Goal: Contribute content: Contribute content

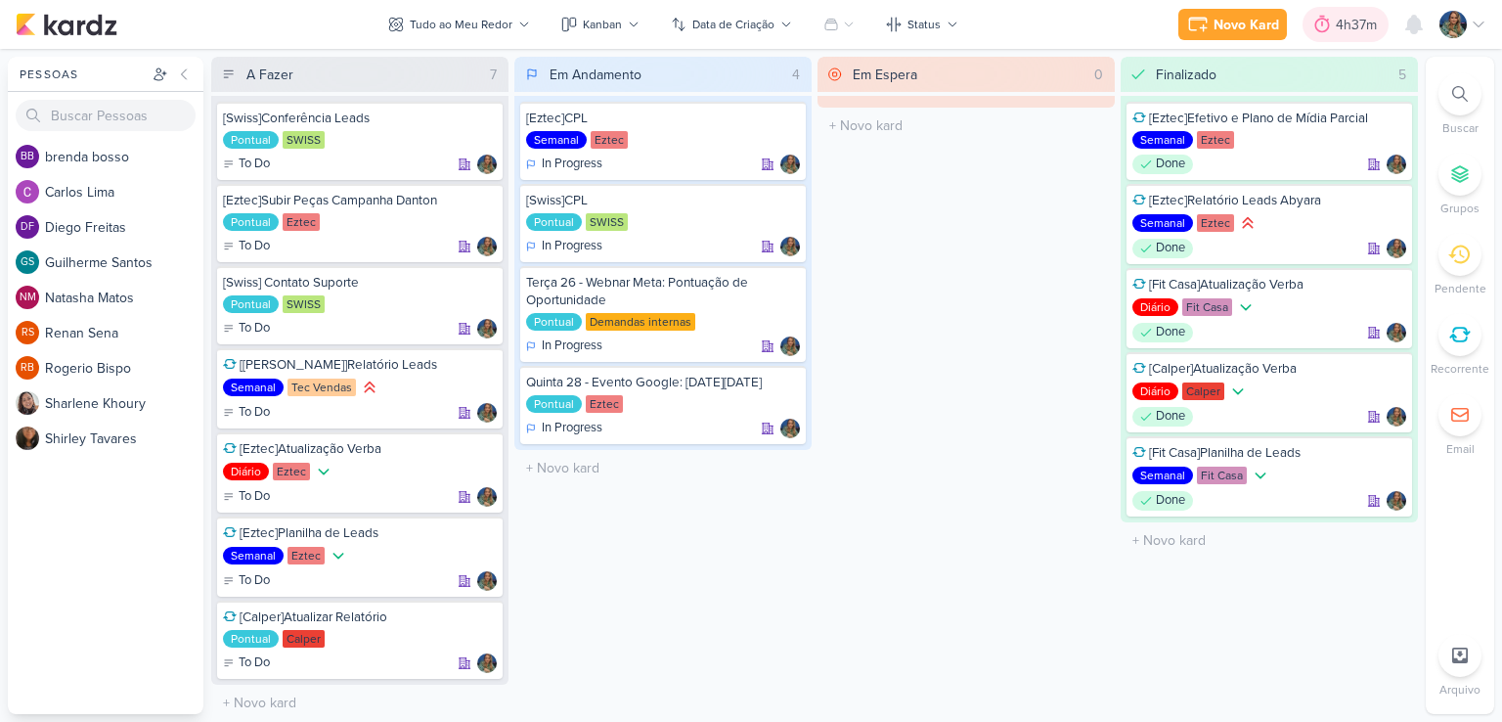
click at [1328, 21] on icon at bounding box center [1322, 25] width 20 height 20
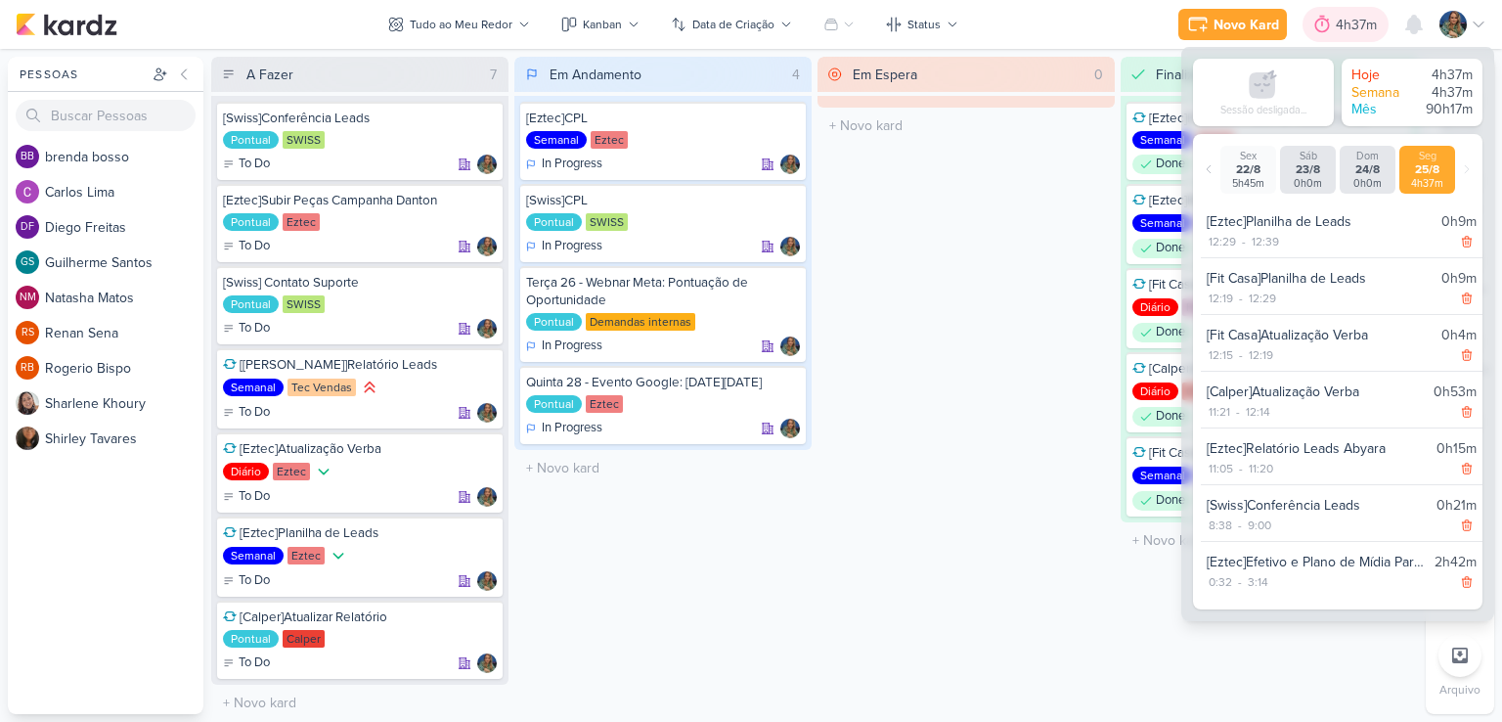
click at [1328, 21] on icon at bounding box center [1322, 25] width 20 height 20
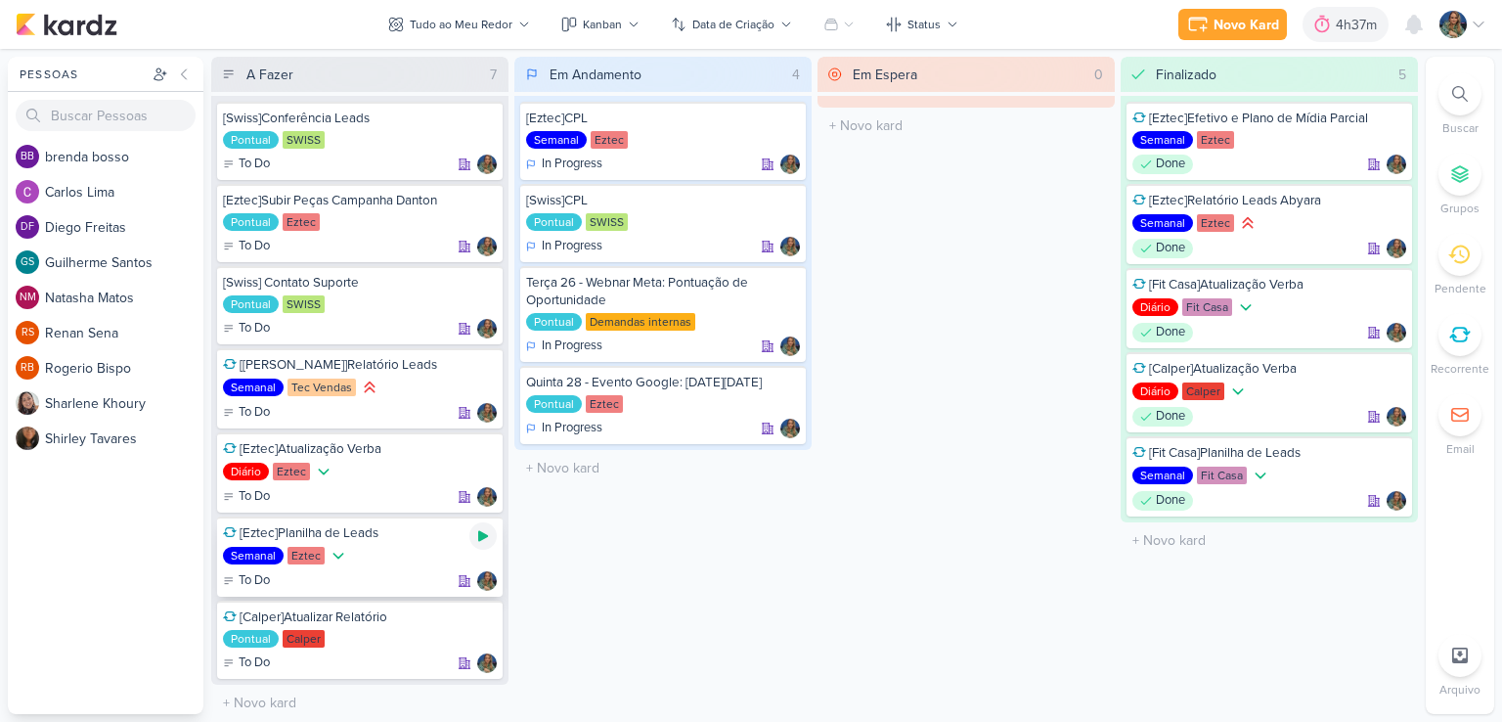
click at [485, 531] on icon at bounding box center [483, 536] width 16 height 16
click at [1189, 28] on div "Novo Kard" at bounding box center [1218, 25] width 66 height 21
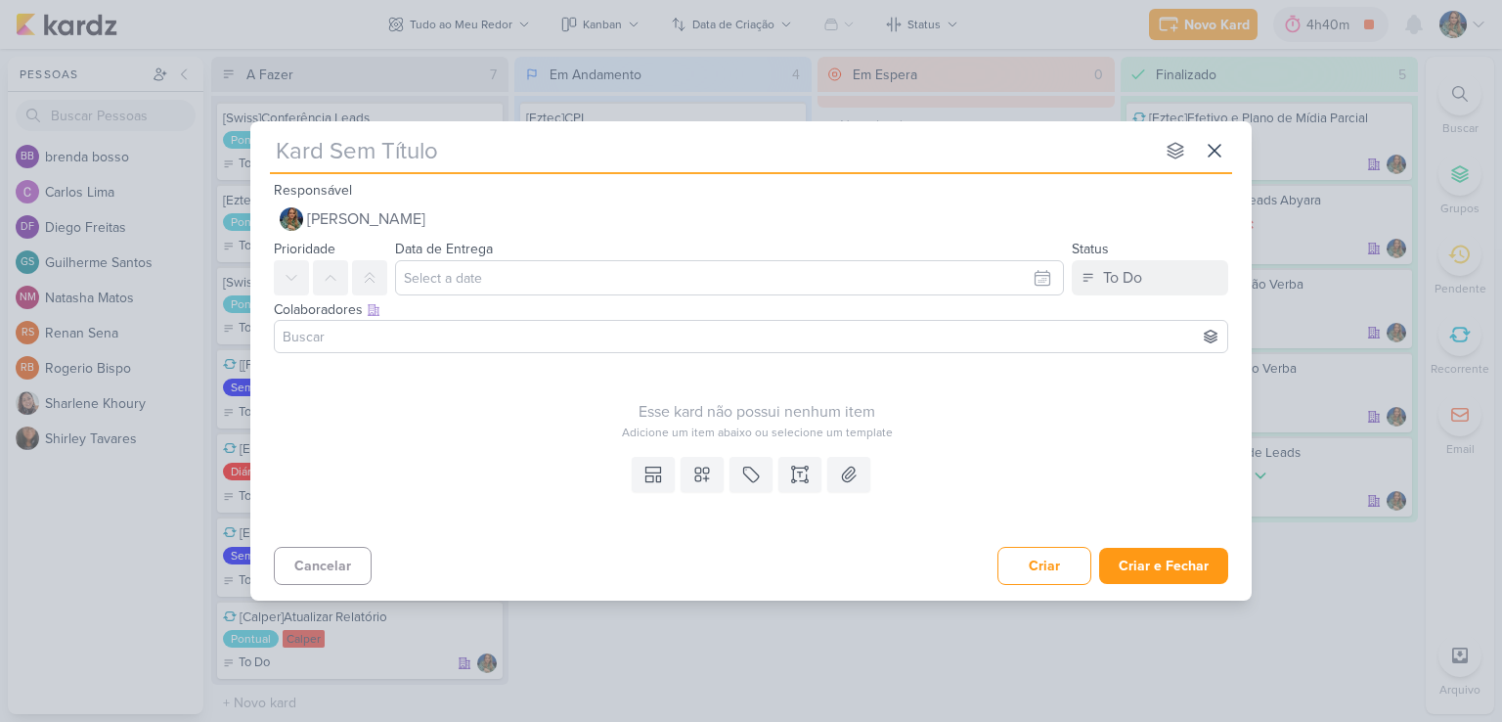
type input "["
type input "[Eztec"
type input "[Eztec]"
type input "[Eztec]Subir peças ""
type input "[Eztec]Subir peças "l"
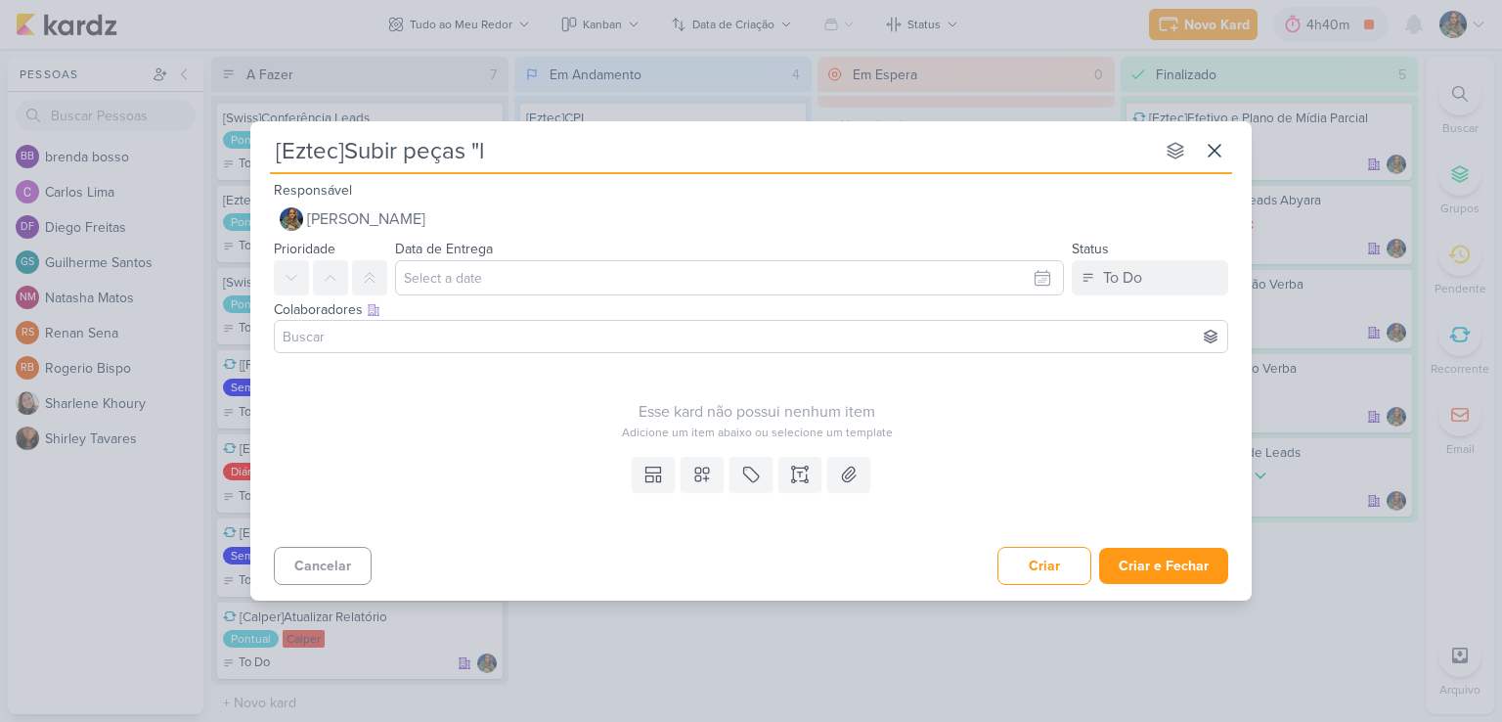
type input "[Eztec]Subir peças "la"
type input "[Eztec]Subir peças "lançamento""
type input "[Eztec]Subir peças "lançamento" no RMK"
type input "[Eztec]Subir peças "lançamento" no RMKT d"
type input "[Eztec]Subir peças "lançamento" no RMKT de Blue Ma"
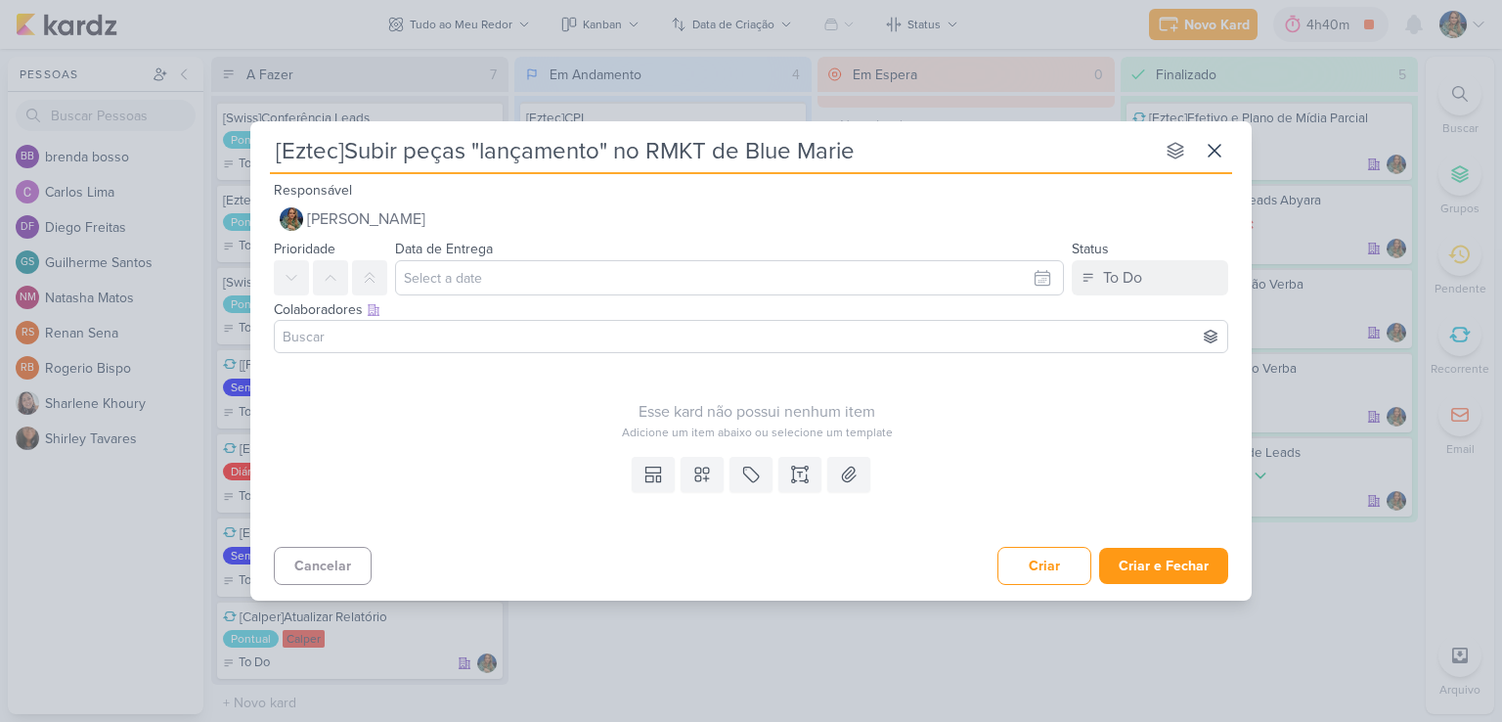
type input "[Eztec]Subir peças "lançamento" no RMKT de Blue Mari"
type input "[Eztec]Subir peças "lançamento" no RMKT de Blue Marine"
click at [689, 467] on button at bounding box center [702, 474] width 43 height 35
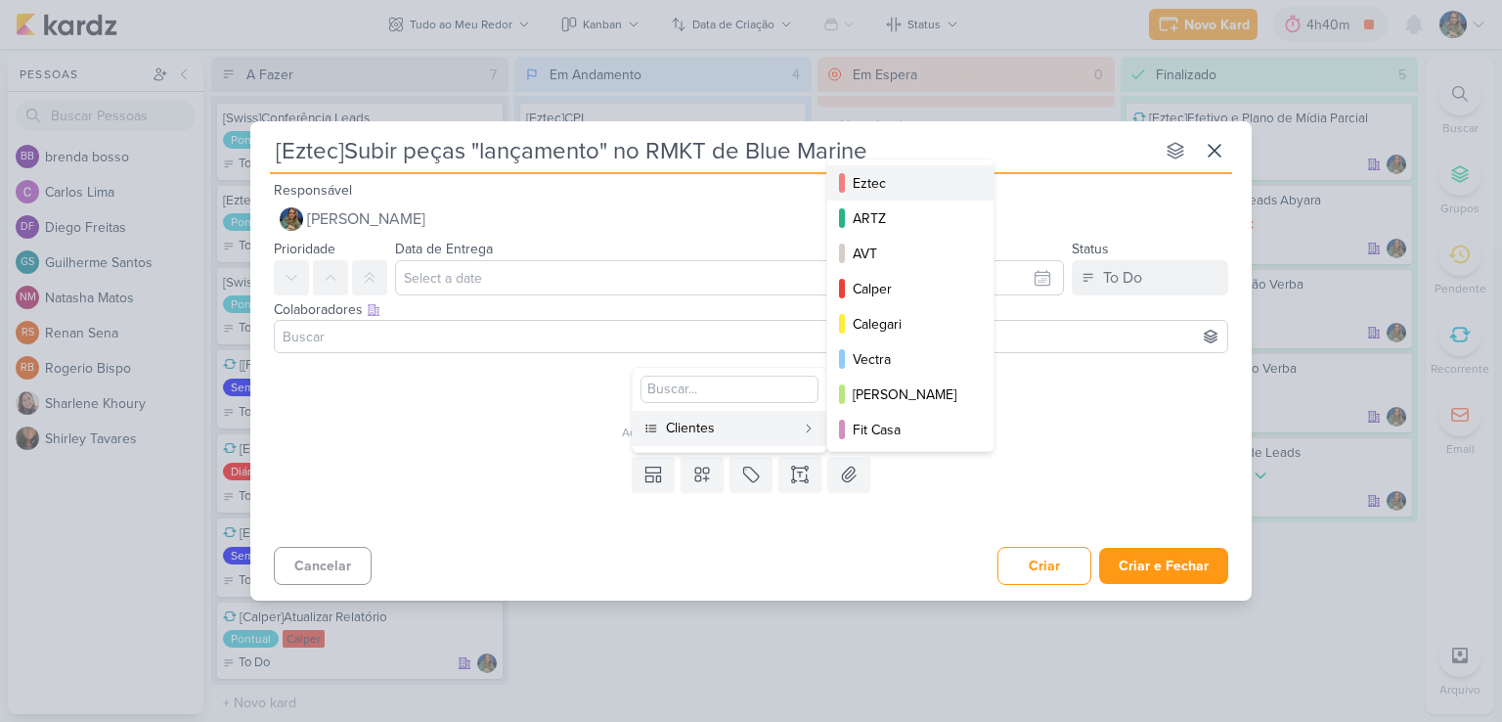
click at [879, 191] on div "Eztec" at bounding box center [911, 183] width 117 height 21
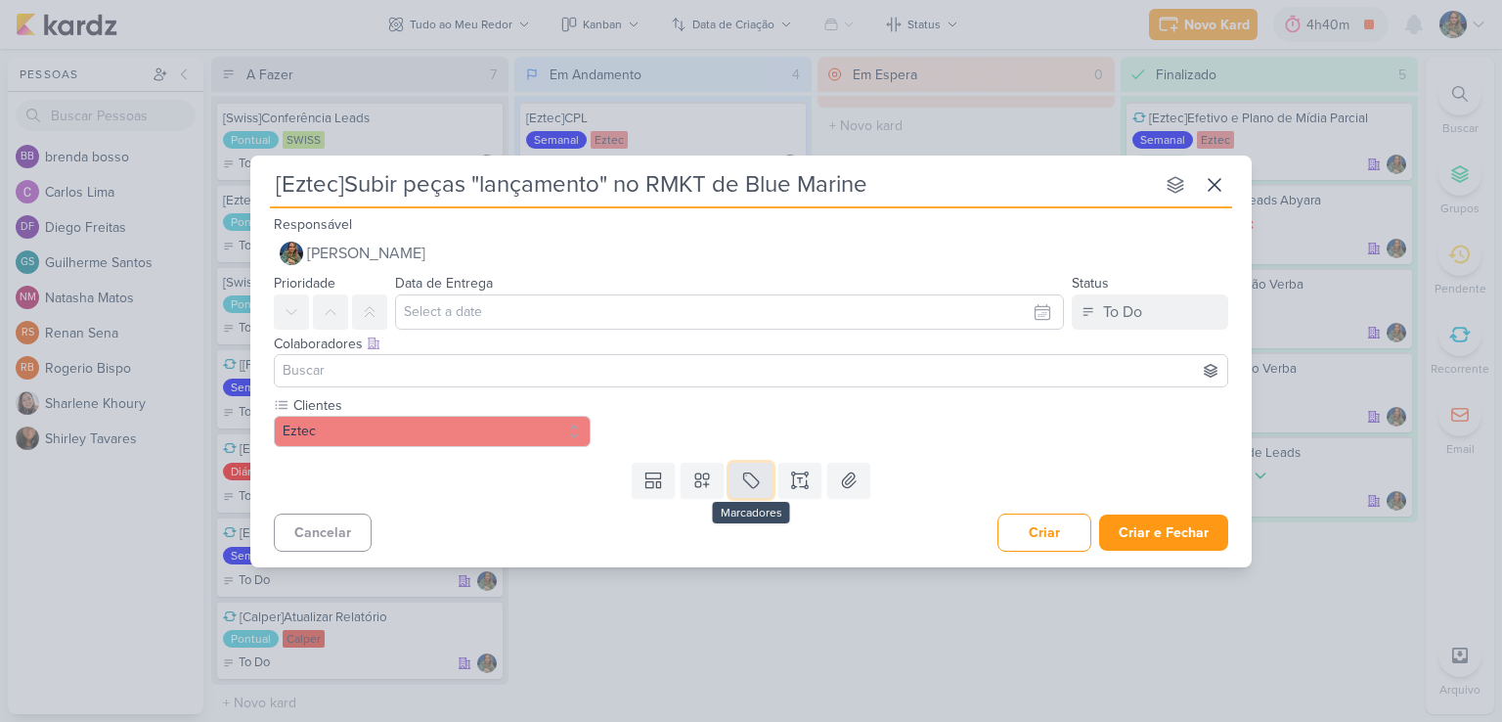
click at [738, 473] on button at bounding box center [750, 480] width 43 height 35
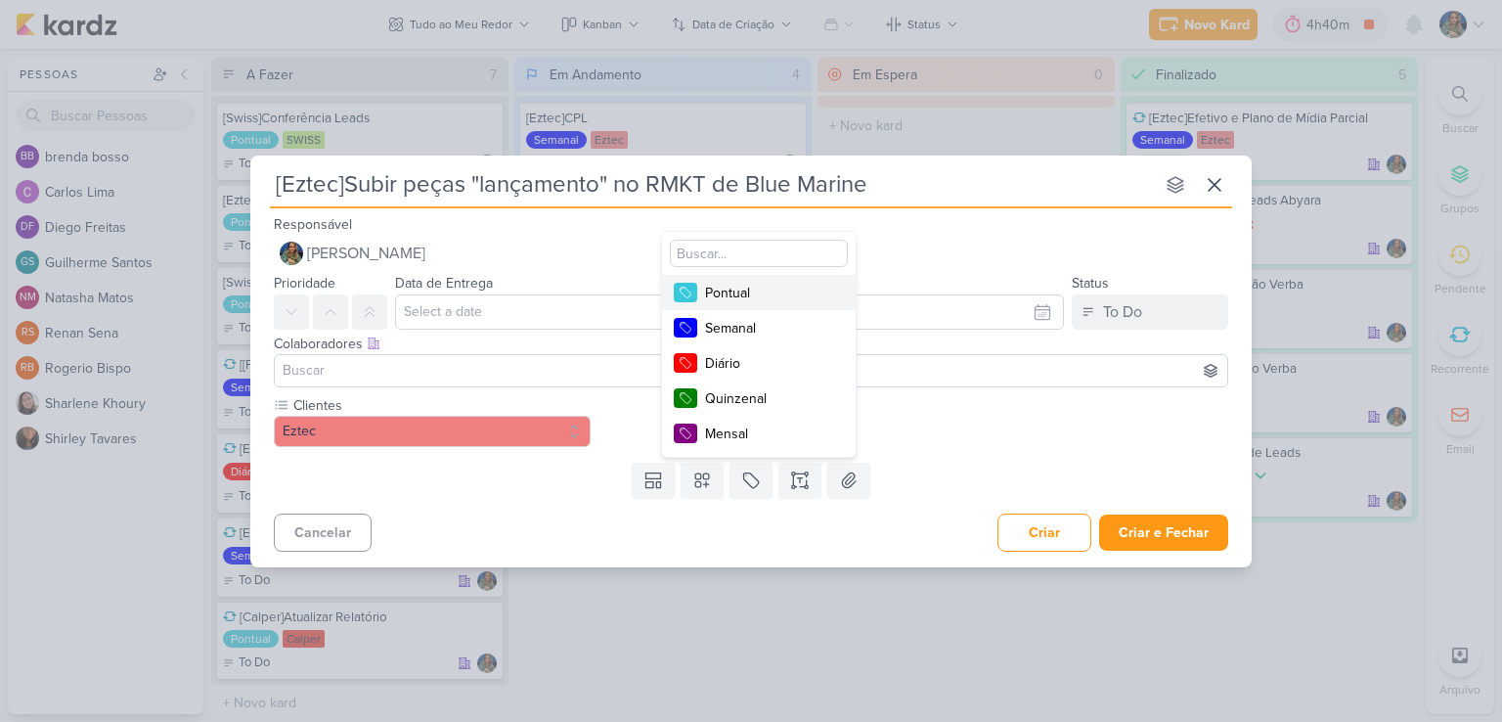
click at [757, 287] on div "Pontual" at bounding box center [768, 293] width 127 height 21
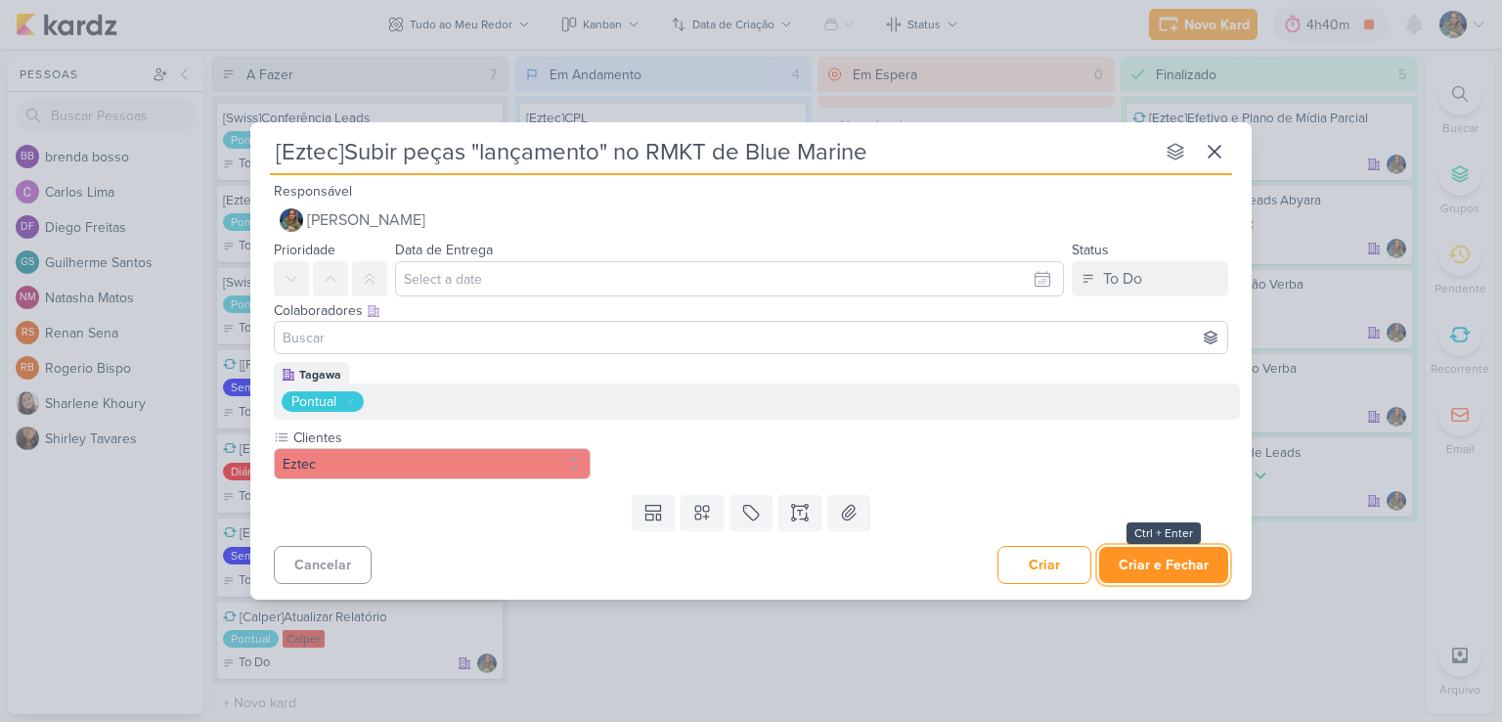
click at [1131, 556] on button "Criar e Fechar" at bounding box center [1163, 565] width 129 height 36
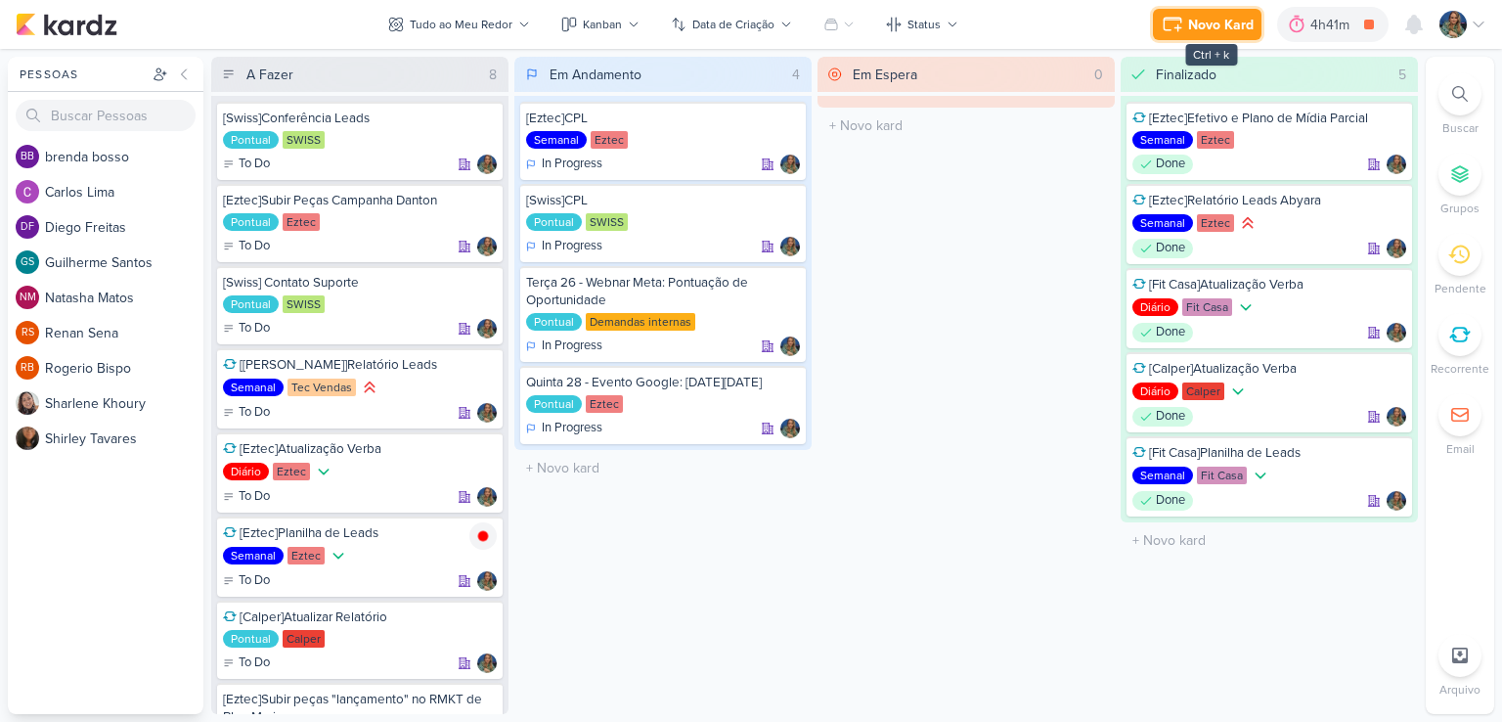
click at [1213, 27] on div "Novo Kard" at bounding box center [1221, 25] width 66 height 21
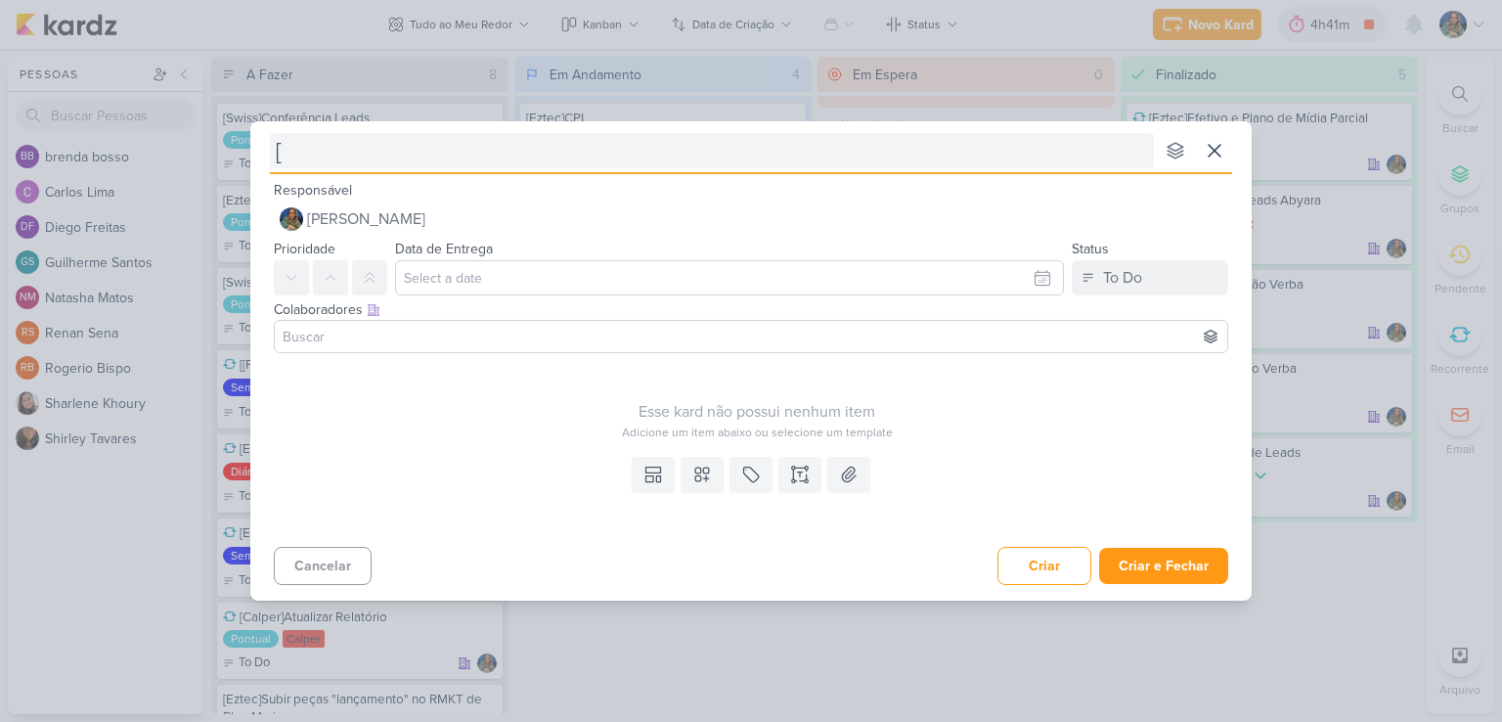
type input "[E"
type input "[Eztec"
type input "[Eztec]"
type input "[Eztec]Ajuste cam"
type input "[Eztec]Ajuste campanha"
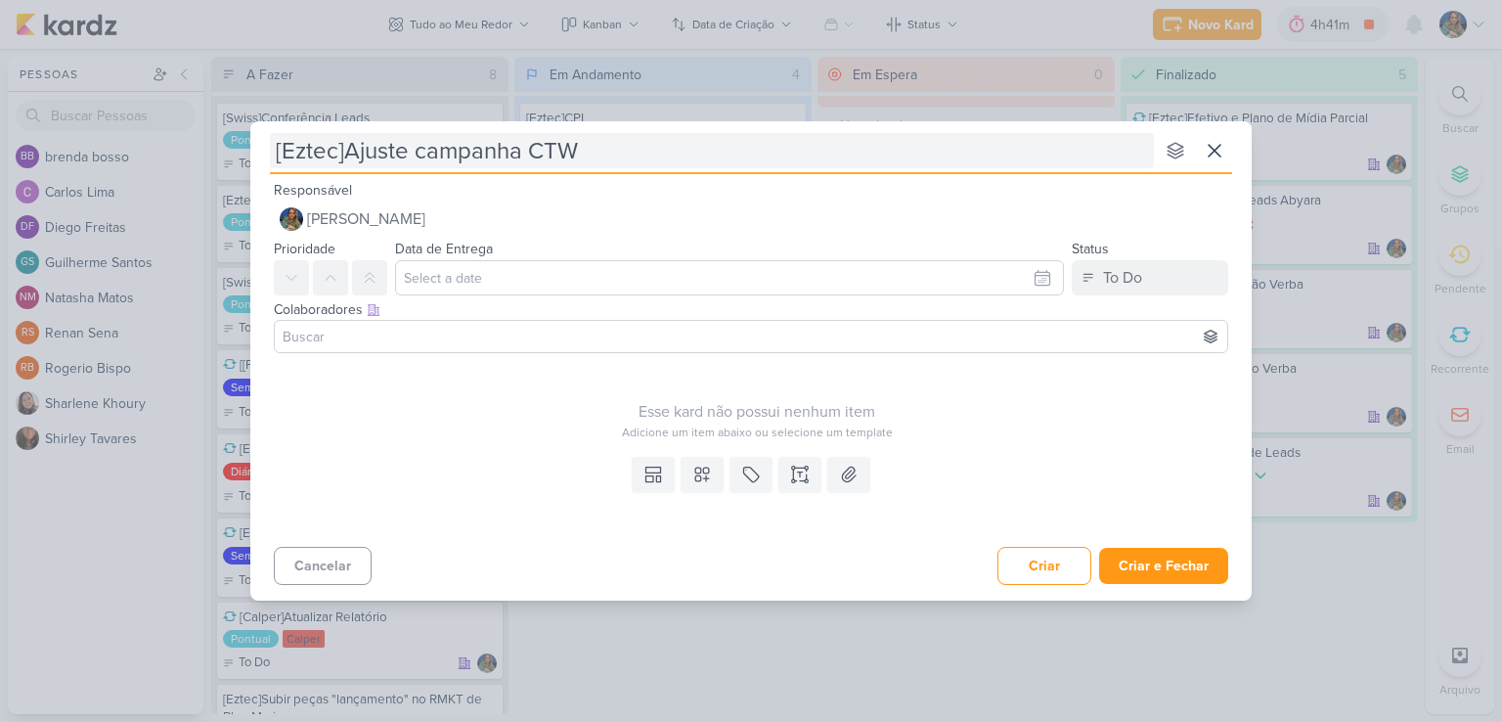
type input "[Eztec]Ajuste campanha CTWA"
type input "[Eztec]Ajuste campanha CTWA Blue MAri"
type input "[Eztec]Ajuste campanha CTWA Blue M"
type input "[Eztec]Ajuste campanha CTWA Blue Ma"
type input "[Eztec]Ajuste campanha CTWA Blue Marine"
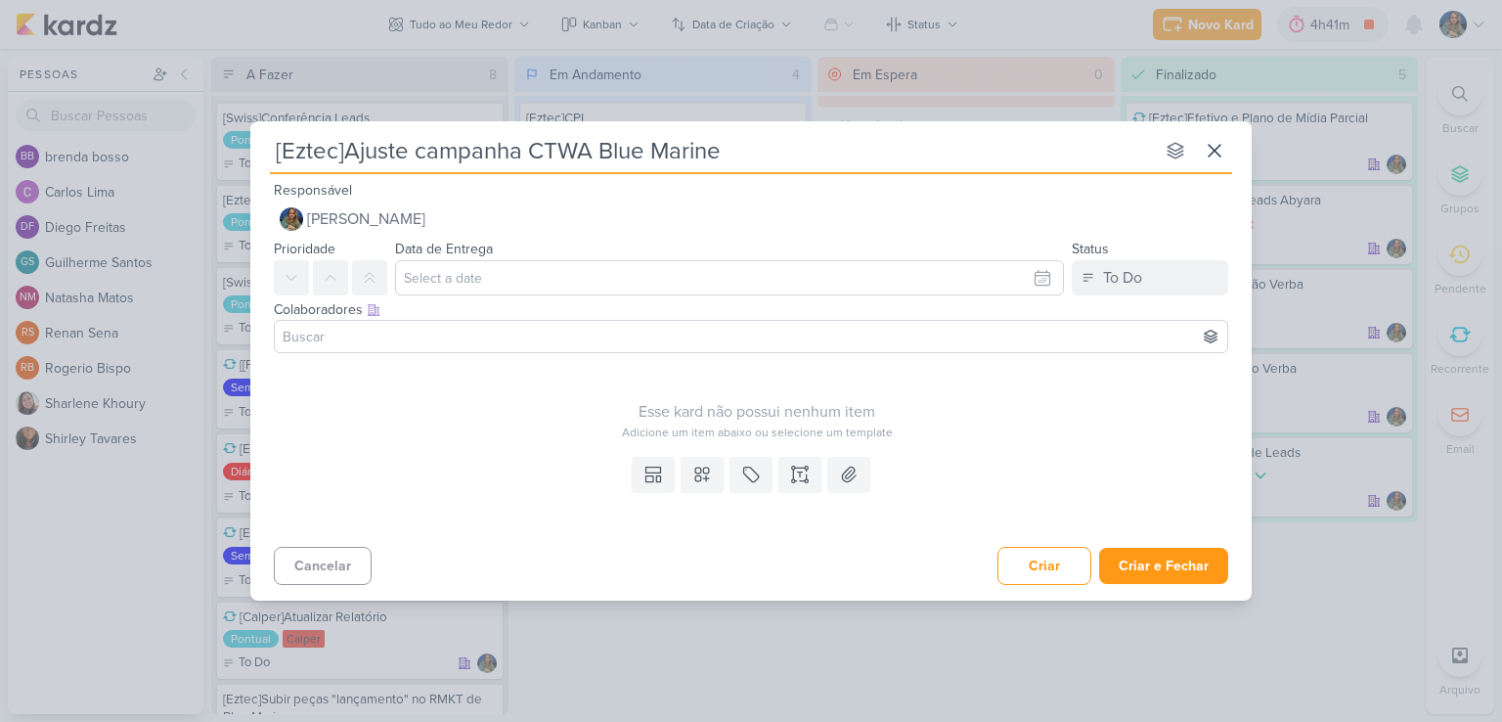
type input "[Eztec]Ajuste campanha CTWA Blue Marine"
click at [708, 475] on icon at bounding box center [702, 474] width 20 height 20
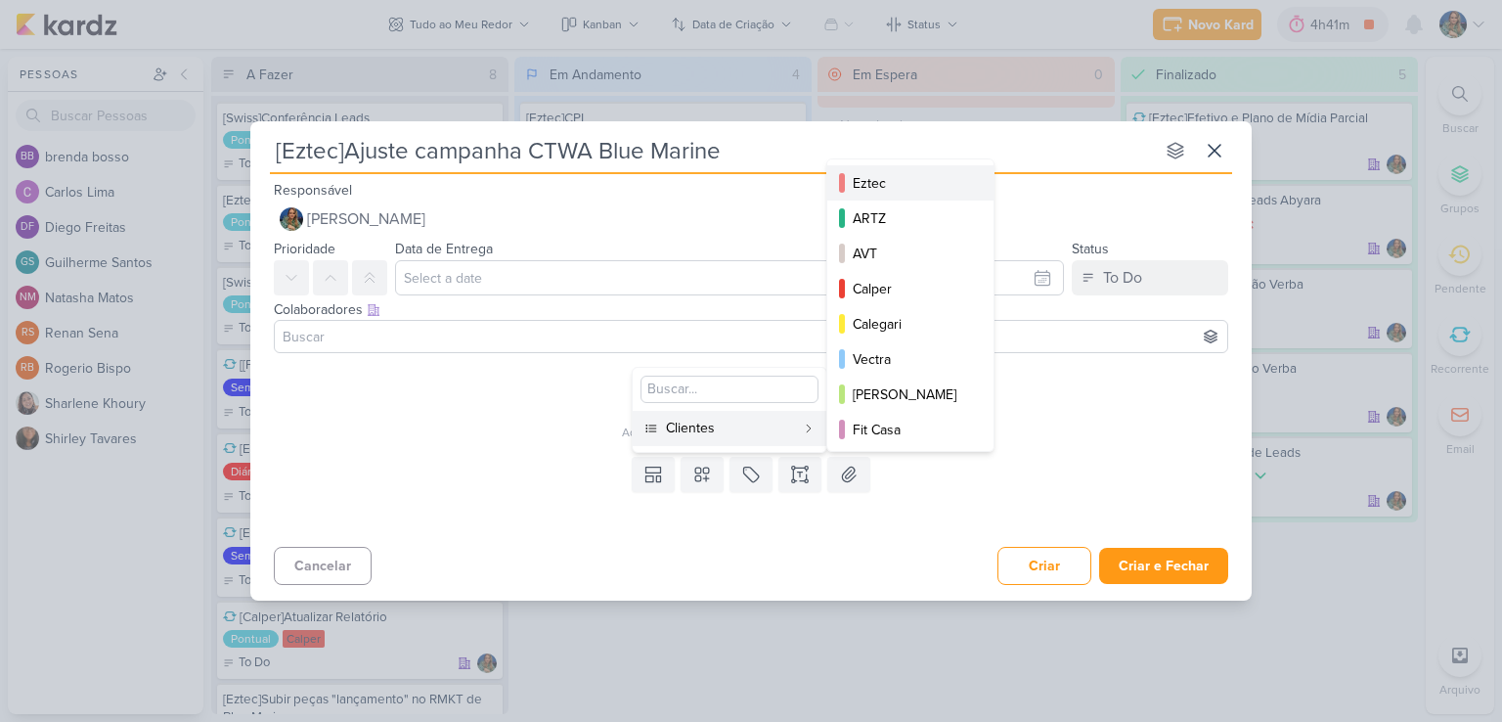
click at [865, 197] on button "Eztec" at bounding box center [910, 182] width 166 height 35
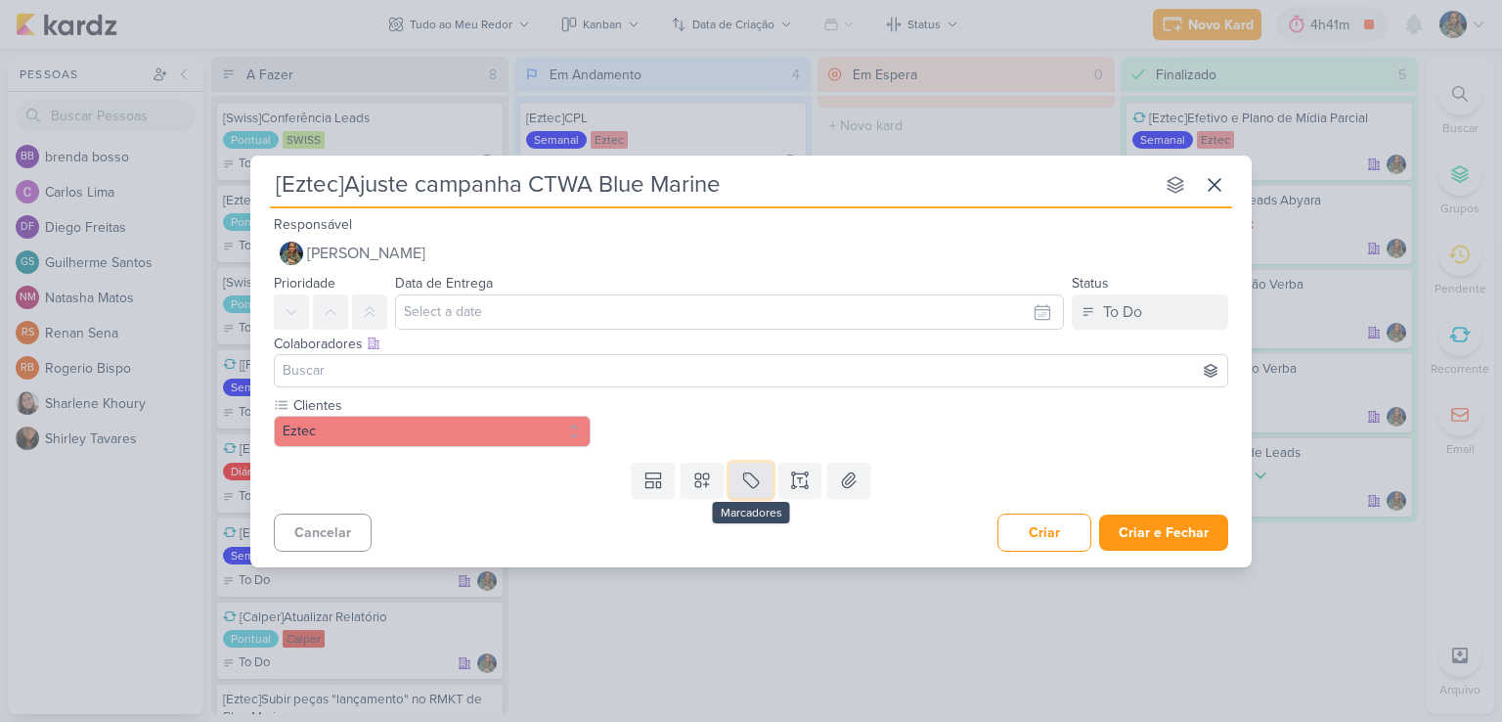
click at [753, 486] on icon at bounding box center [751, 480] width 20 height 20
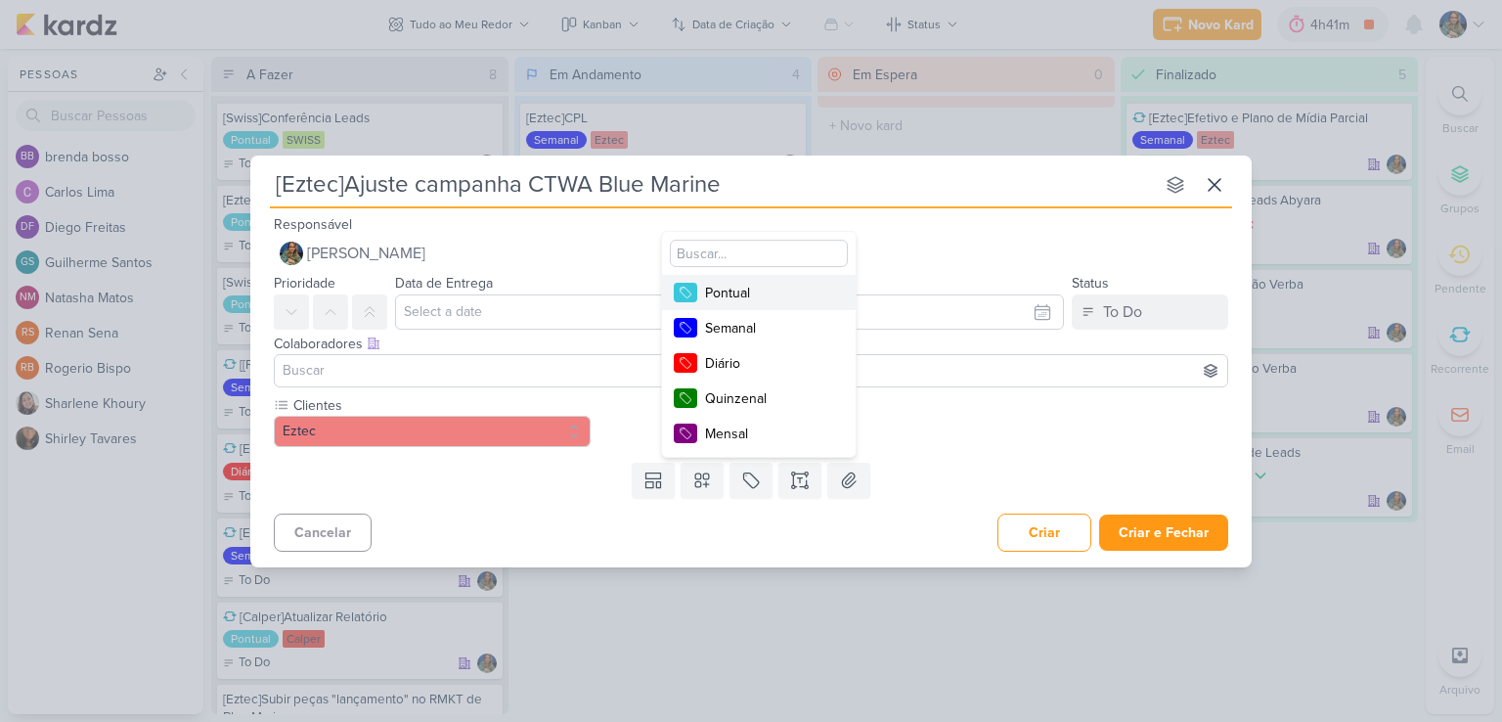
click at [739, 288] on div "Pontual" at bounding box center [768, 293] width 127 height 21
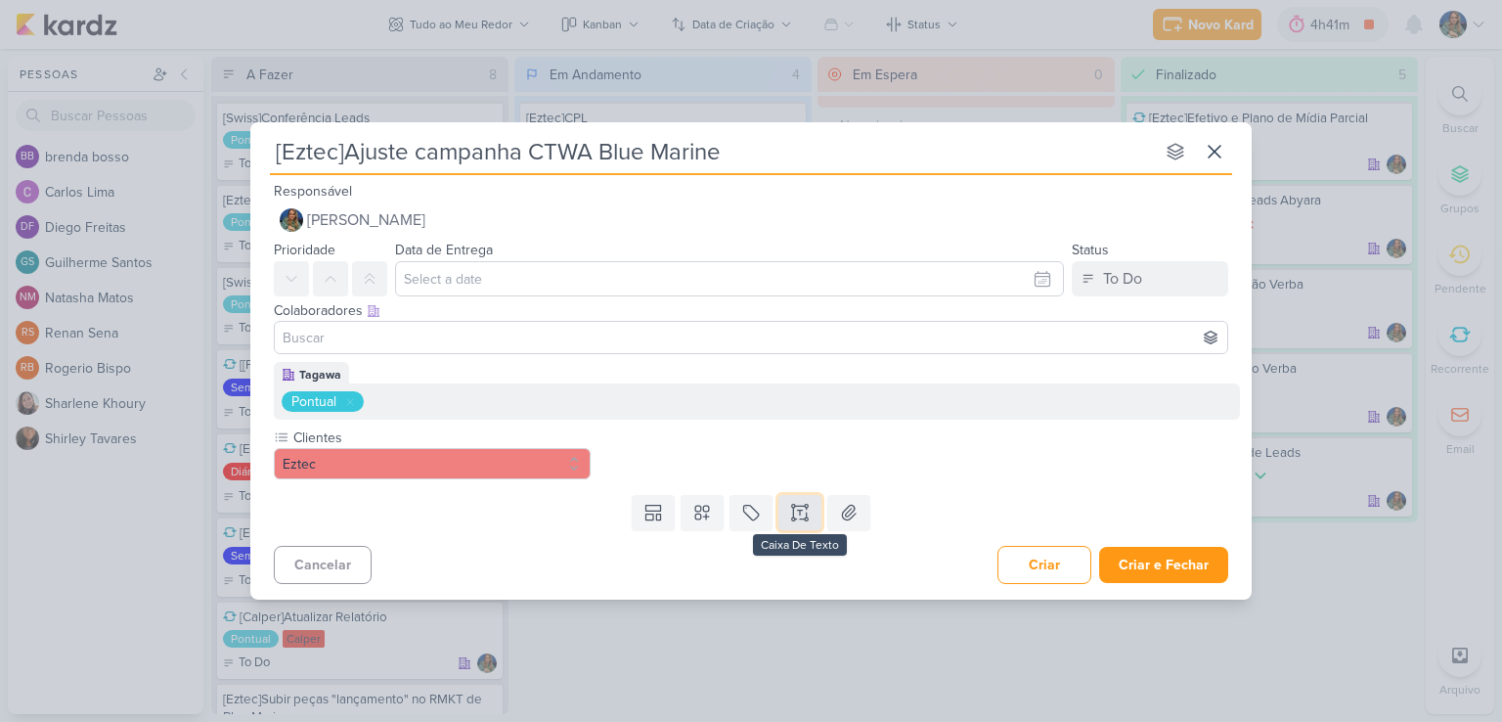
click at [794, 507] on icon at bounding box center [793, 506] width 3 height 3
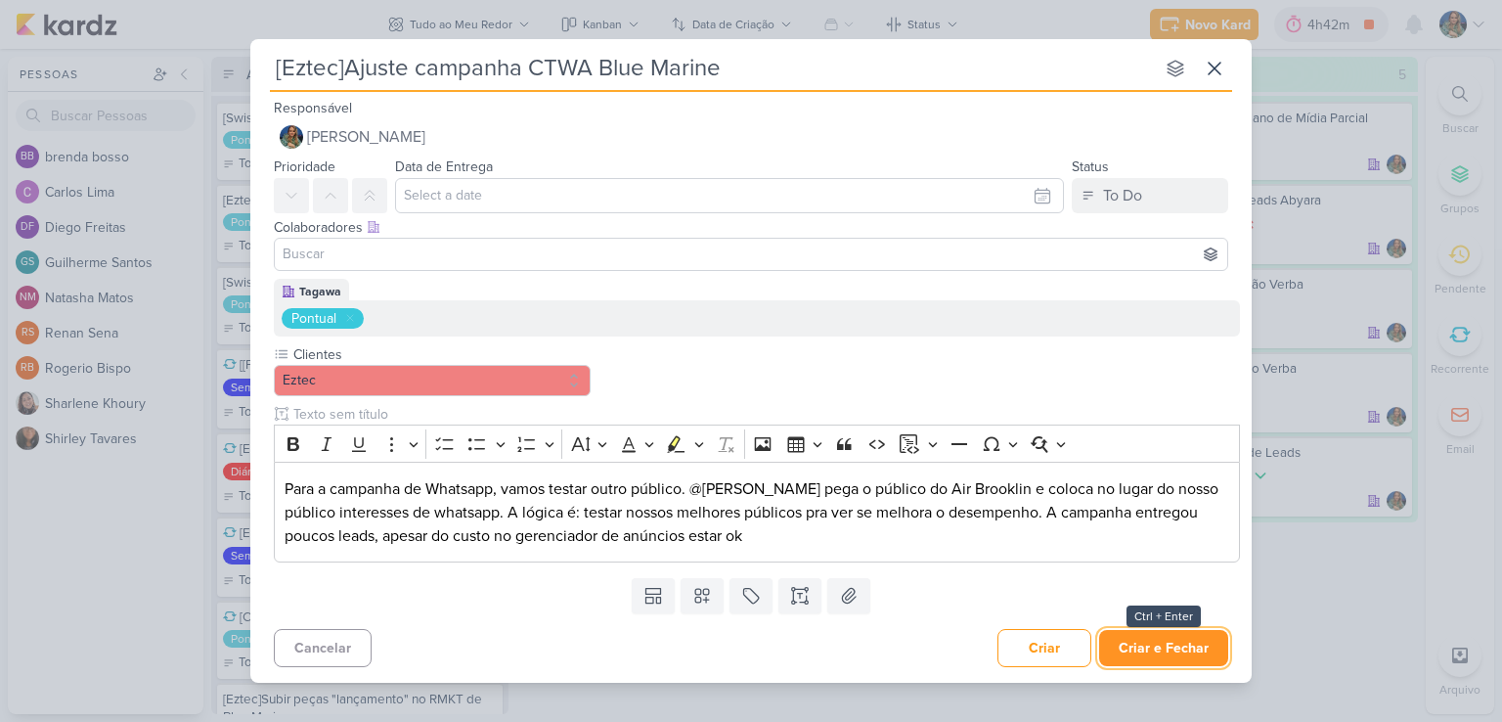
click at [1165, 642] on button "Criar e Fechar" at bounding box center [1163, 648] width 129 height 36
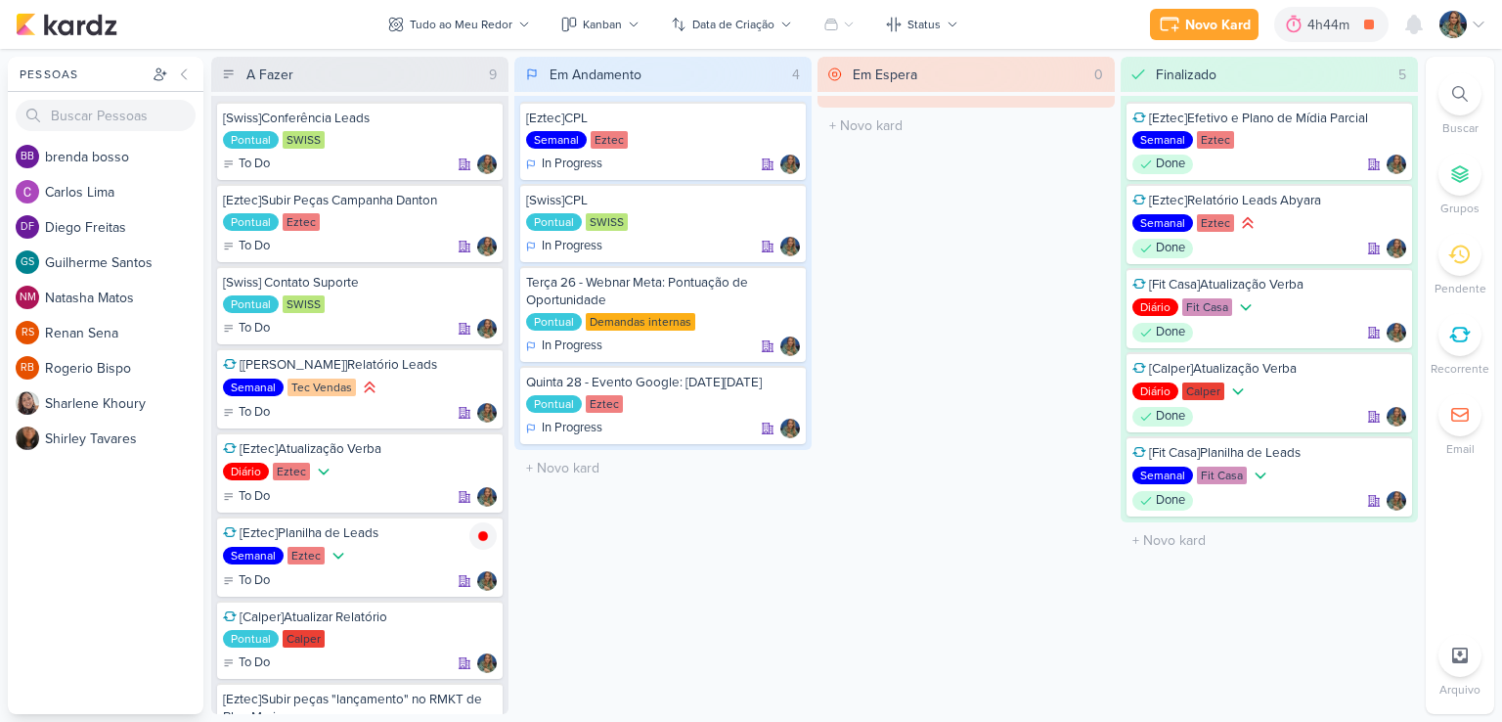
click at [1459, 345] on div at bounding box center [1459, 334] width 43 height 43
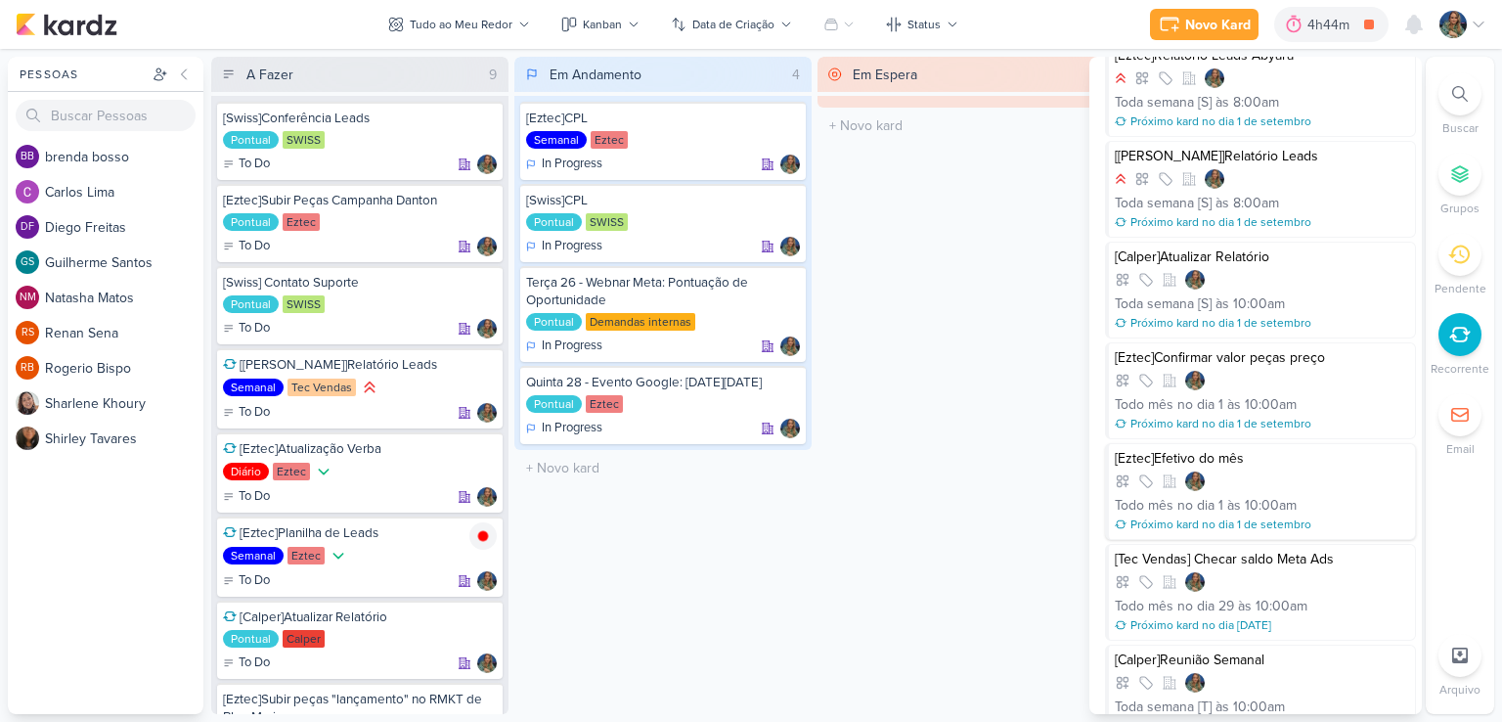
scroll to position [684, 0]
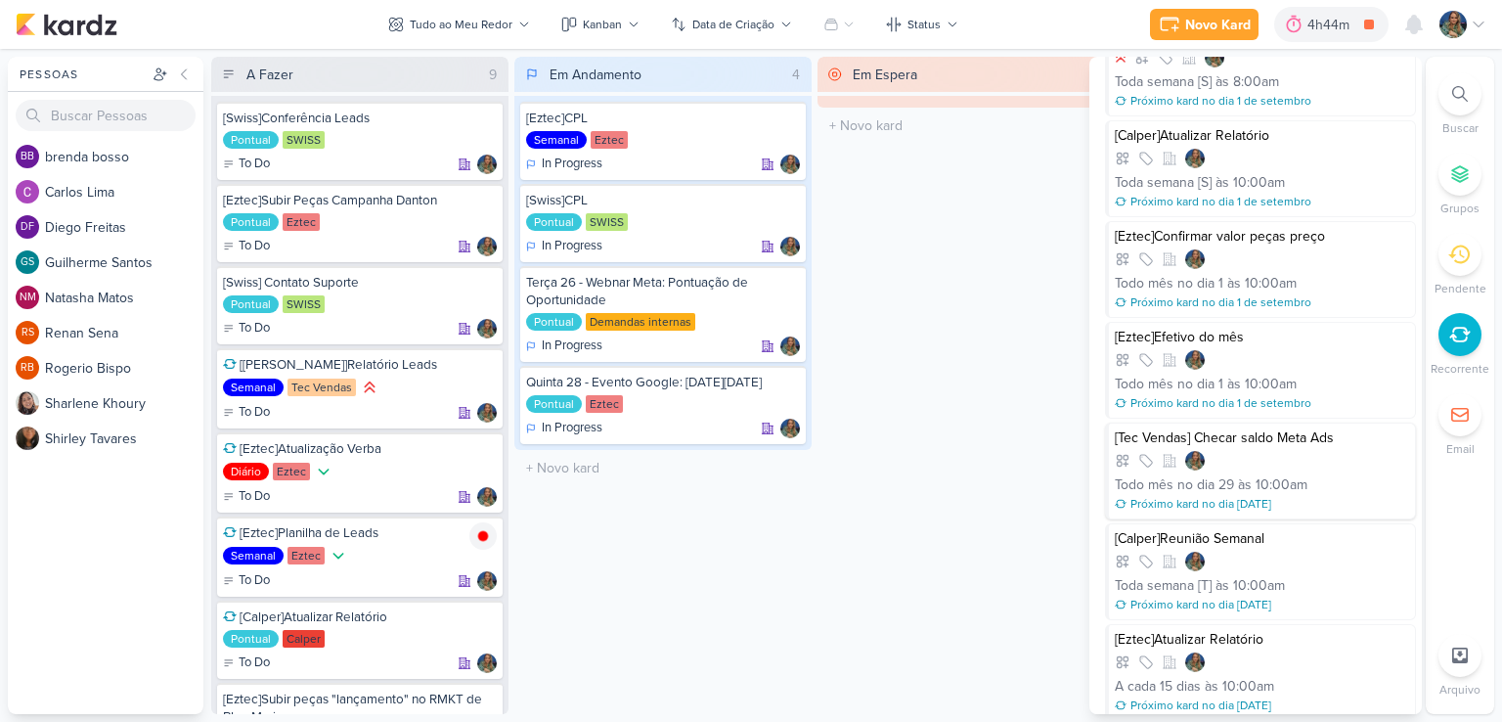
click at [1307, 458] on div at bounding box center [1262, 461] width 294 height 20
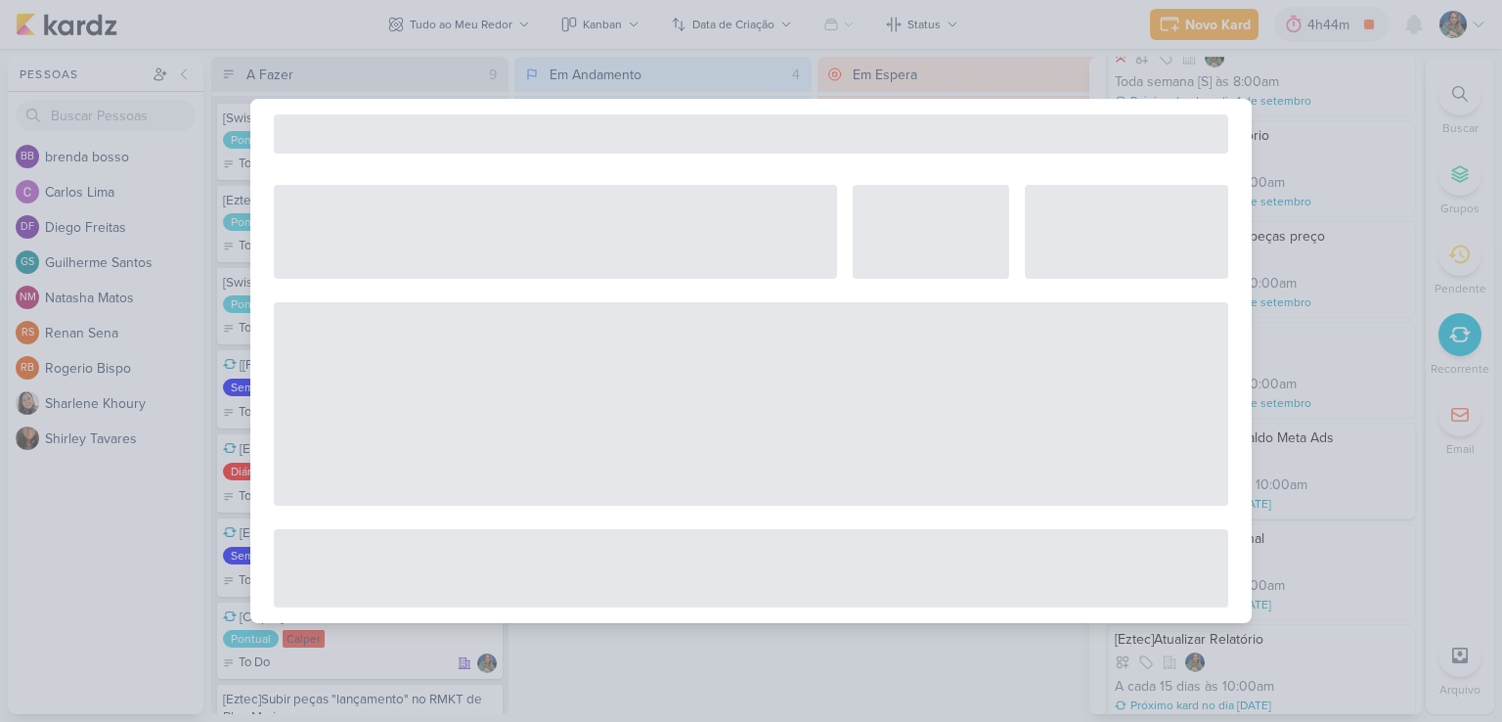
select select "12"
select select "month"
select select "29"
select select "10"
select select "America/Sao_Paulo"
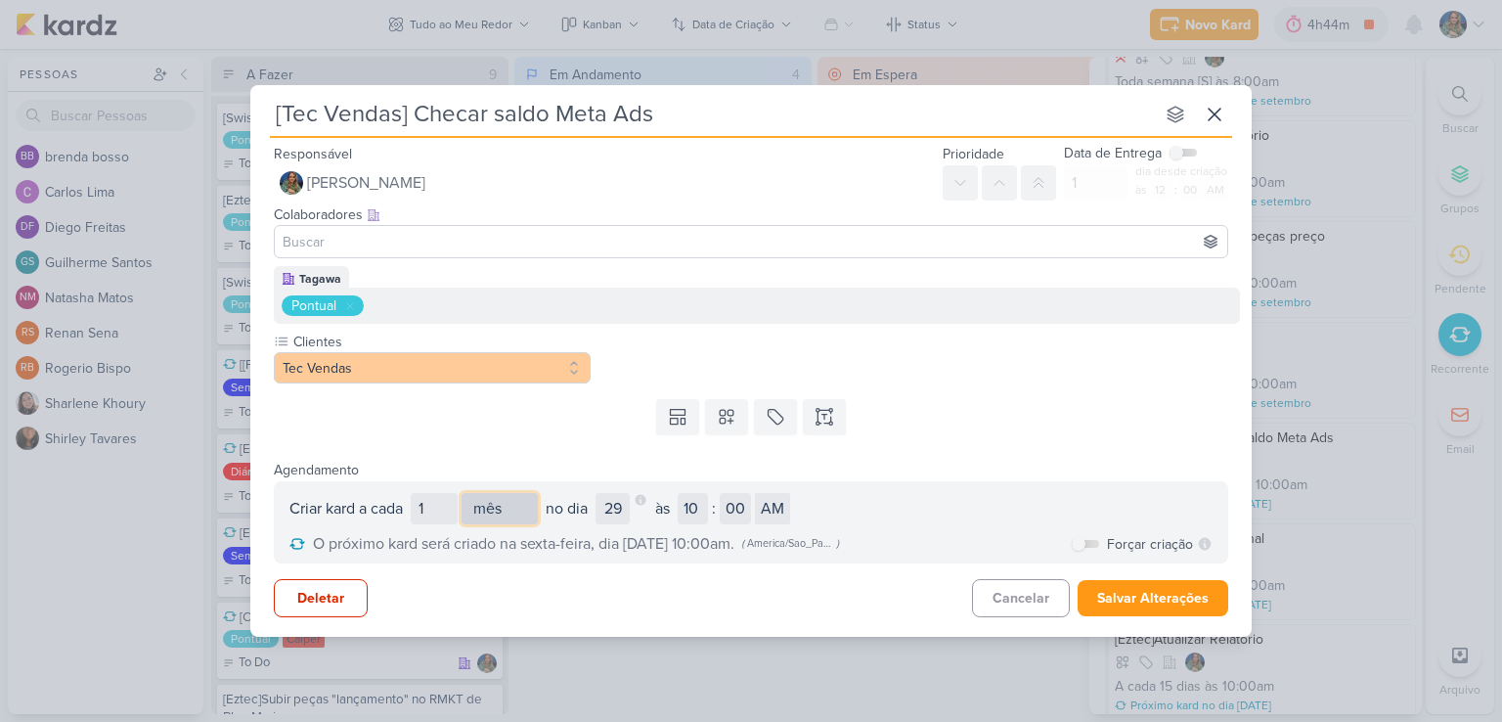
click at [497, 515] on select "dia semana mês" at bounding box center [500, 508] width 76 height 31
select select "day"
click at [464, 493] on select "dia semana mês" at bounding box center [500, 508] width 76 height 31
click at [438, 520] on input "1" at bounding box center [434, 508] width 47 height 31
type input "15"
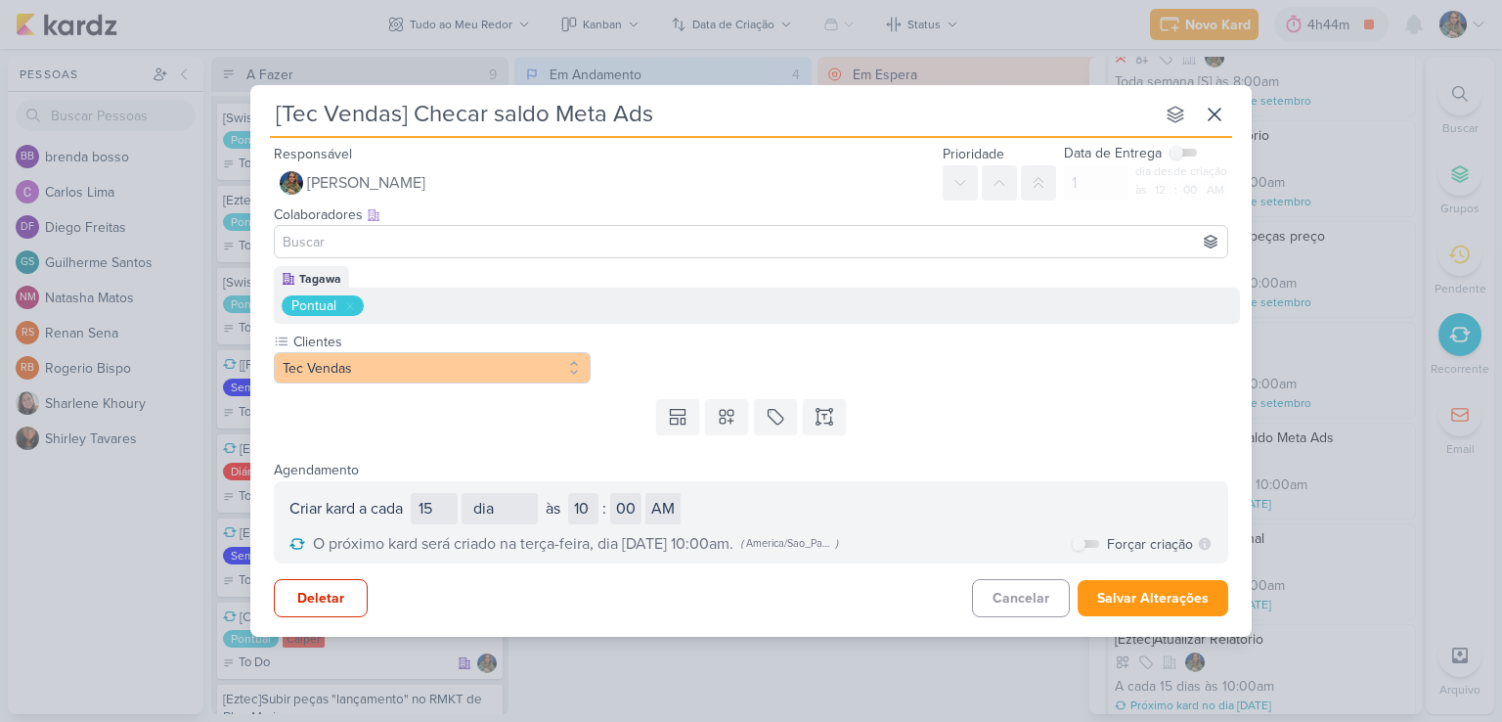
click at [515, 479] on div "Agendamento Criar kard a cada 15 dia semana mês nos dias D S T Q Q S S no dia 1…" at bounding box center [750, 511] width 1001 height 106
select select "day"
drag, startPoint x: 653, startPoint y: 115, endPoint x: 262, endPoint y: 116, distance: 391.1
click at [259, 116] on div "[Tec Vendas] Checar saldo Meta Ads nenhum grupo disponível Responsável [PERSON_…" at bounding box center [750, 353] width 1001 height 537
click at [1111, 592] on button "Salvar Alterações" at bounding box center [1153, 598] width 151 height 36
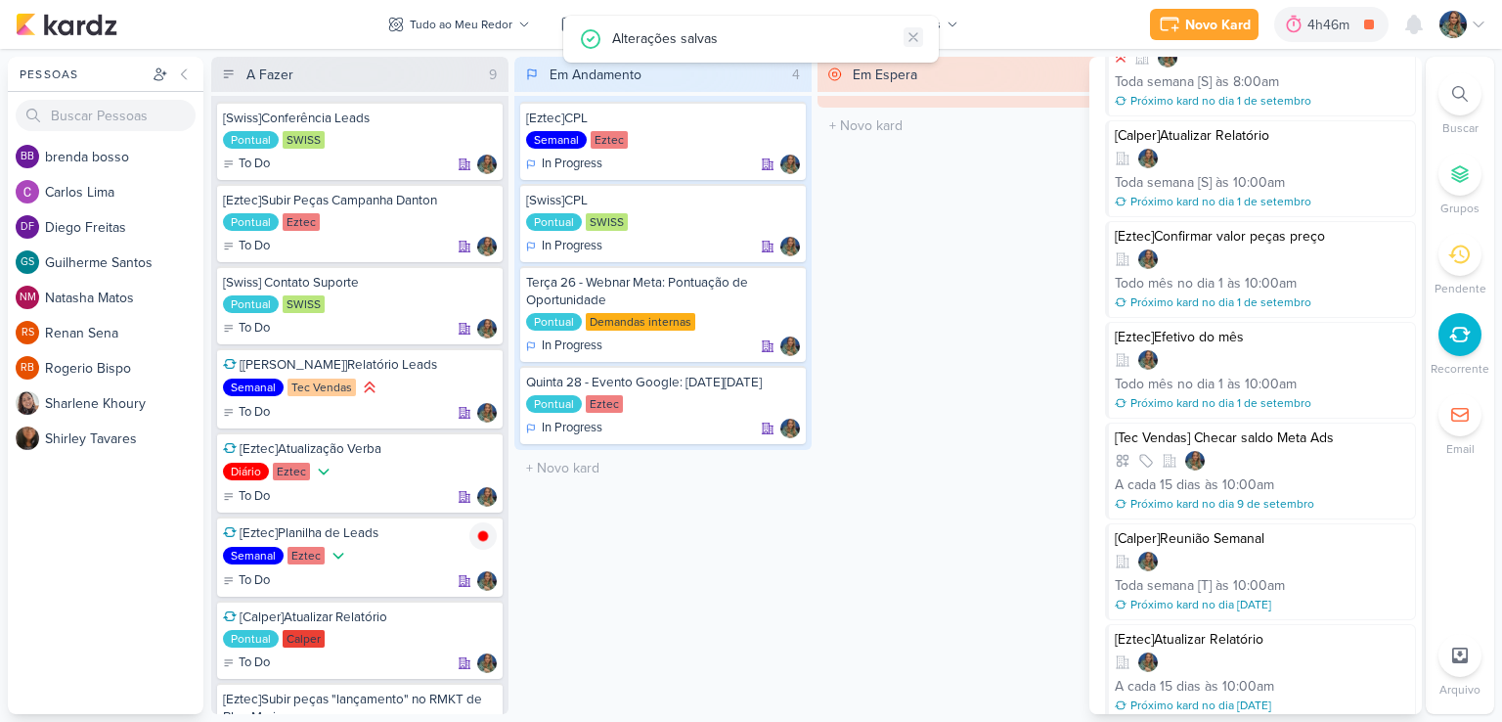
click at [916, 37] on icon at bounding box center [913, 37] width 16 height 16
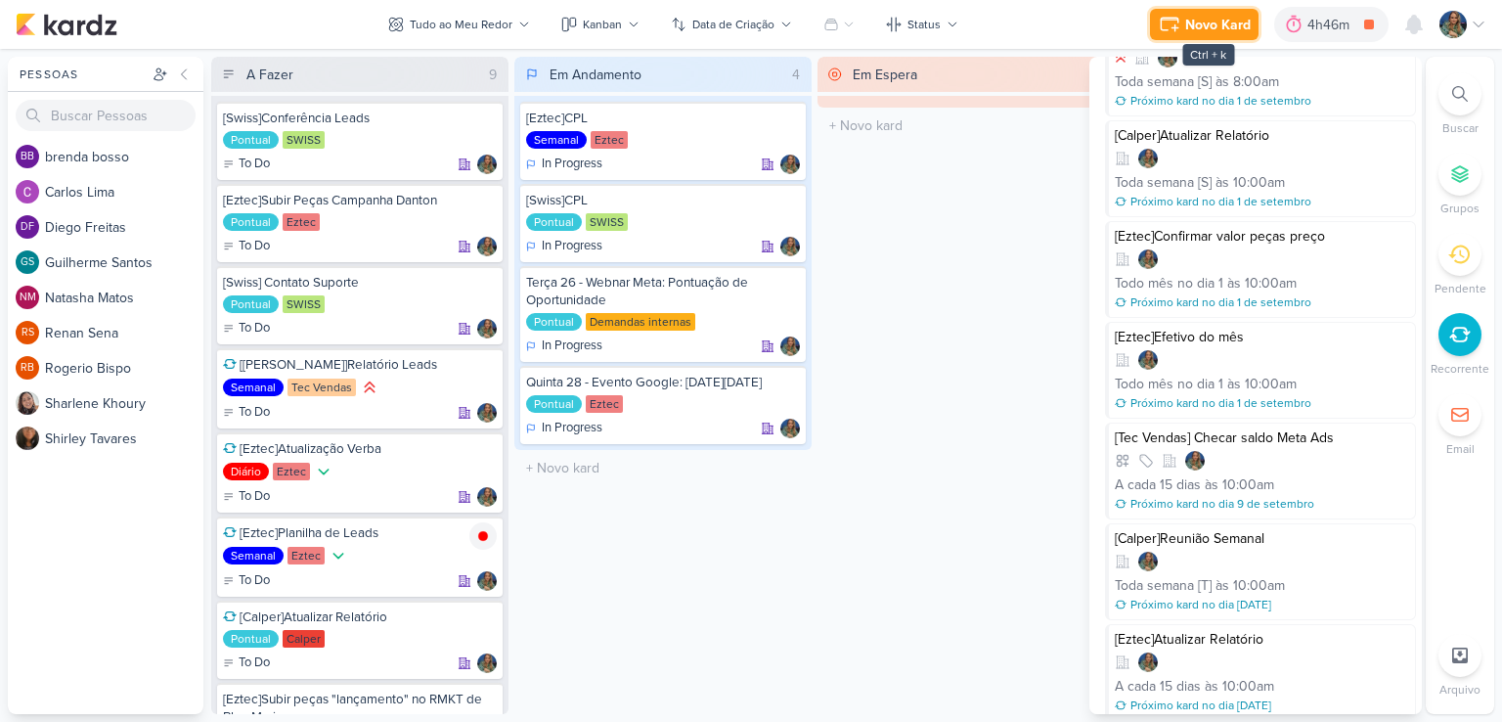
click at [1175, 28] on icon at bounding box center [1174, 27] width 6 height 6
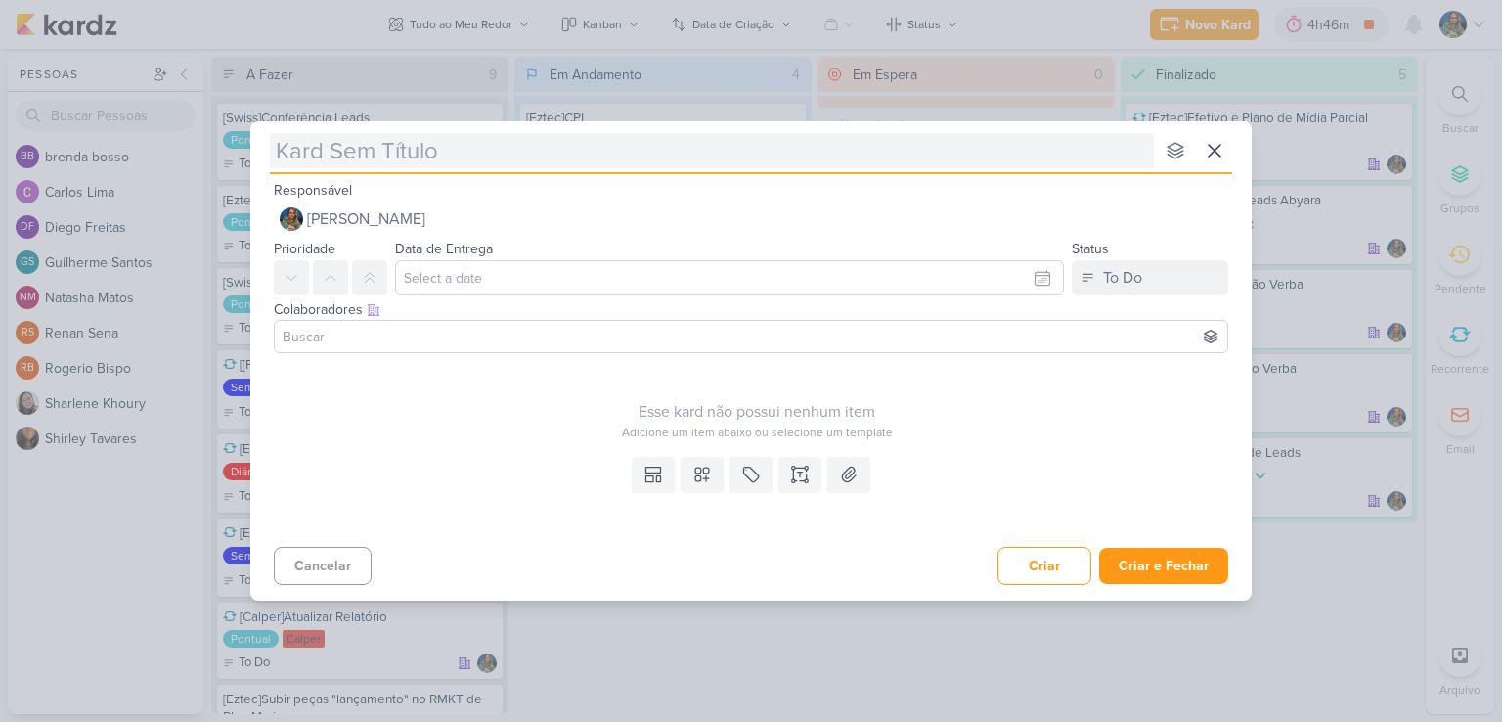
type input "["
type input "[Tec EVndas"
type input "[Tec VE"
type input "[Tec VEndas"
type input "[Tec VEndas]"
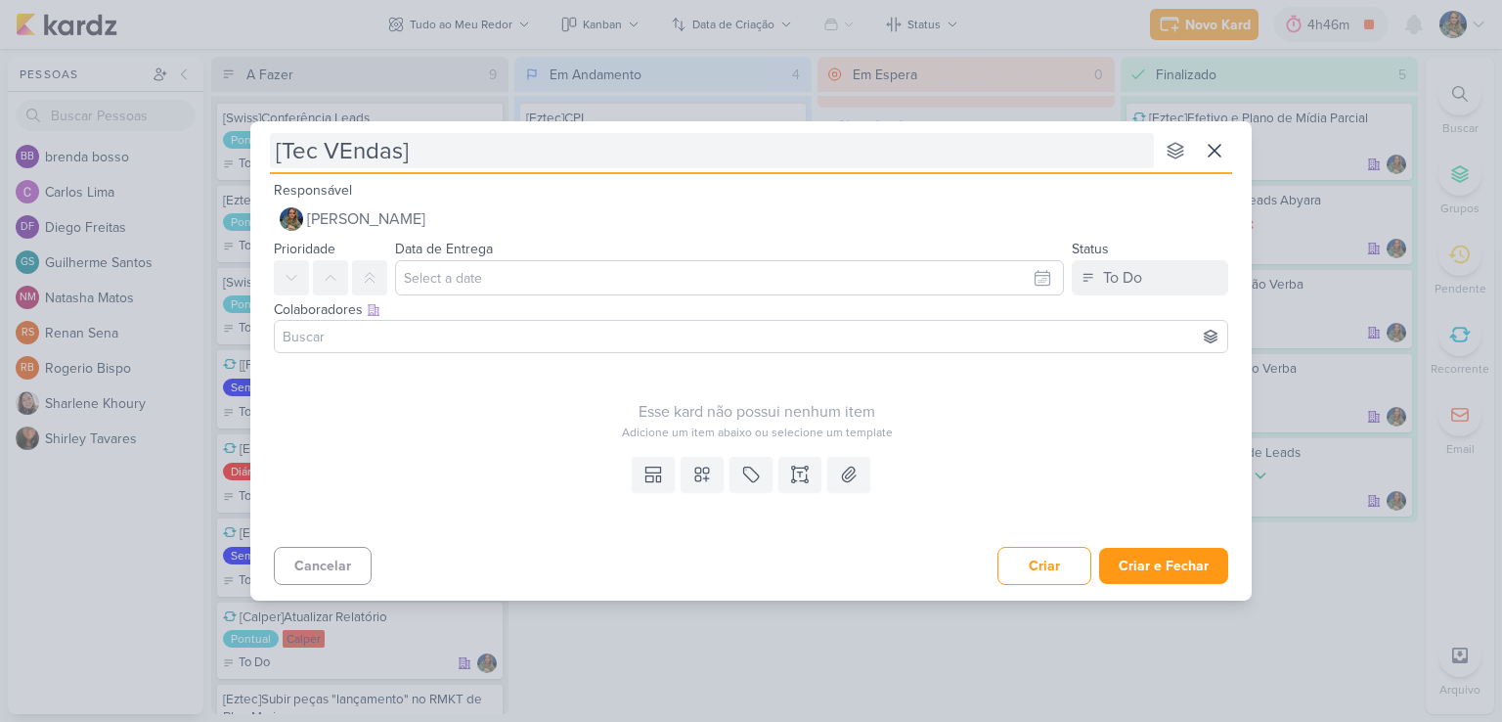
type input "[Tec VEndas][Tec Vendas] Checar saldo Meta Ads"
click at [407, 150] on input "[Tec VEndas][Tec Vendas] Checar saldo Meta Ads" at bounding box center [712, 150] width 884 height 35
type input "[Tec VEnd[Tec Vendas] Checar saldo Meta Ads"
type input "[Tec Vendas] Checar saldo Meta Ads"
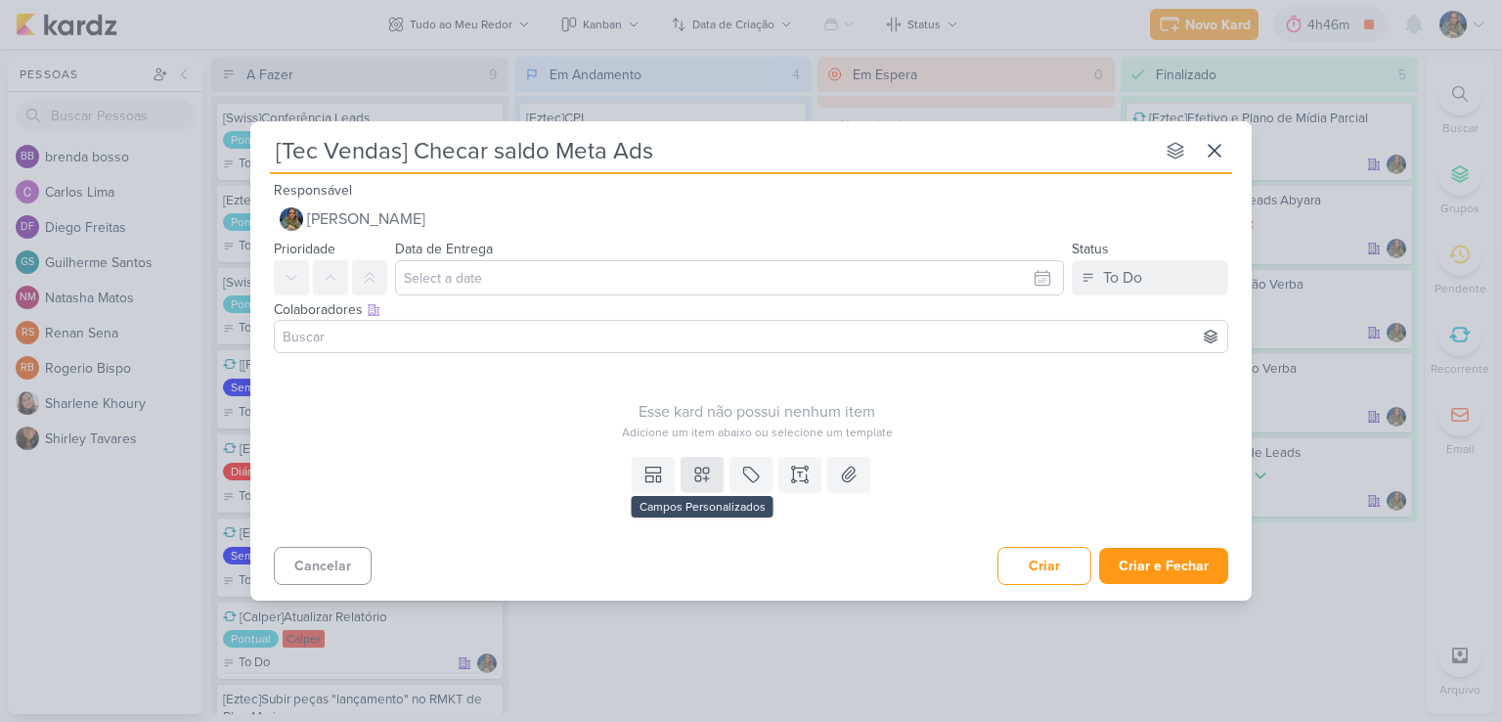
type input "[Tec Vendas] Checar saldo Meta Ads"
click at [711, 467] on icon at bounding box center [702, 474] width 20 height 20
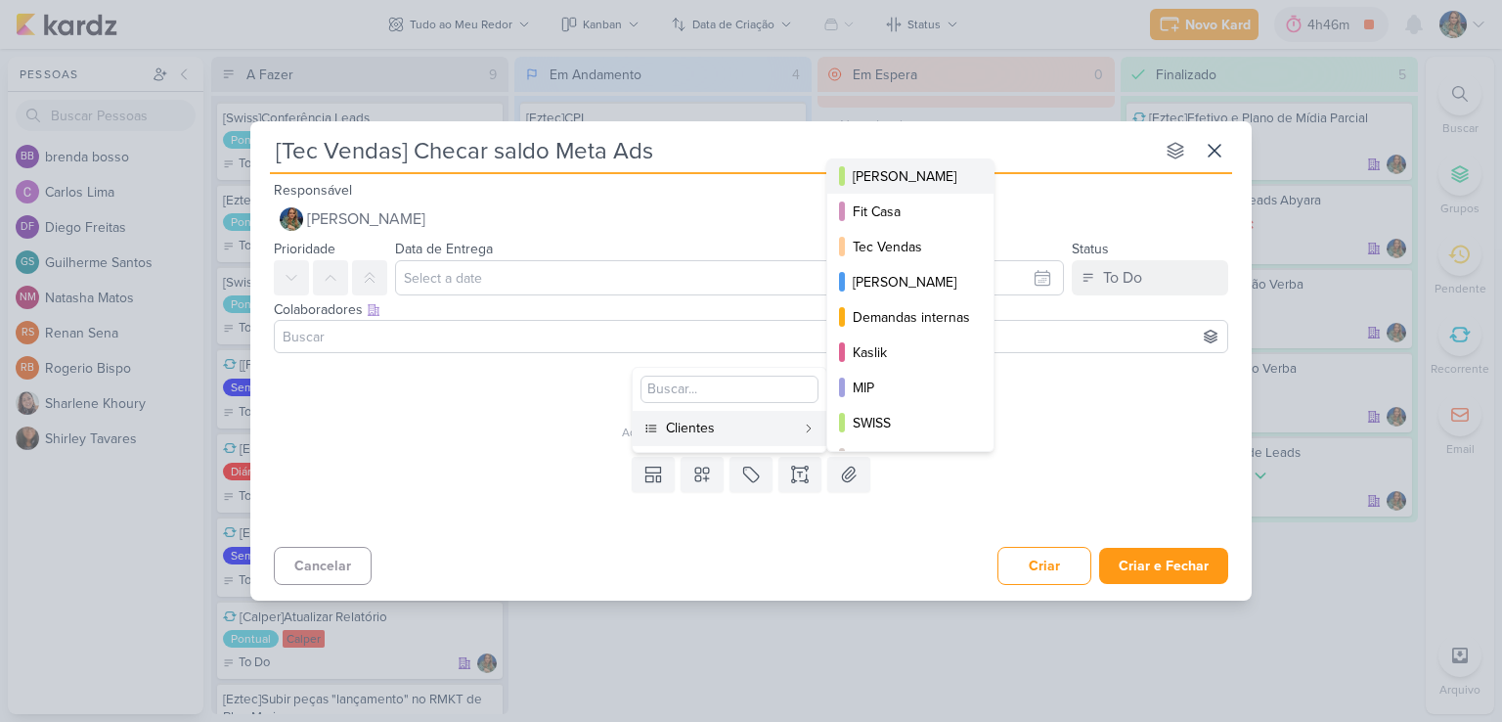
scroll to position [283, 0]
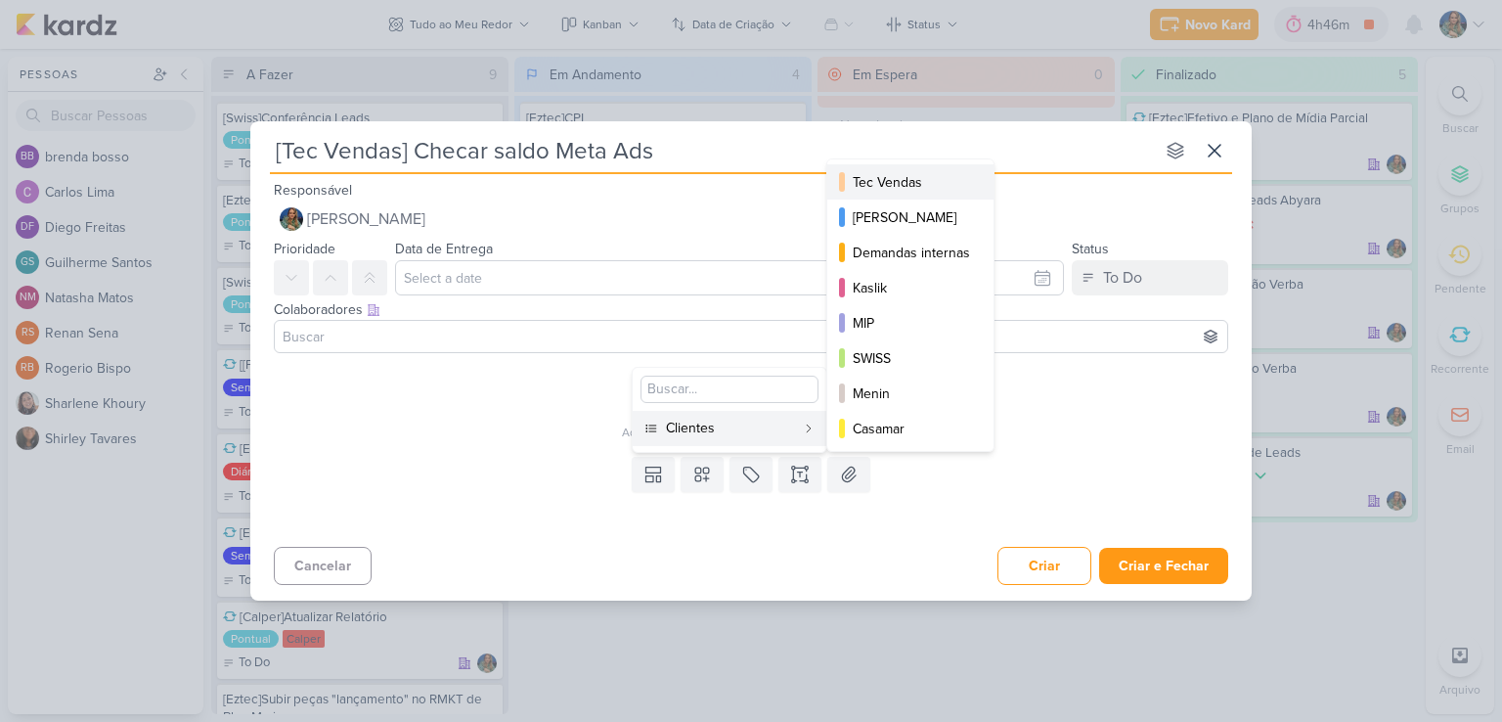
click at [895, 180] on div "Tec Vendas" at bounding box center [911, 182] width 117 height 21
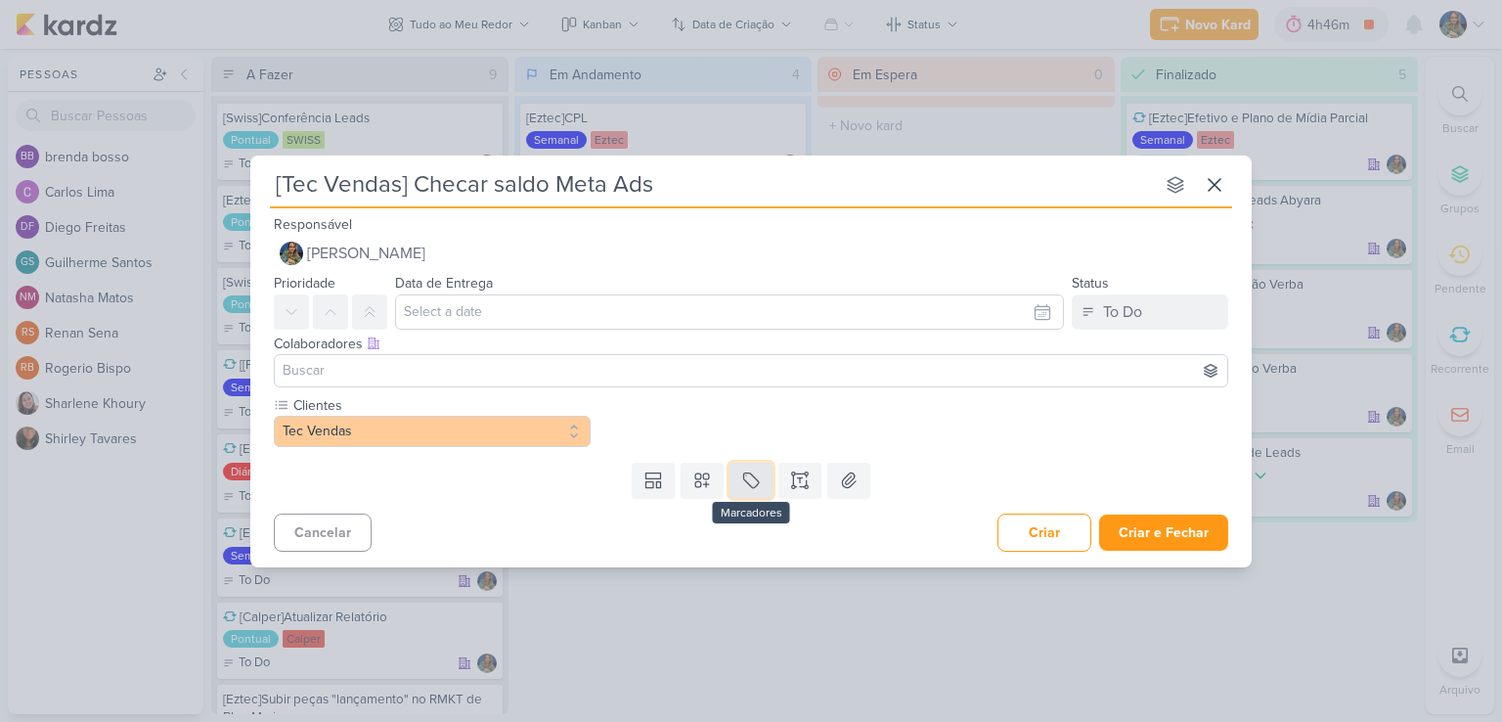
click at [755, 472] on icon at bounding box center [751, 480] width 20 height 20
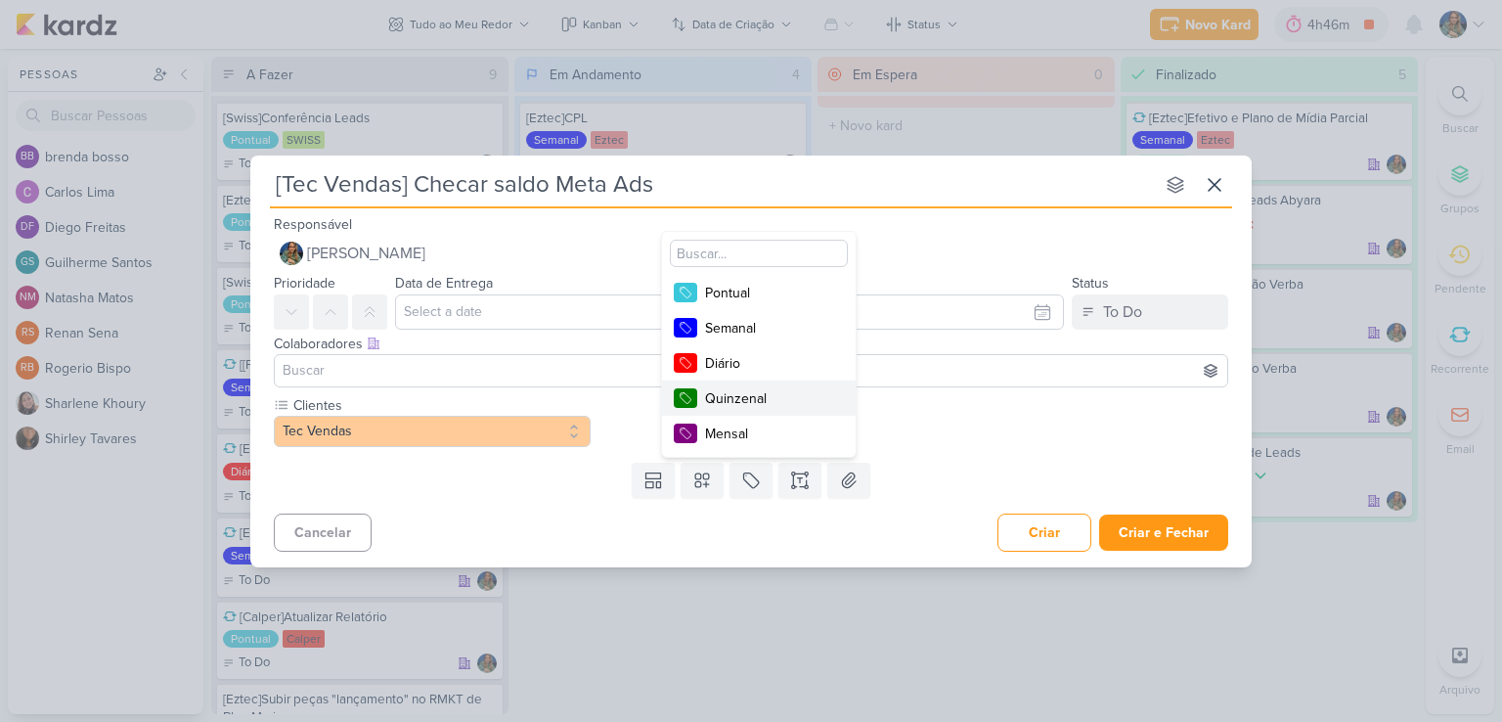
click at [763, 402] on div "Quinzenal" at bounding box center [768, 398] width 127 height 21
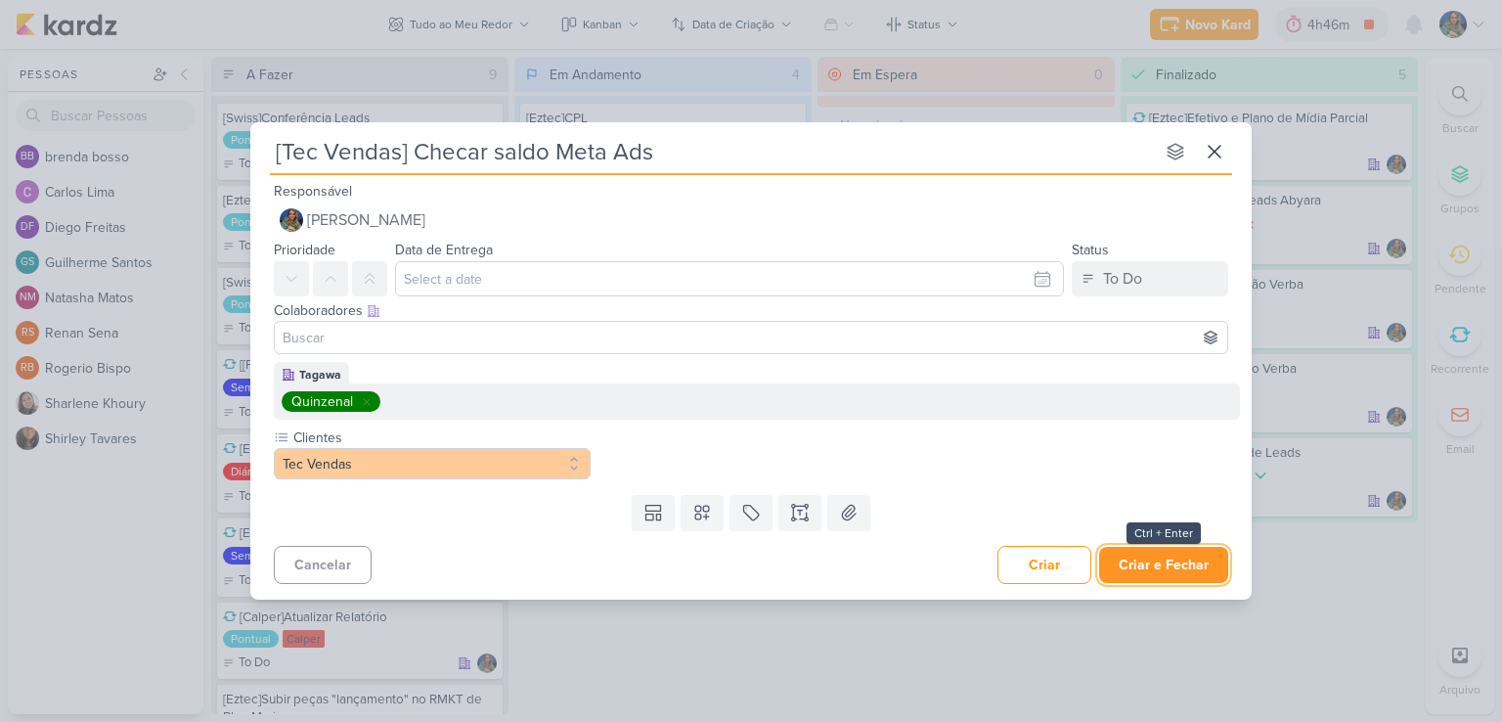
click at [1149, 566] on button "Criar e Fechar" at bounding box center [1163, 565] width 129 height 36
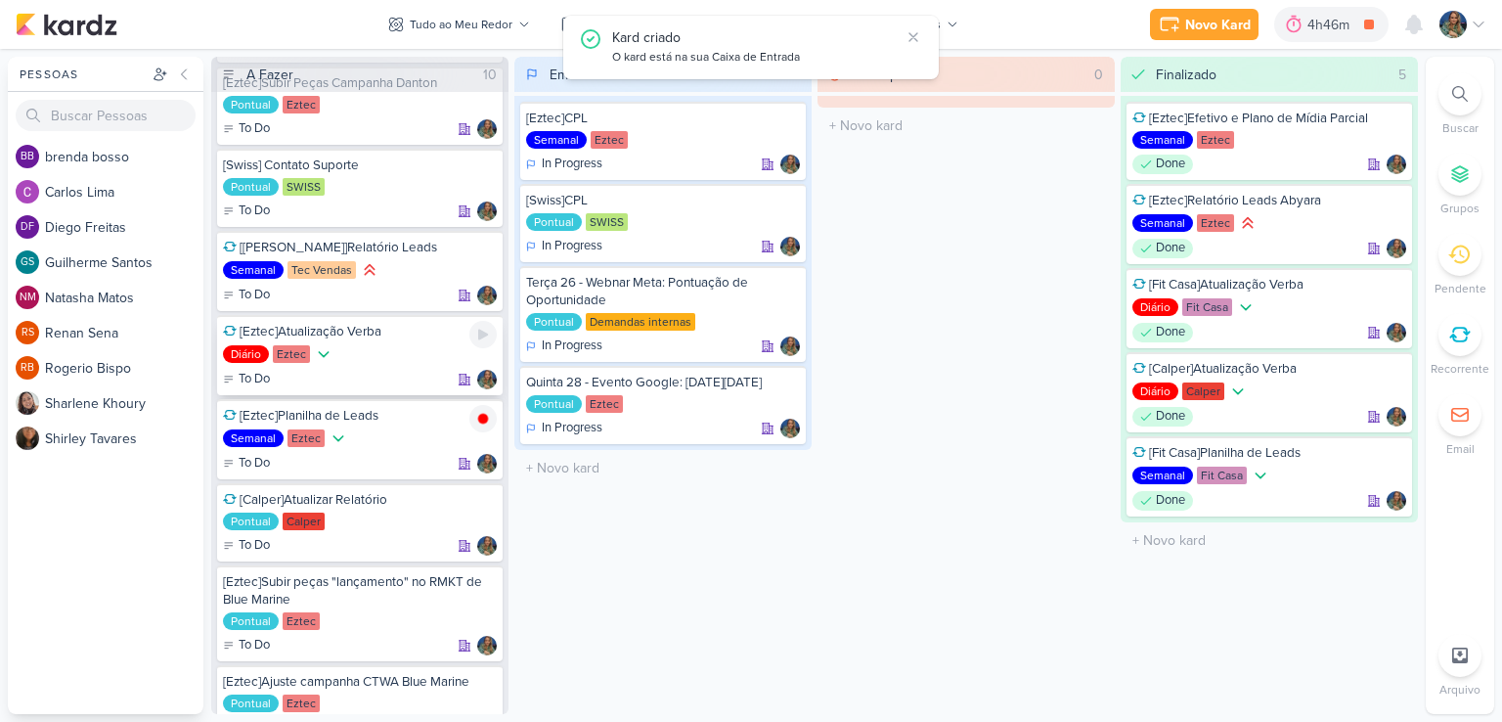
scroll to position [266, 0]
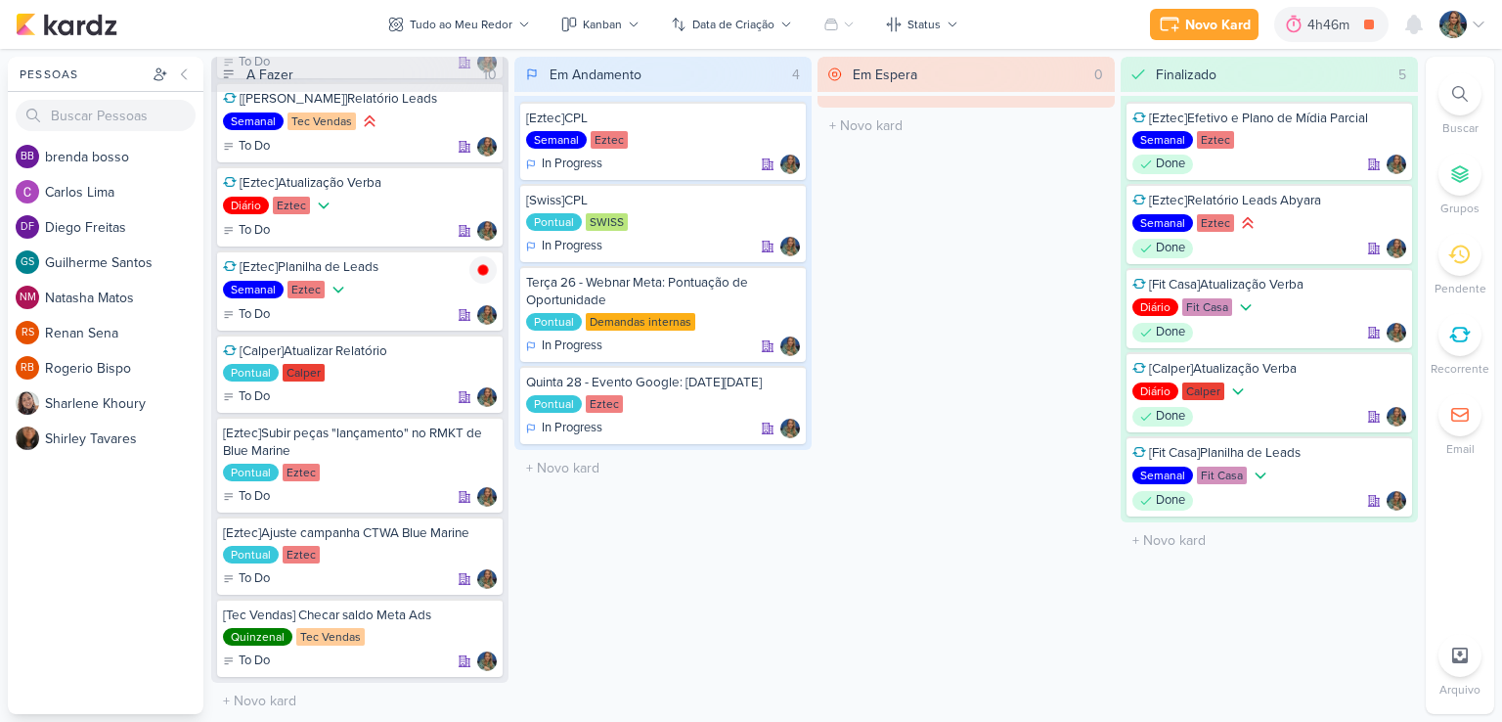
click at [1458, 357] on li "Recorrente" at bounding box center [1460, 345] width 68 height 65
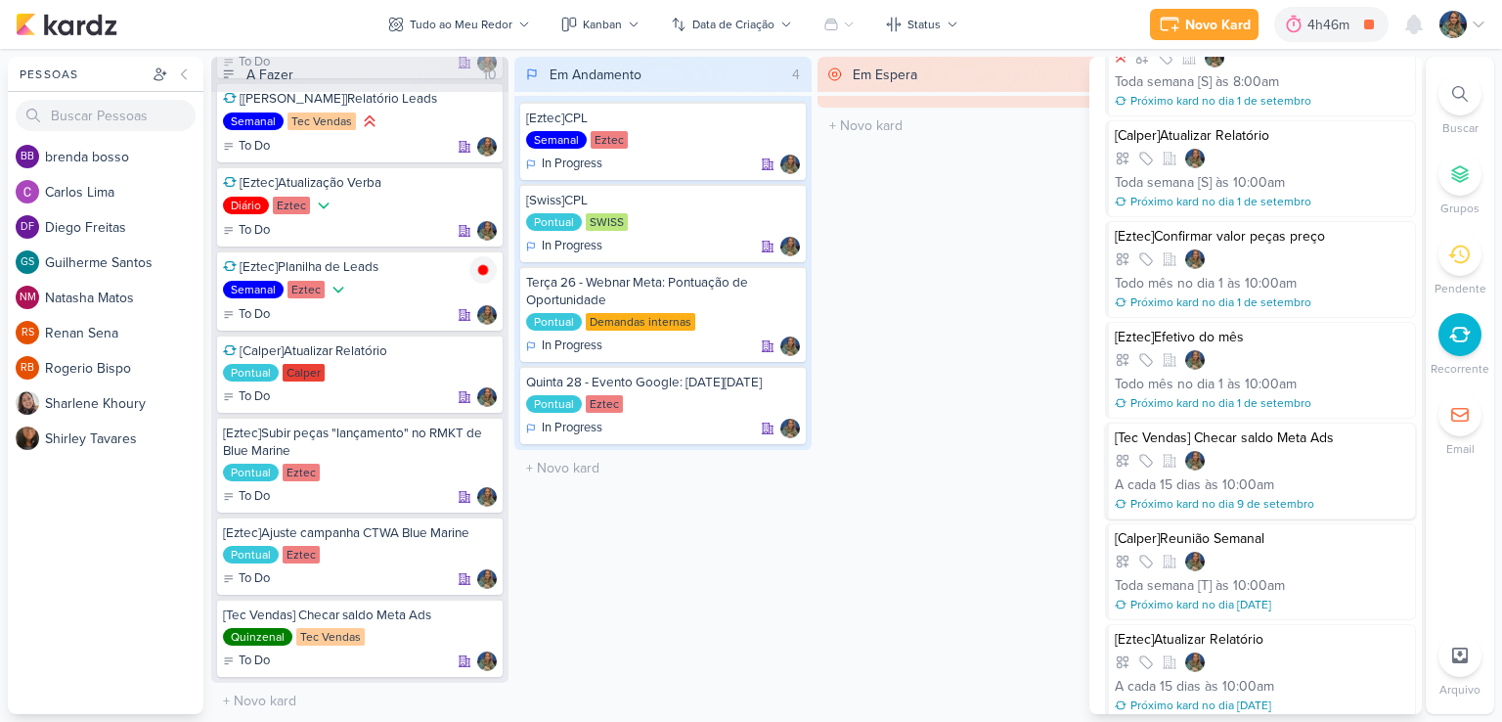
scroll to position [846, 0]
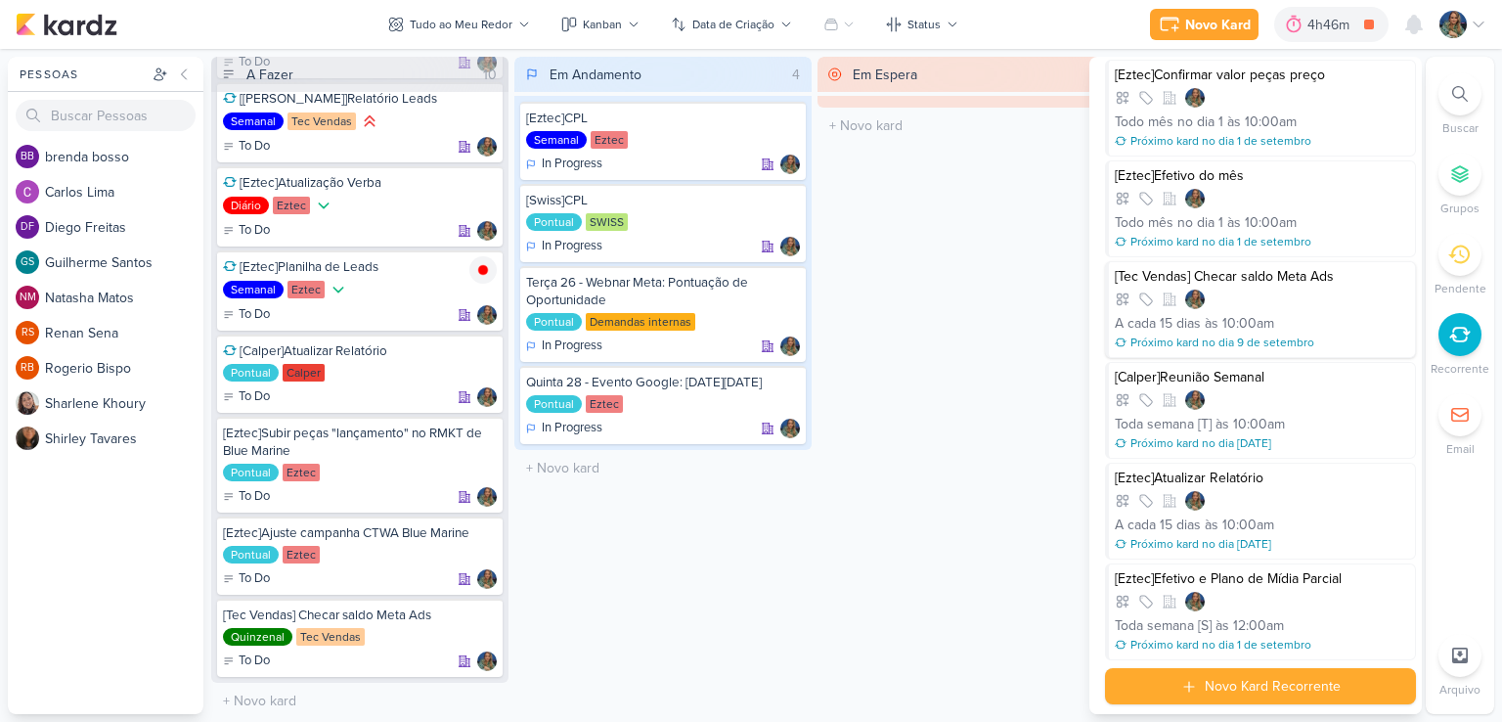
click at [1299, 313] on div "A cada 15 dias às 10:00am" at bounding box center [1262, 323] width 294 height 21
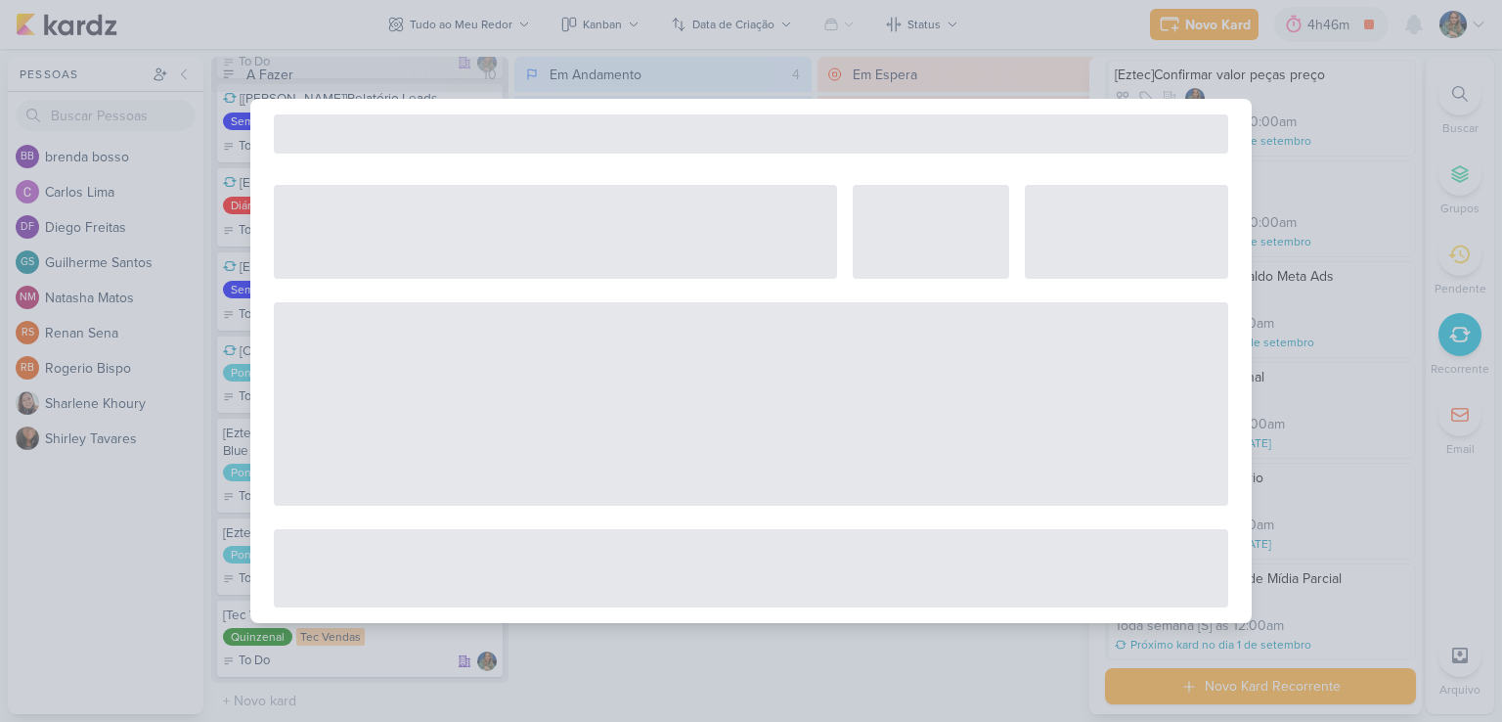
select select "12"
select select "10"
select select "America/Sao_Paulo"
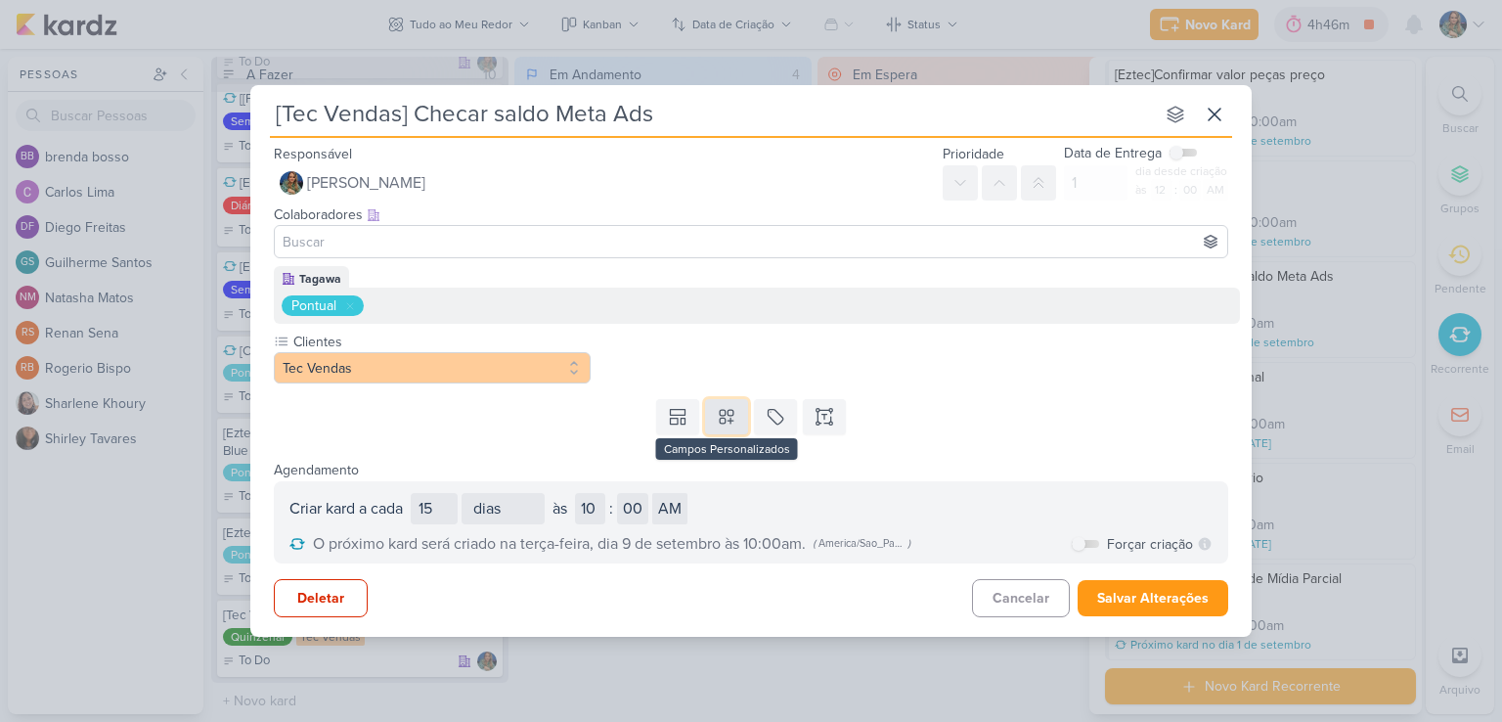
click at [713, 423] on button at bounding box center [726, 416] width 43 height 35
click at [352, 302] on icon at bounding box center [350, 306] width 12 height 12
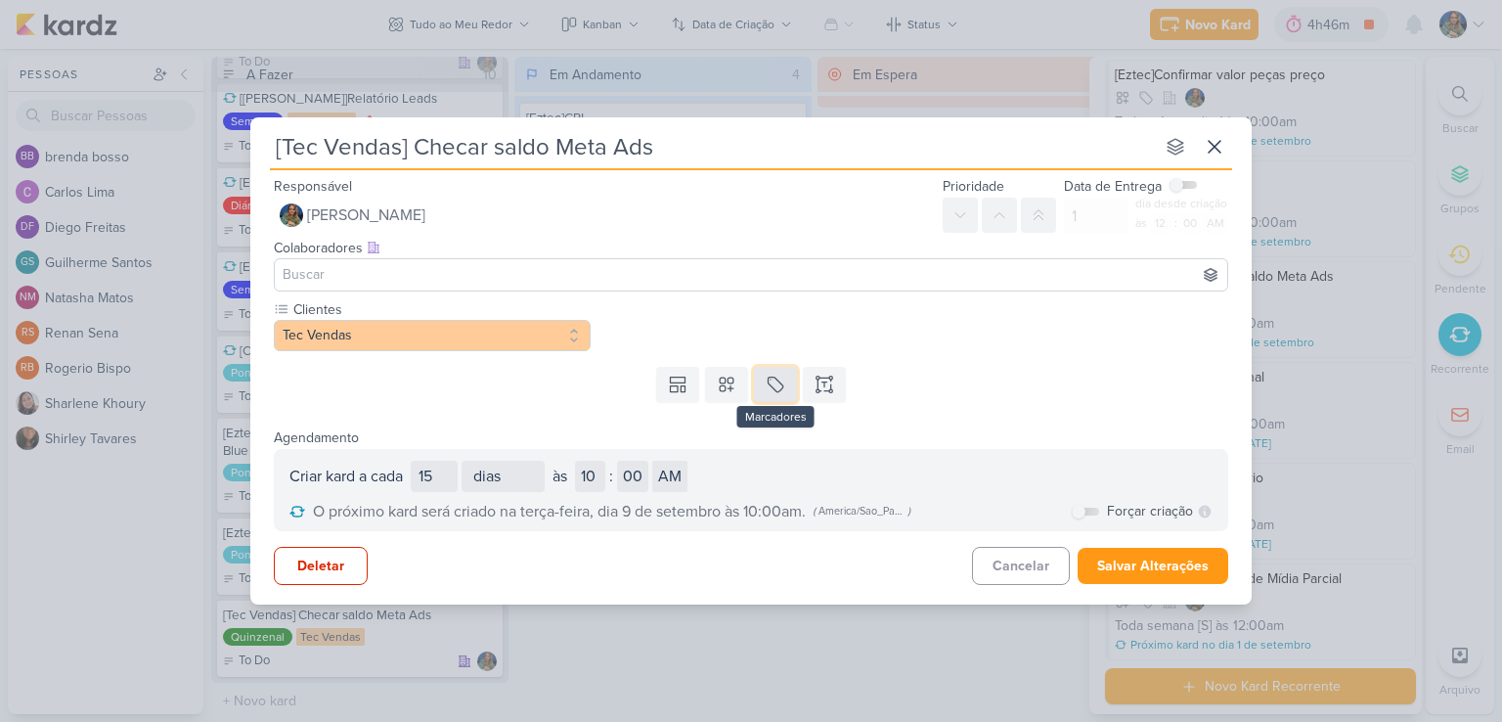
click at [767, 394] on button at bounding box center [775, 384] width 43 height 35
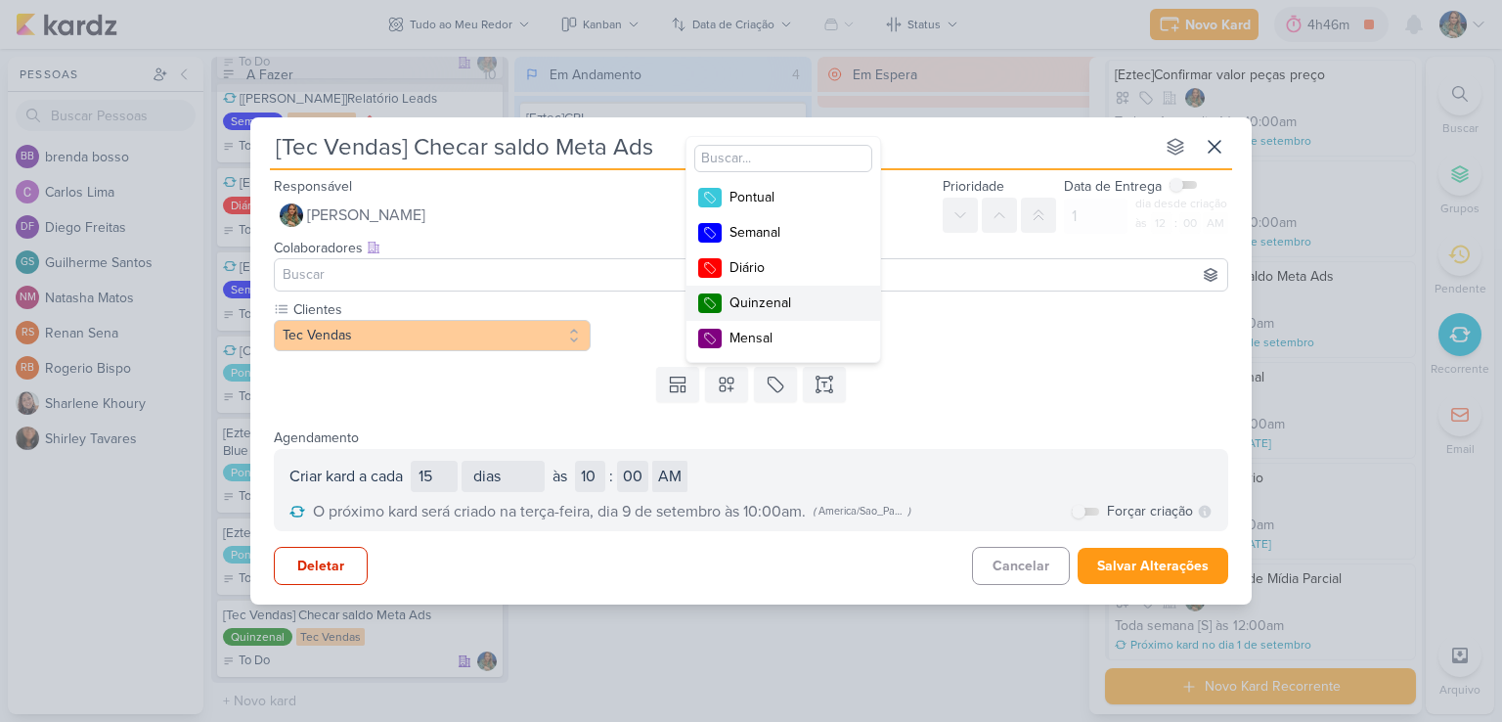
click at [774, 295] on div "Quinzenal" at bounding box center [792, 302] width 127 height 21
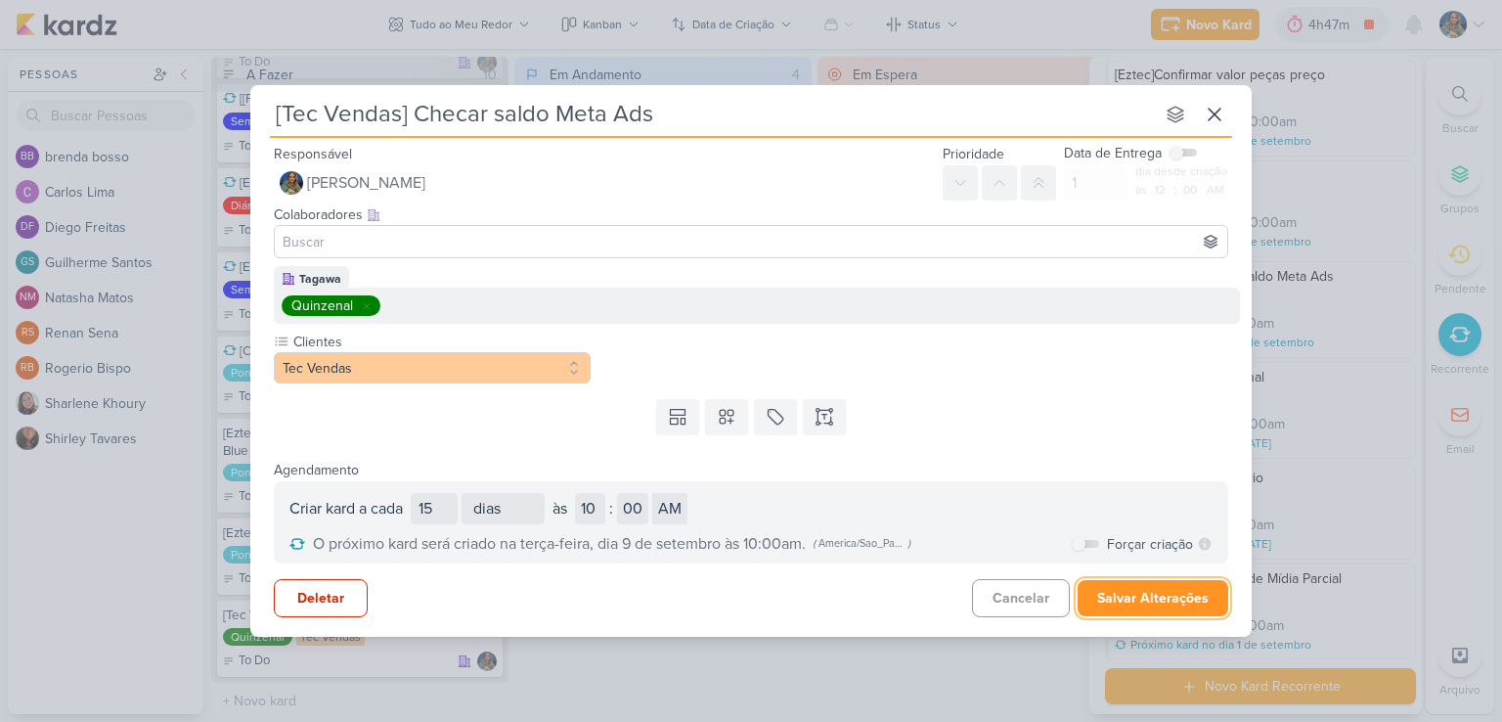
click at [1155, 597] on button "Salvar Alterações" at bounding box center [1153, 598] width 151 height 36
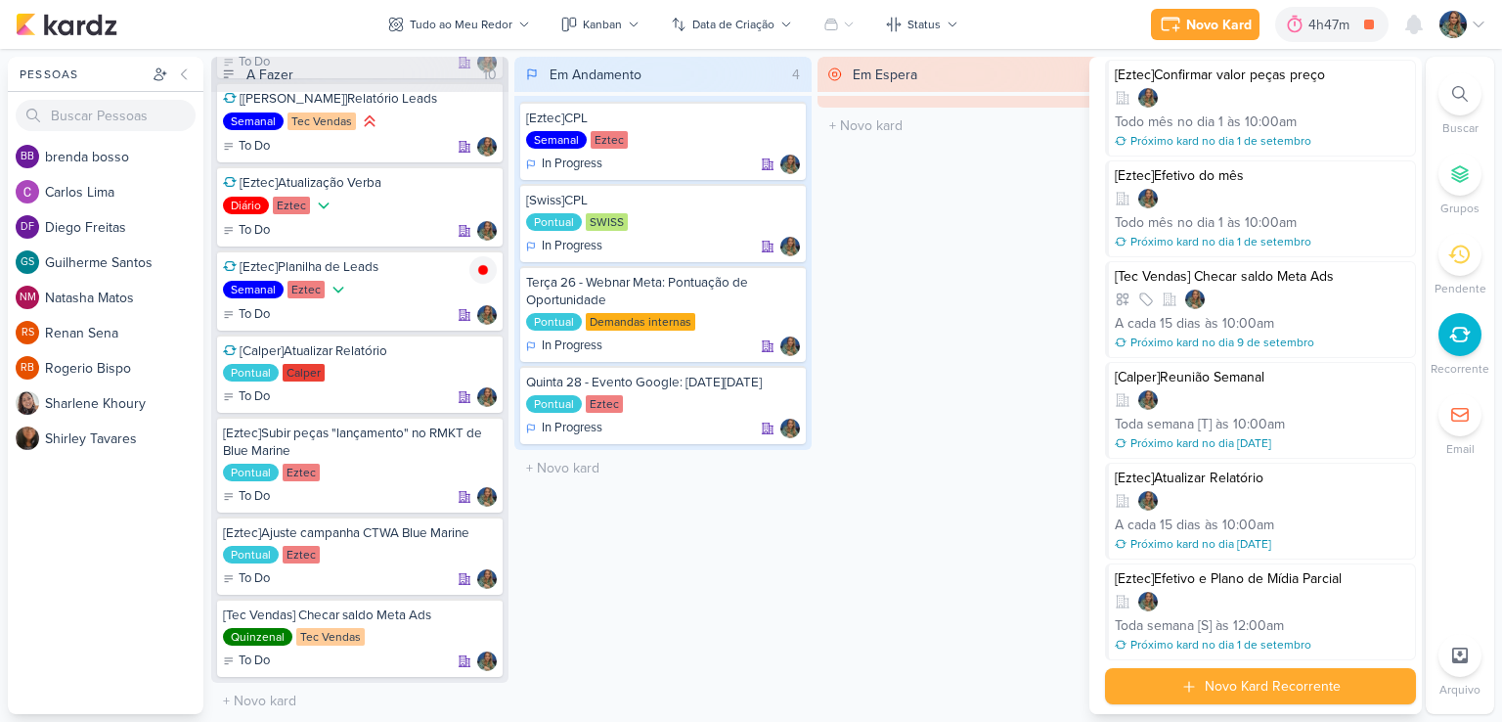
click at [966, 260] on div "Em Espera 0 O título do kard deve ter menos que 100 caracteres" at bounding box center [965, 385] width 297 height 657
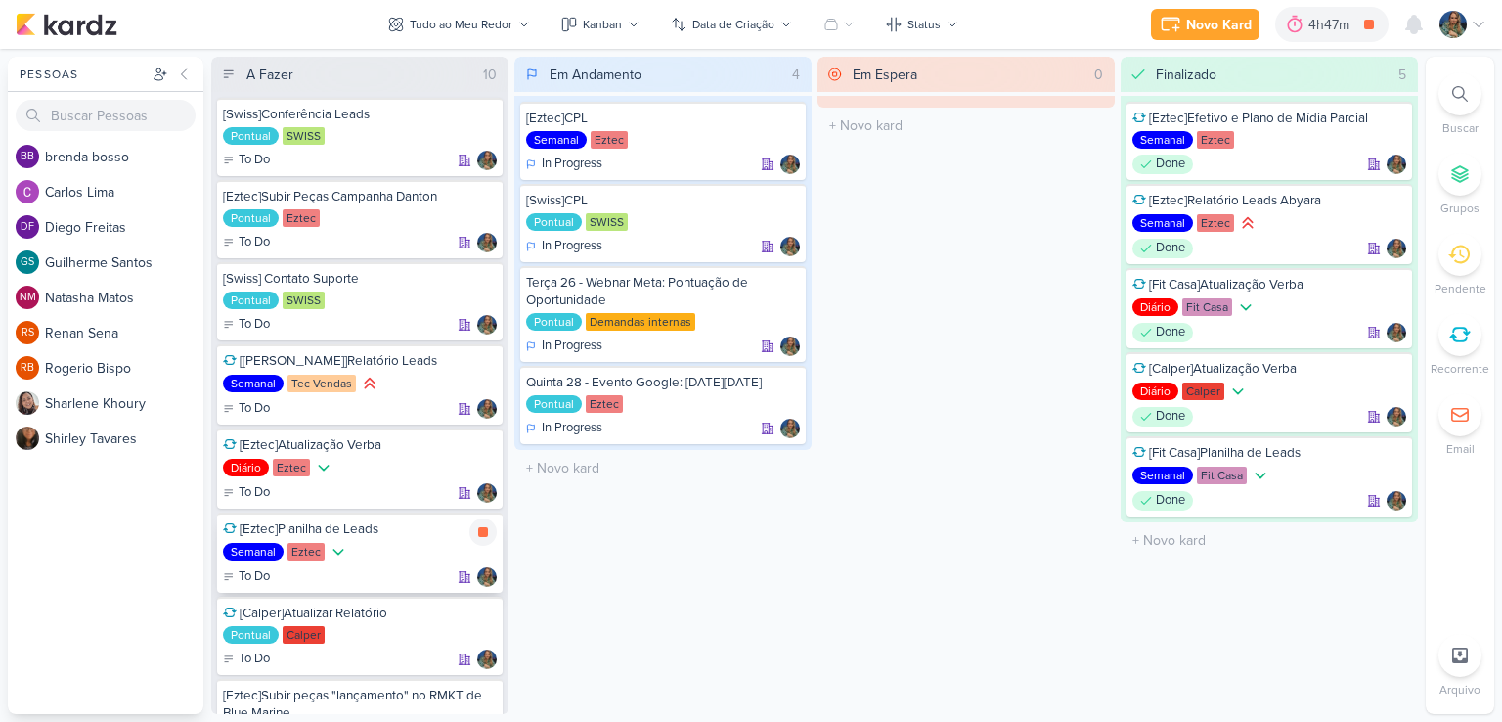
scroll to position [0, 0]
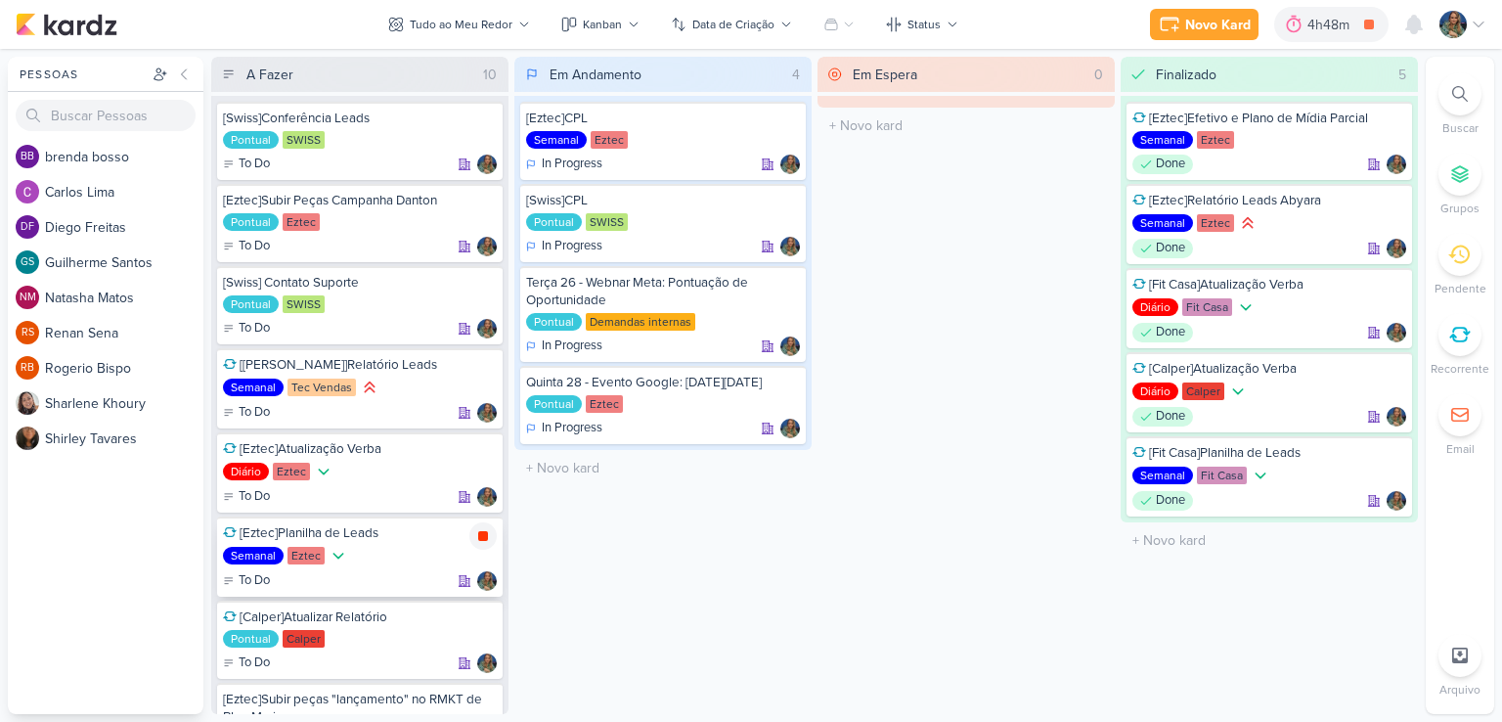
click at [480, 536] on icon at bounding box center [483, 536] width 10 height 10
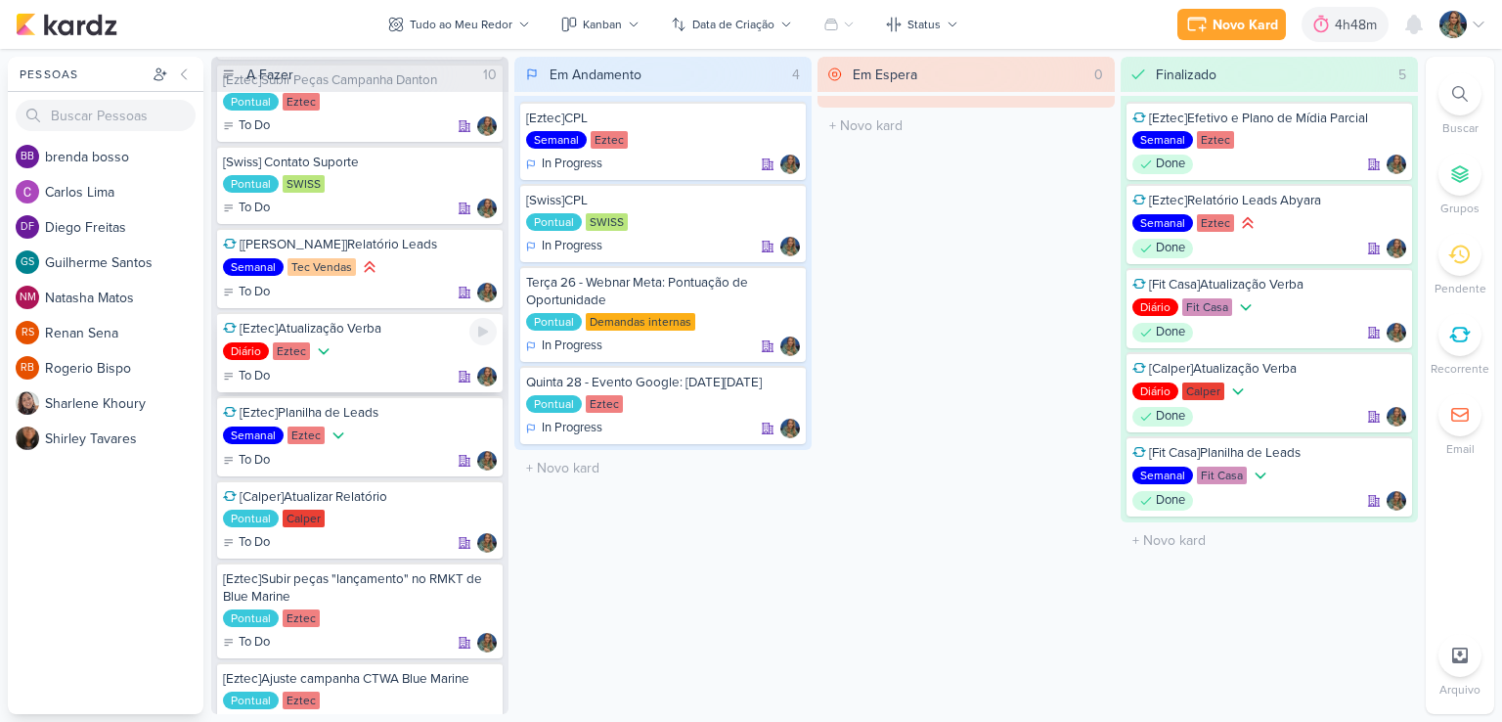
scroll to position [266, 0]
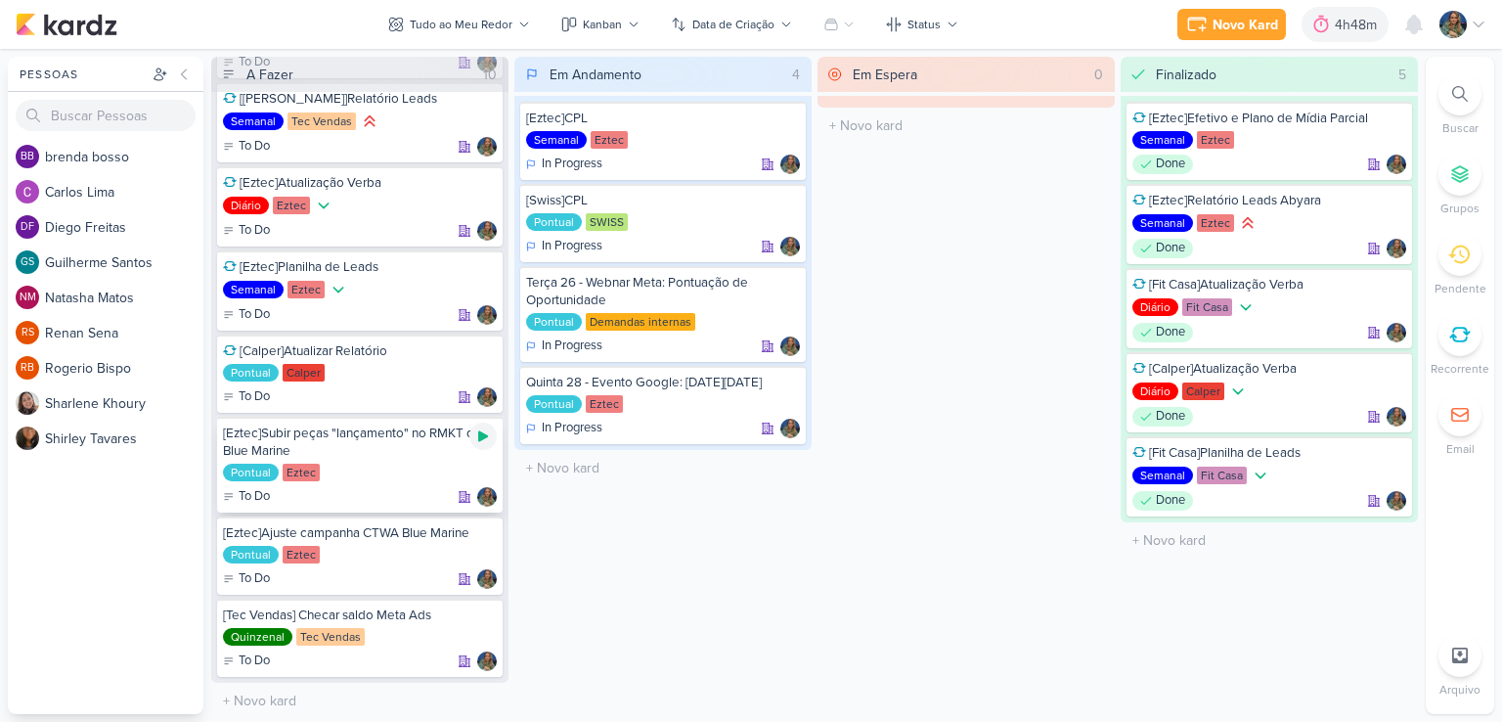
click at [483, 435] on icon at bounding box center [483, 436] width 10 height 11
click at [483, 439] on icon at bounding box center [483, 436] width 16 height 16
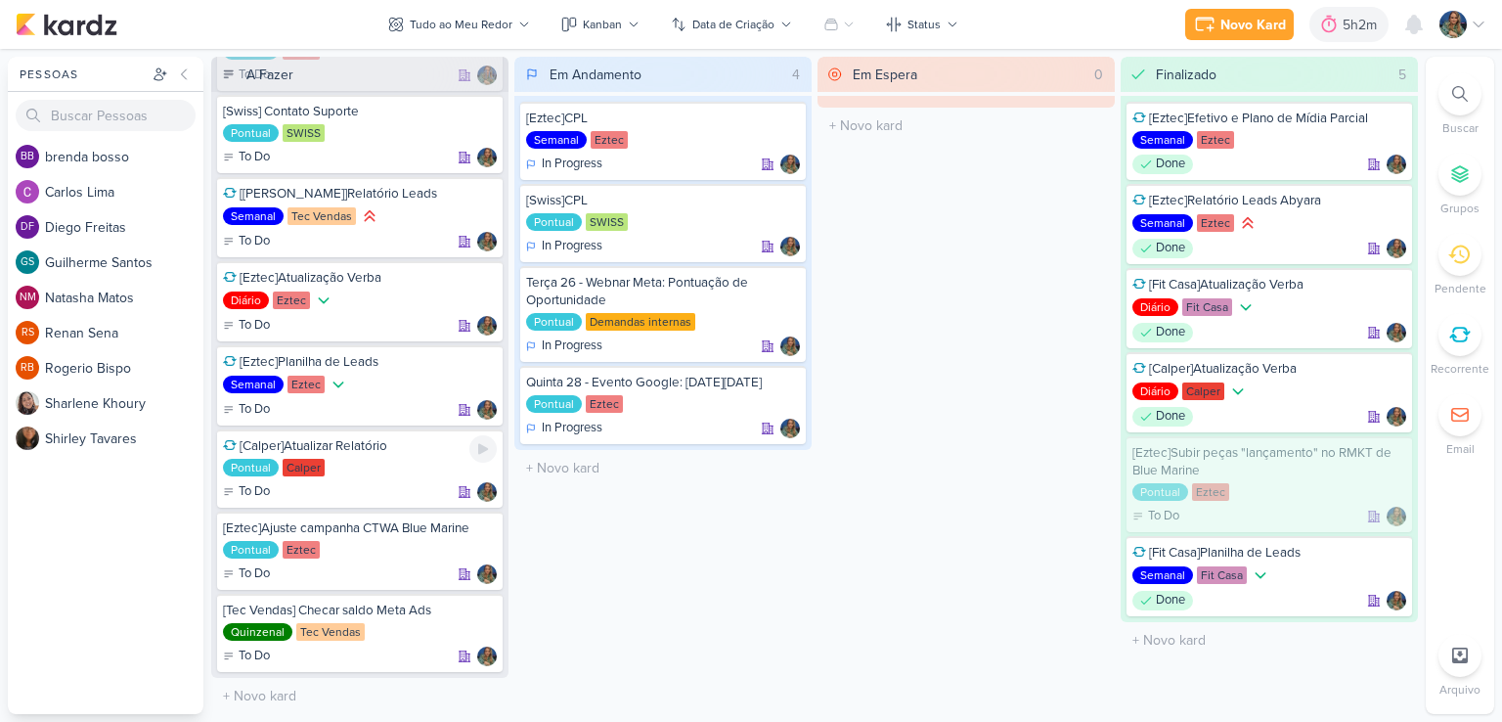
scroll to position [167, 0]
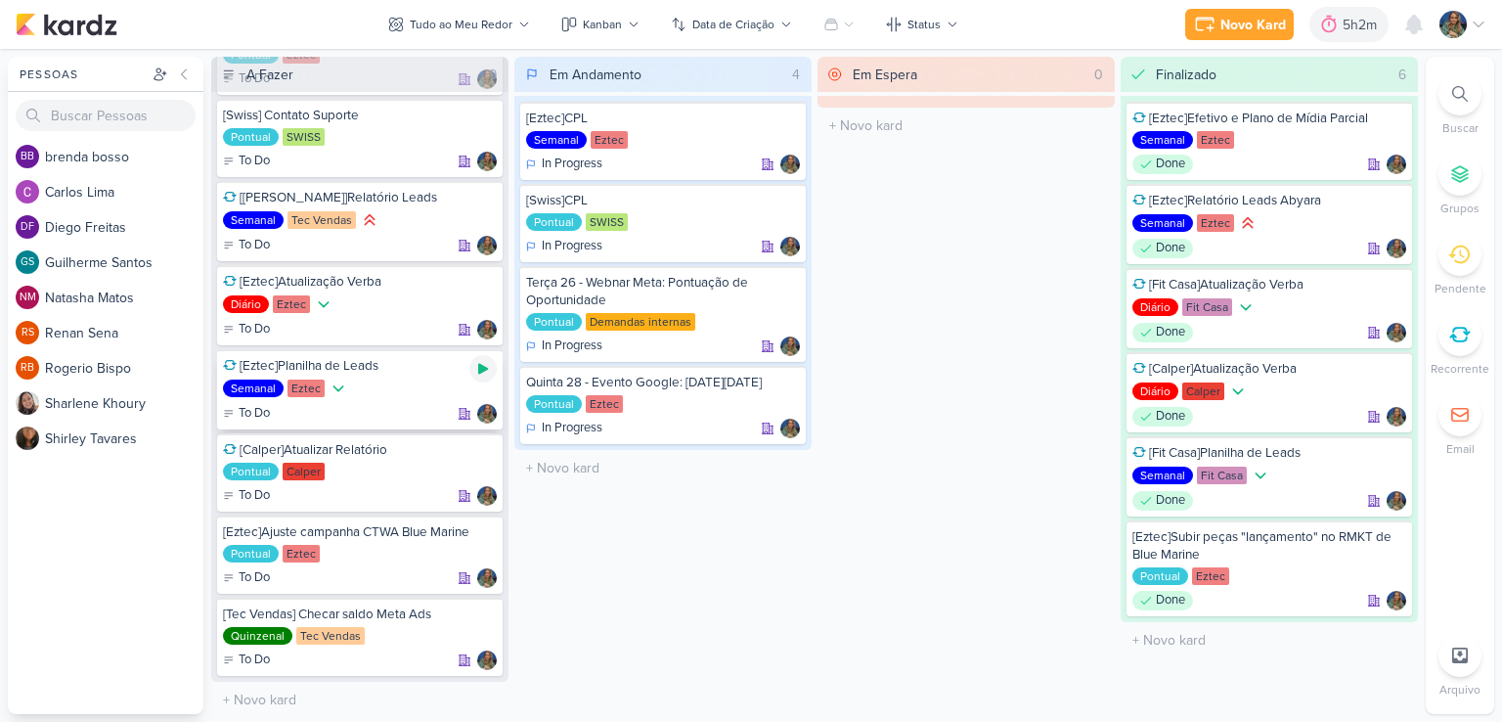
click at [475, 370] on icon at bounding box center [483, 369] width 16 height 16
click at [1183, 32] on icon at bounding box center [1172, 24] width 23 height 23
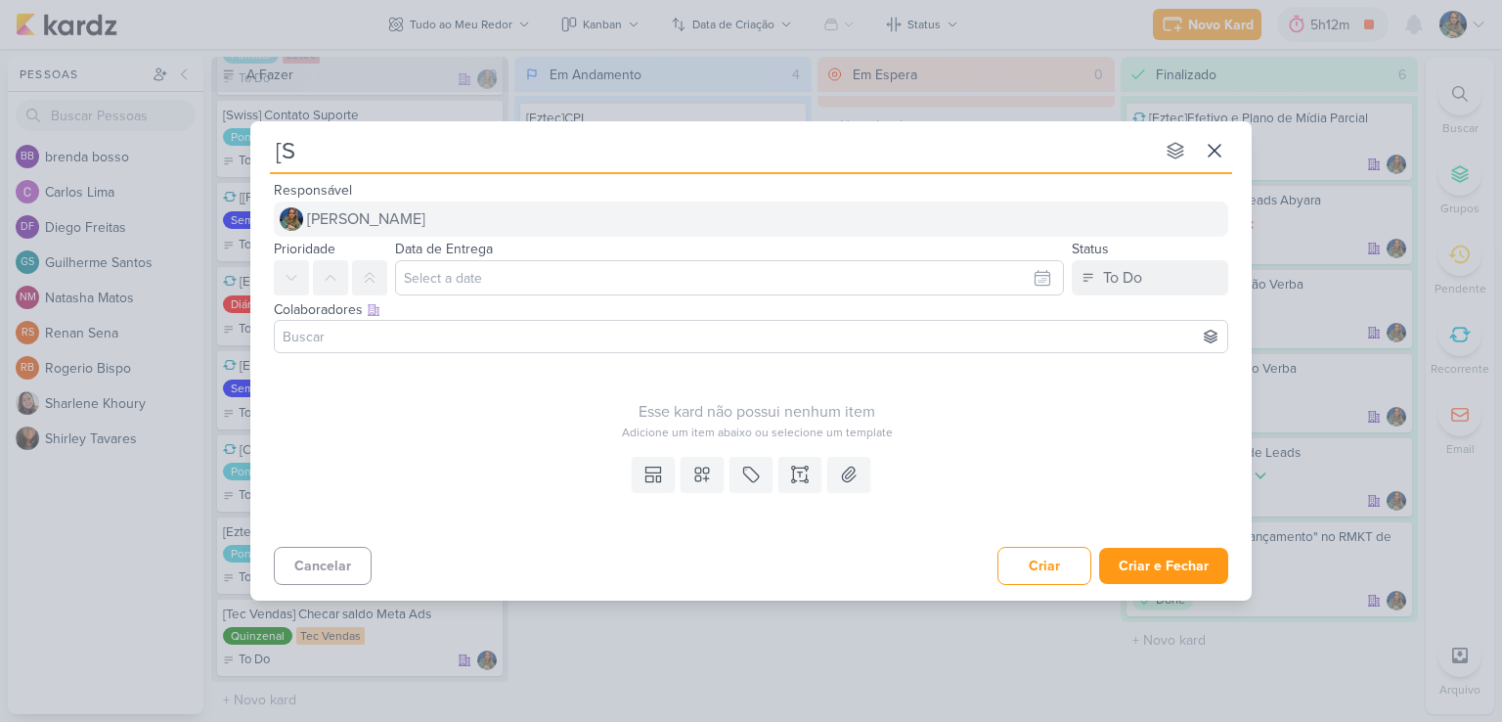
type input "[Sw"
type input "[Swiss"
type input "[[GEOGRAPHIC_DATA]]"
type input "[Swiss]A"
type input "[[GEOGRAPHIC_DATA]]"
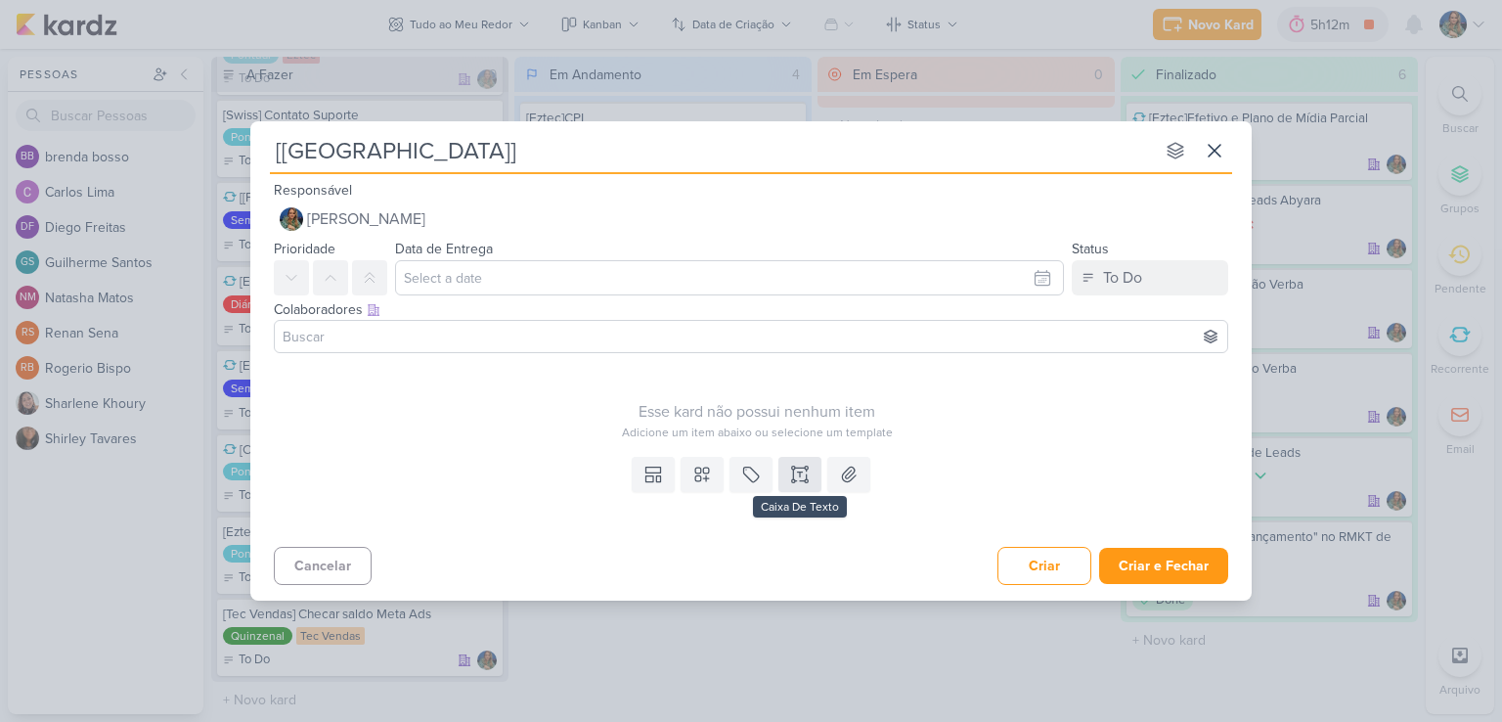
type input "[[GEOGRAPHIC_DATA]]"
click at [798, 476] on icon at bounding box center [800, 474] width 20 height 20
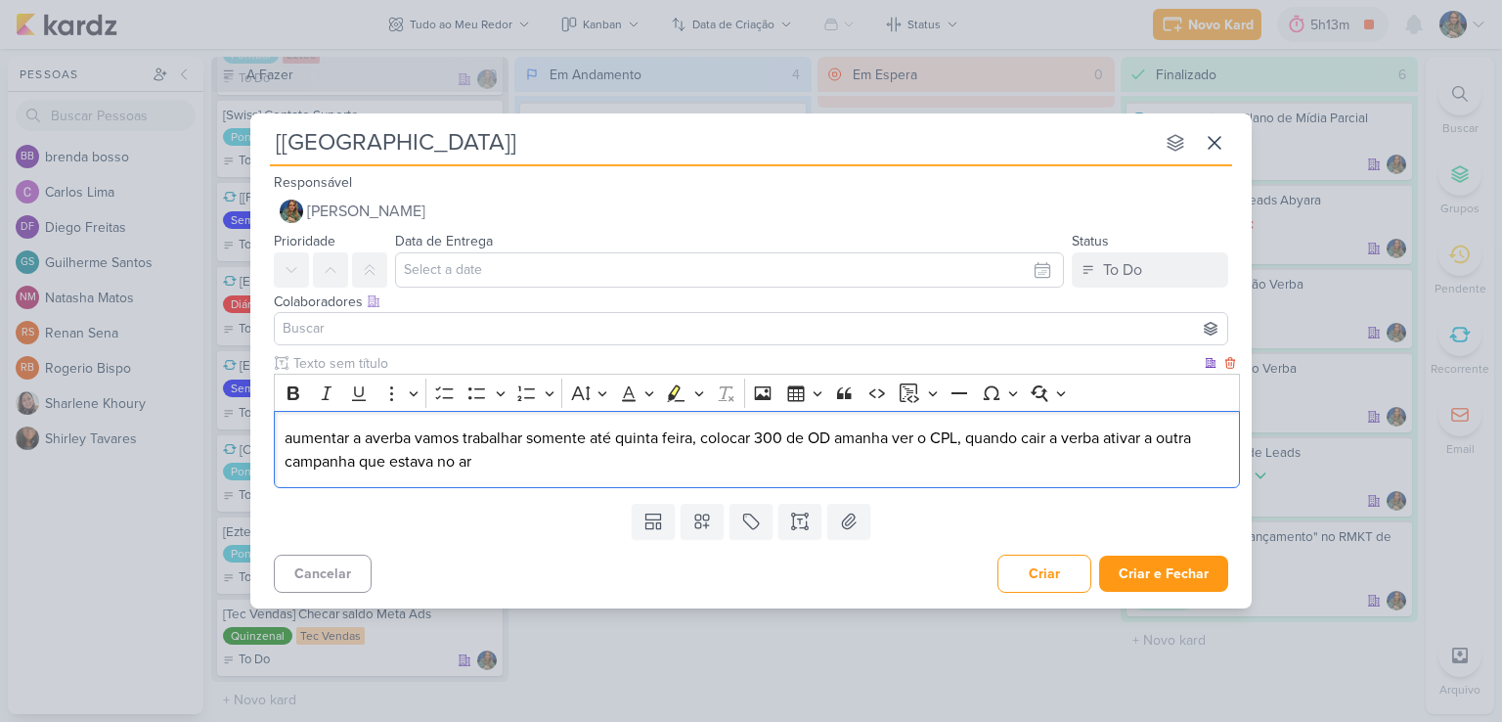
click at [373, 437] on p "aumentar a averba vamos trabalhar somente até quinta feira, colocar 300 de OD a…" at bounding box center [758, 449] width 946 height 47
click at [403, 443] on p "aumentar a verba vamos trabalhar somente até quinta feira, colocar 300 de OD am…" at bounding box center [758, 449] width 946 height 47
click at [833, 442] on p "aumentar a verba, vamos trabalhar somente até quinta feira, colocar 300 de OD a…" at bounding box center [758, 449] width 946 height 47
click at [889, 438] on p "aumentar a verba, vamos trabalhar somente até quinta feira, colocar 300 de OD, …" at bounding box center [758, 449] width 946 height 47
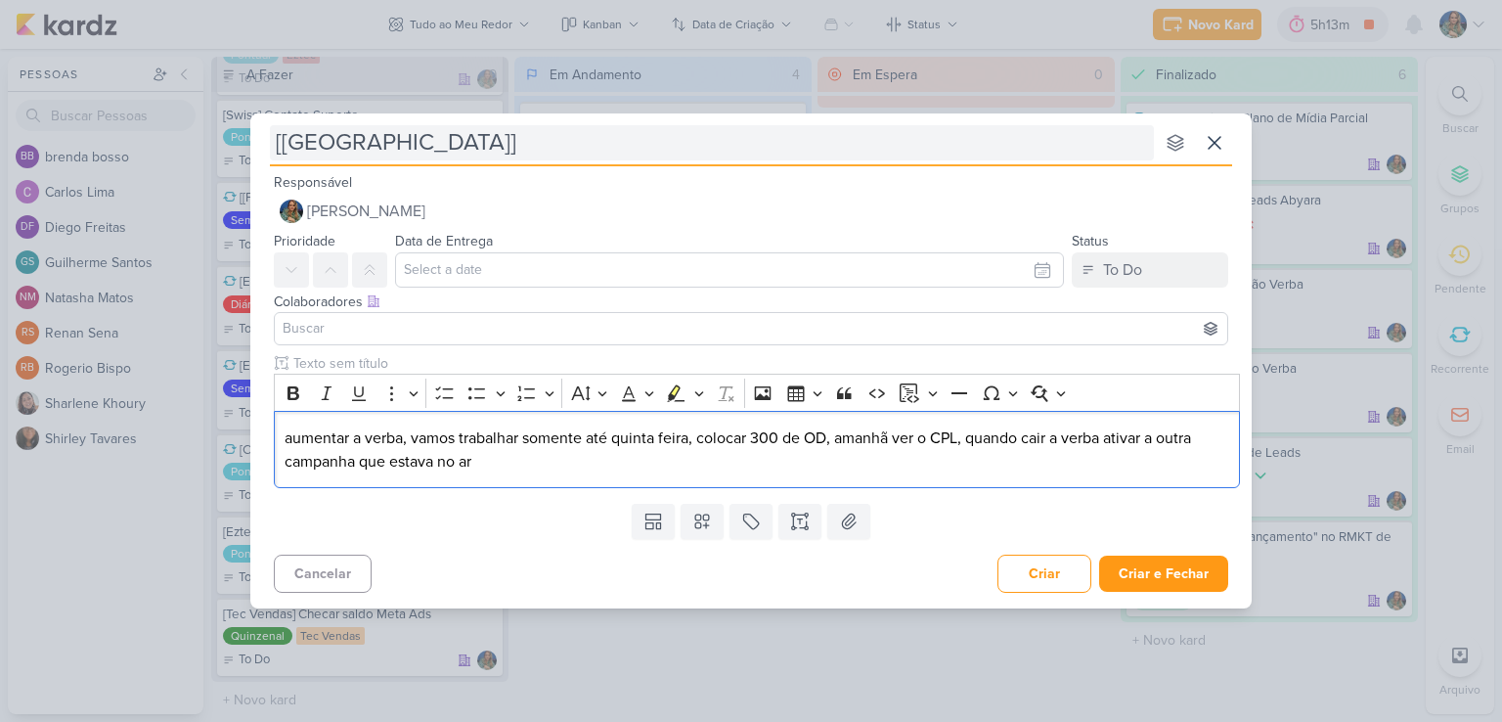
click at [426, 146] on input "[[GEOGRAPHIC_DATA]]" at bounding box center [712, 142] width 884 height 35
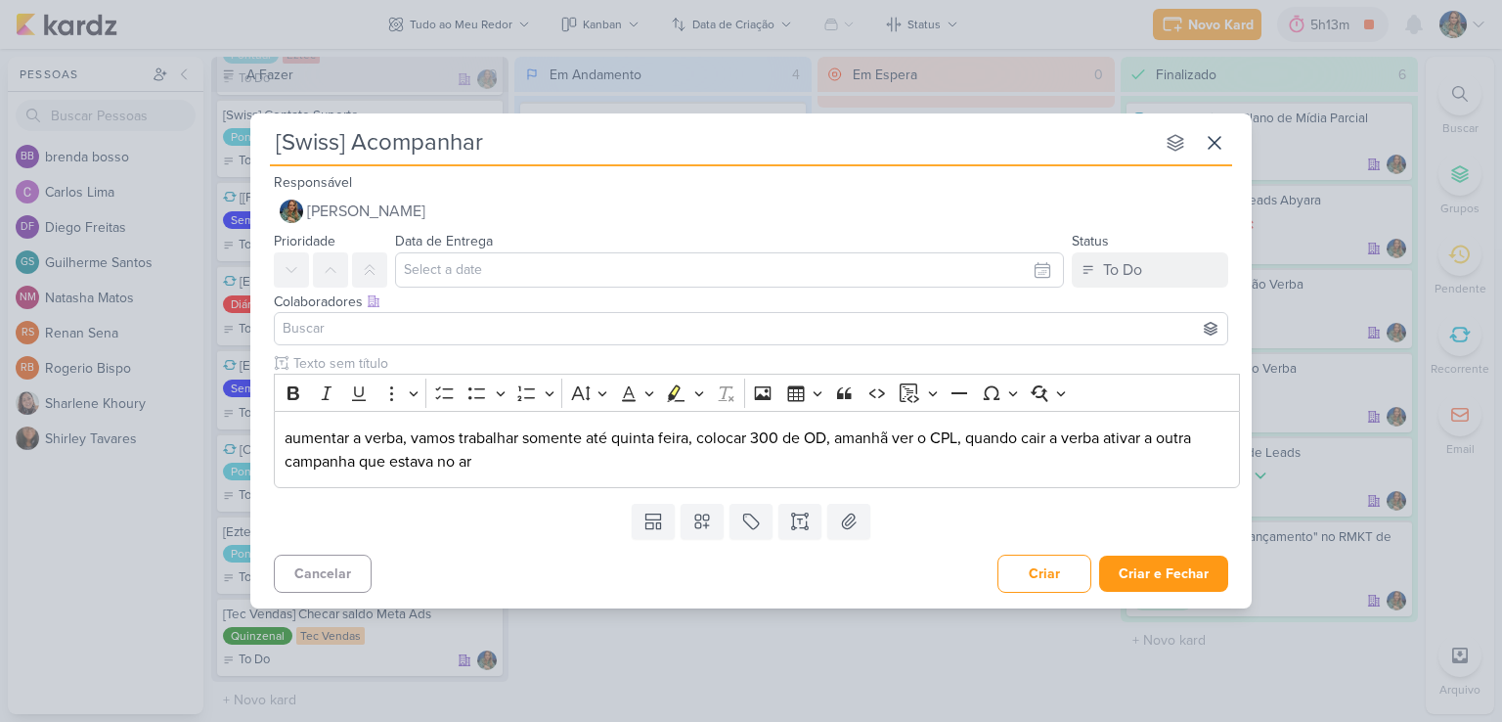
type input "[Swiss] Acompanhar"
type input "[Swiss] Acompanhar OD"
type input "[Swiss] Acompanhar OD C"
type input "[Swiss] Acompanhar OD"
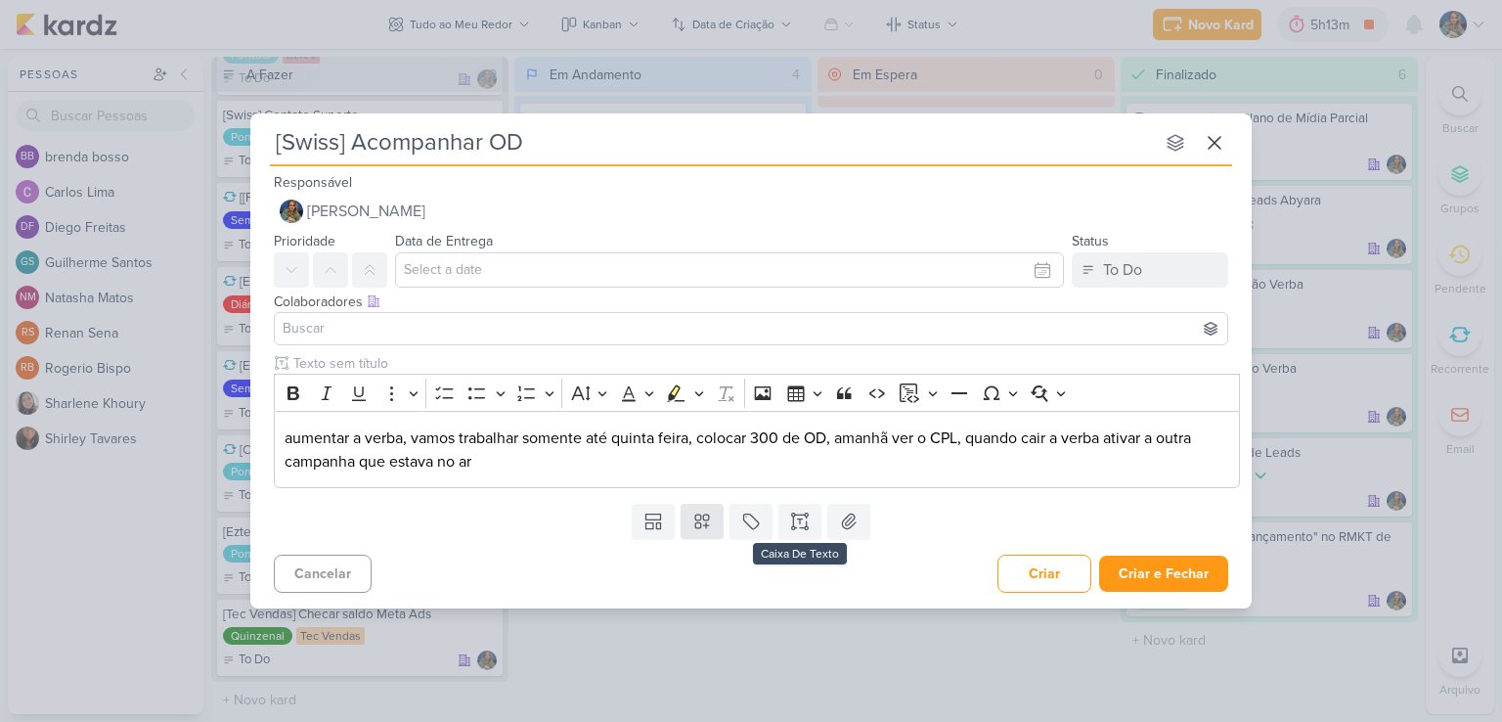
type input "[Swiss] Acompanhar OD"
click at [713, 521] on button at bounding box center [702, 521] width 43 height 35
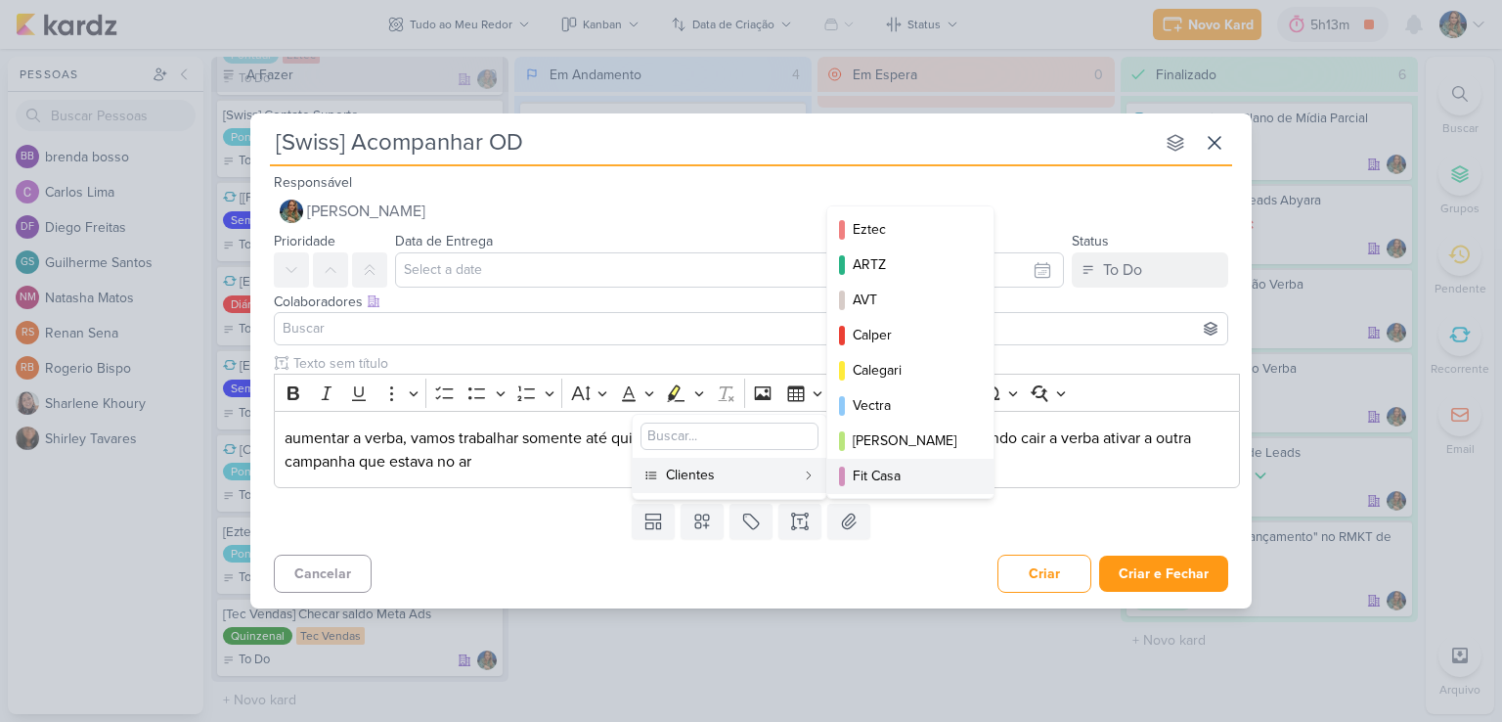
scroll to position [283, 0]
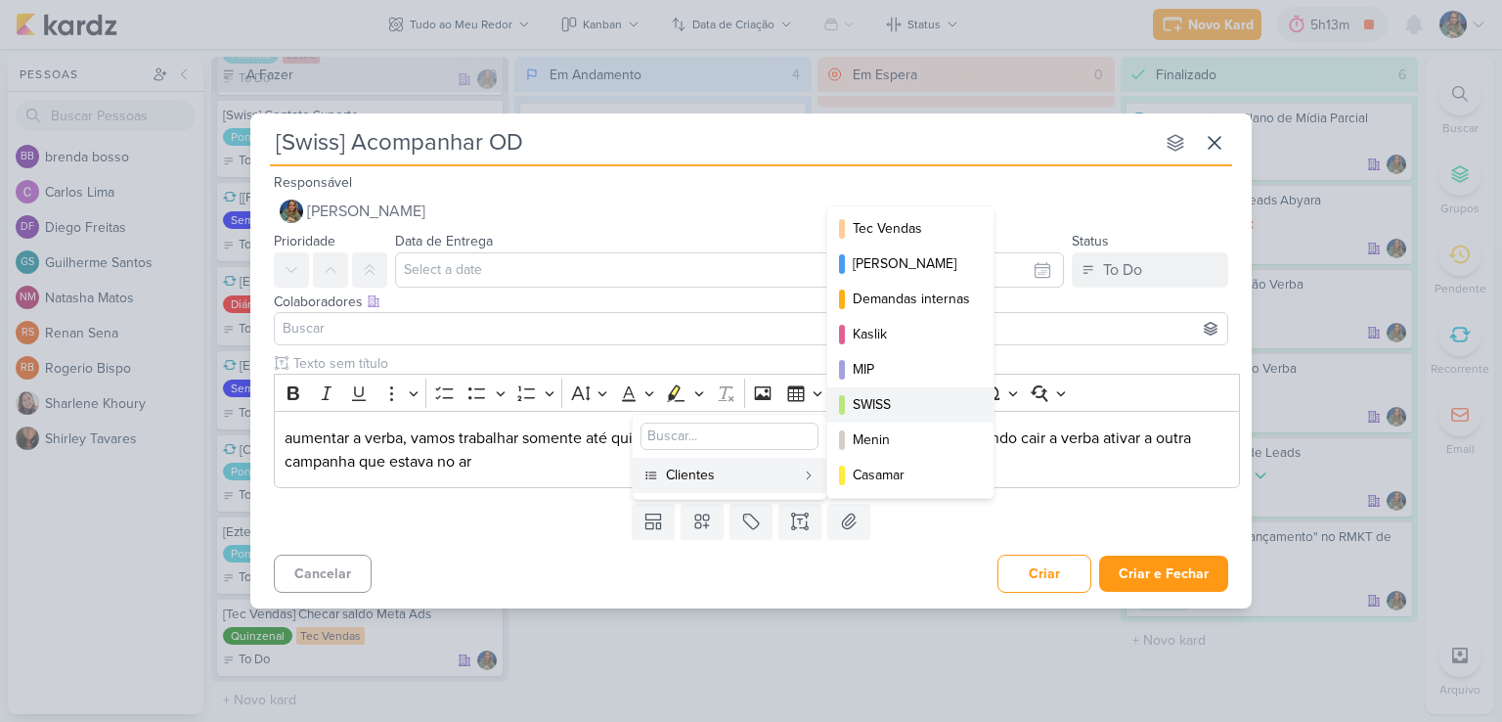
click at [892, 408] on div "SWISS" at bounding box center [911, 404] width 117 height 21
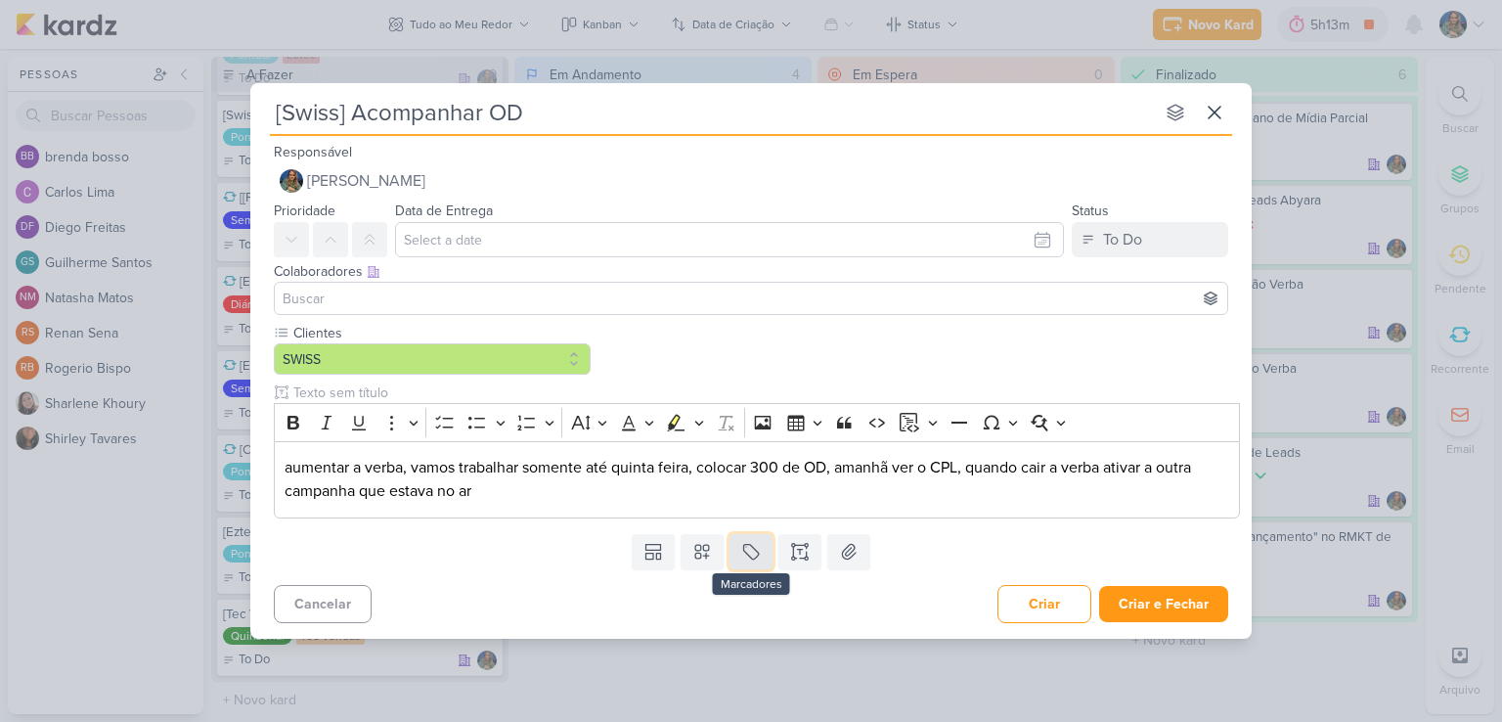
click at [757, 549] on icon at bounding box center [751, 552] width 20 height 20
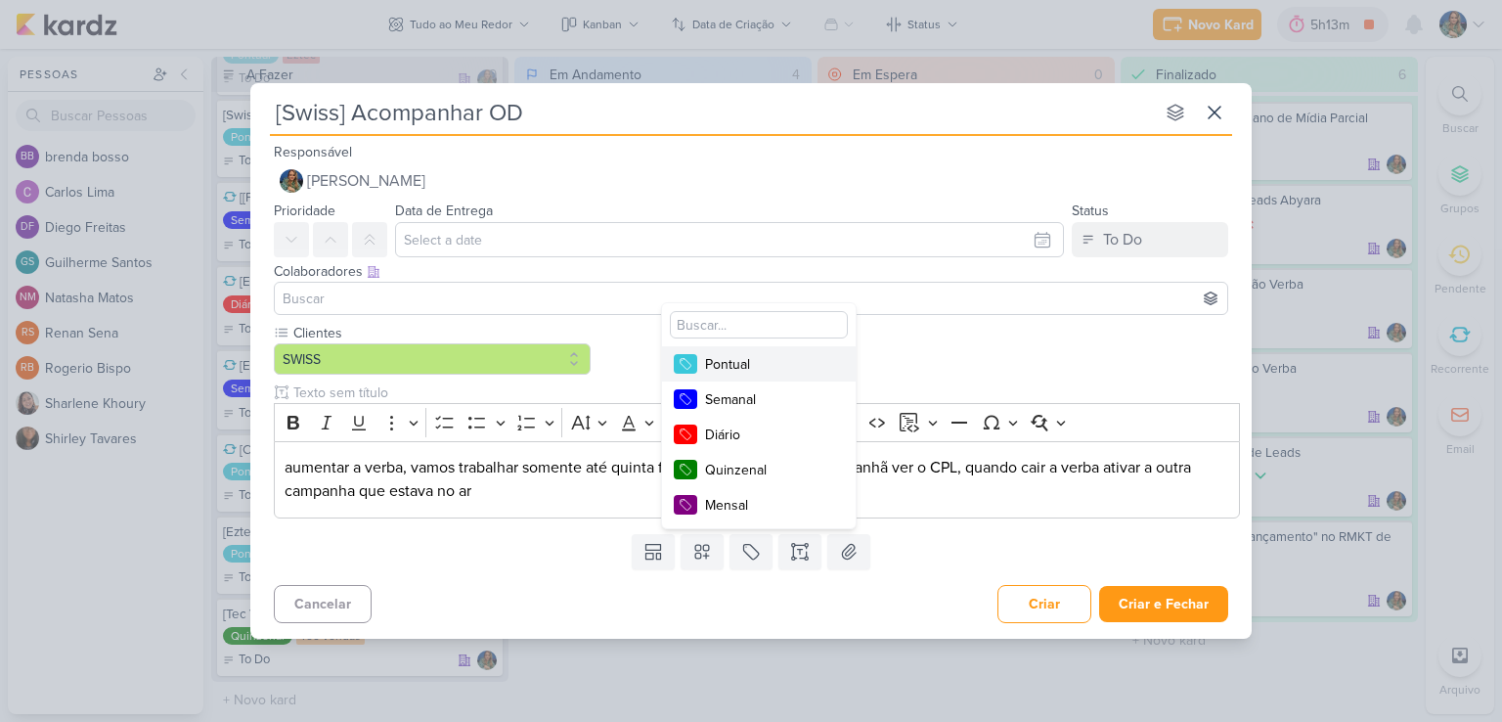
click at [753, 365] on div "Pontual" at bounding box center [768, 364] width 127 height 21
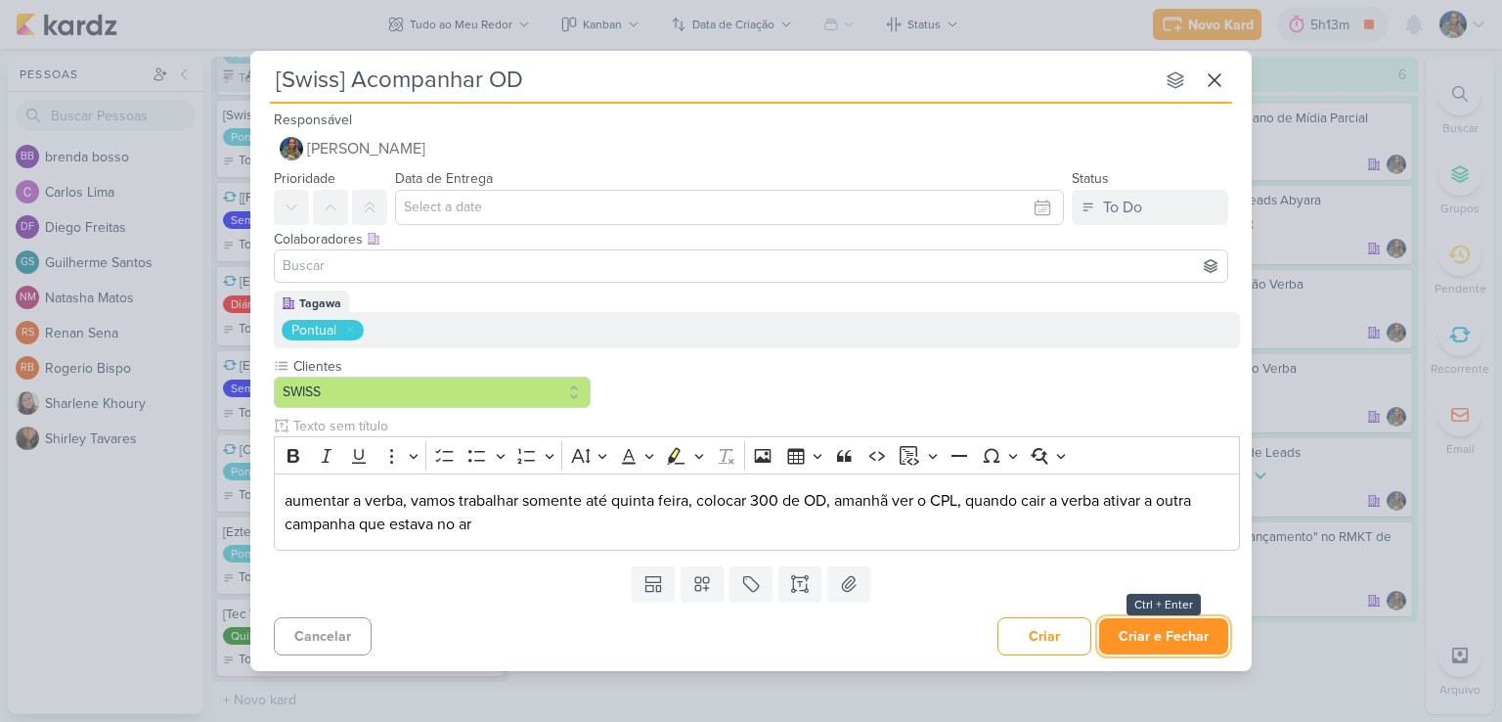
click at [1127, 635] on button "Criar e Fechar" at bounding box center [1163, 636] width 129 height 36
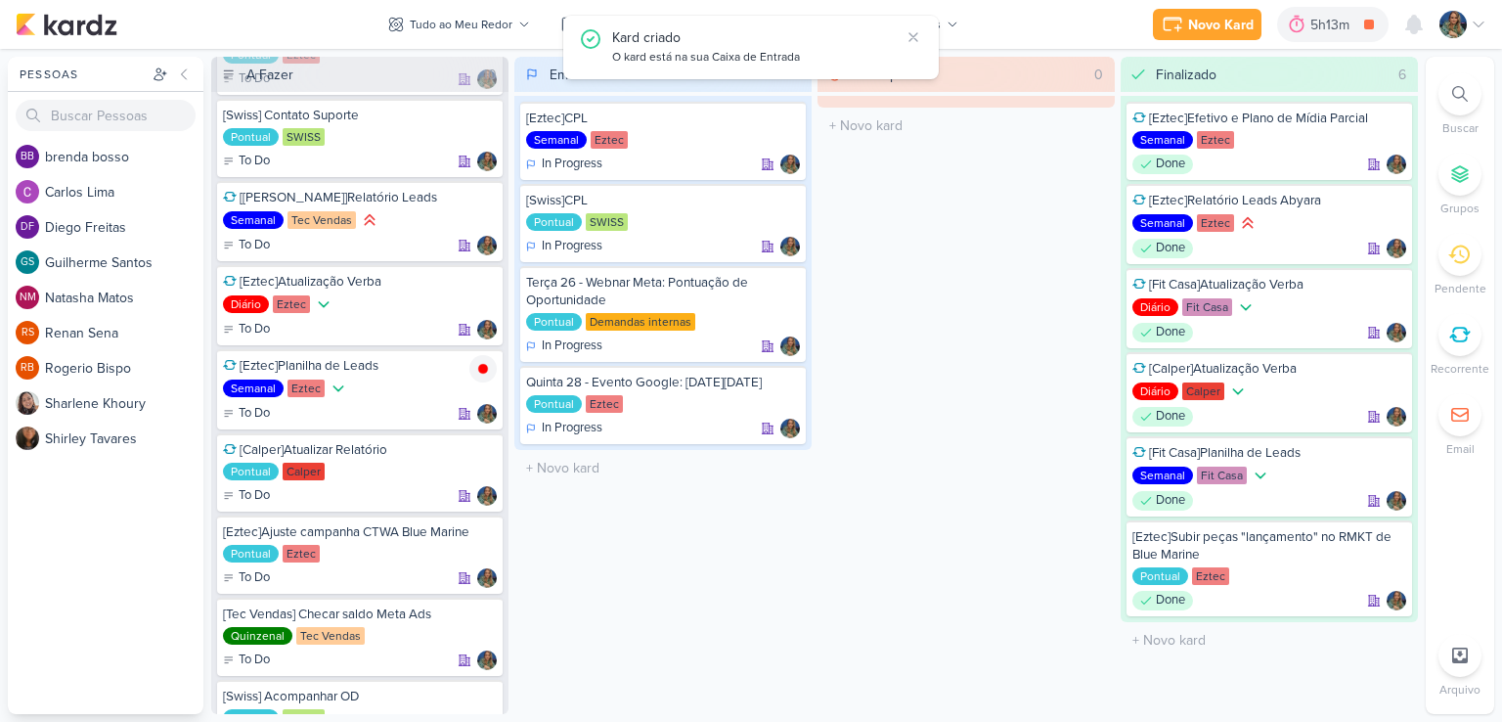
scroll to position [249, 0]
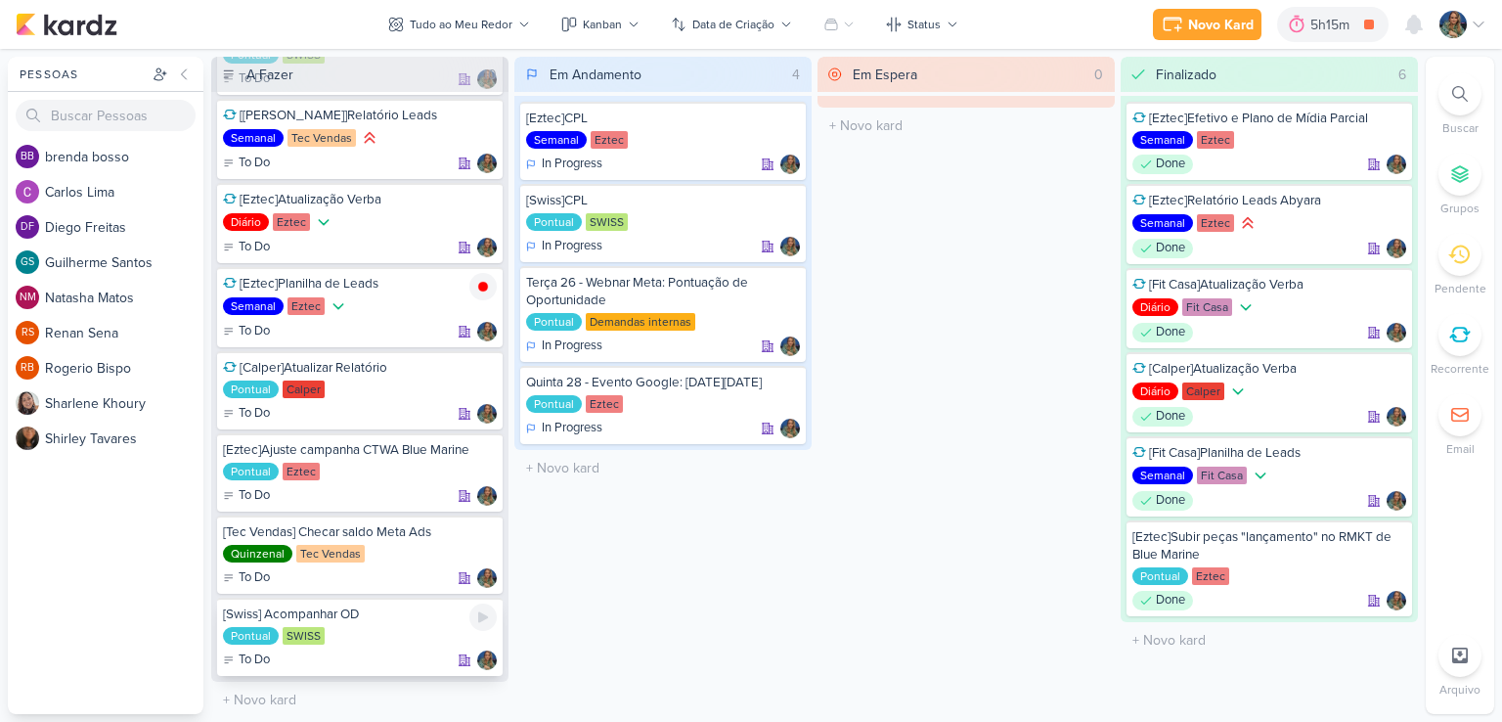
click at [393, 606] on div "[Swiss] Acompanhar OD" at bounding box center [360, 614] width 274 height 18
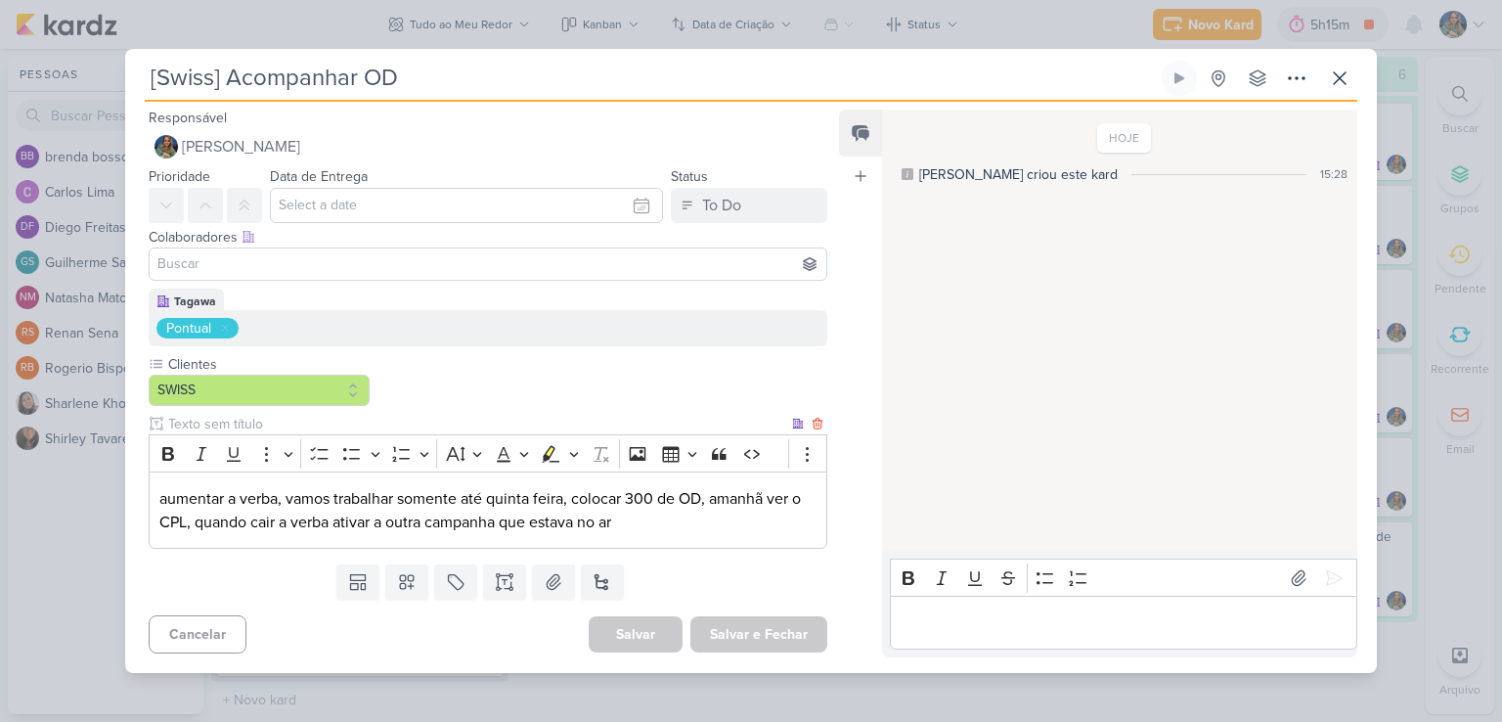
click at [639, 496] on p "aumentar a verba, vamos trabalhar somente até quinta feira, colocar 300 de OD, …" at bounding box center [487, 510] width 657 height 47
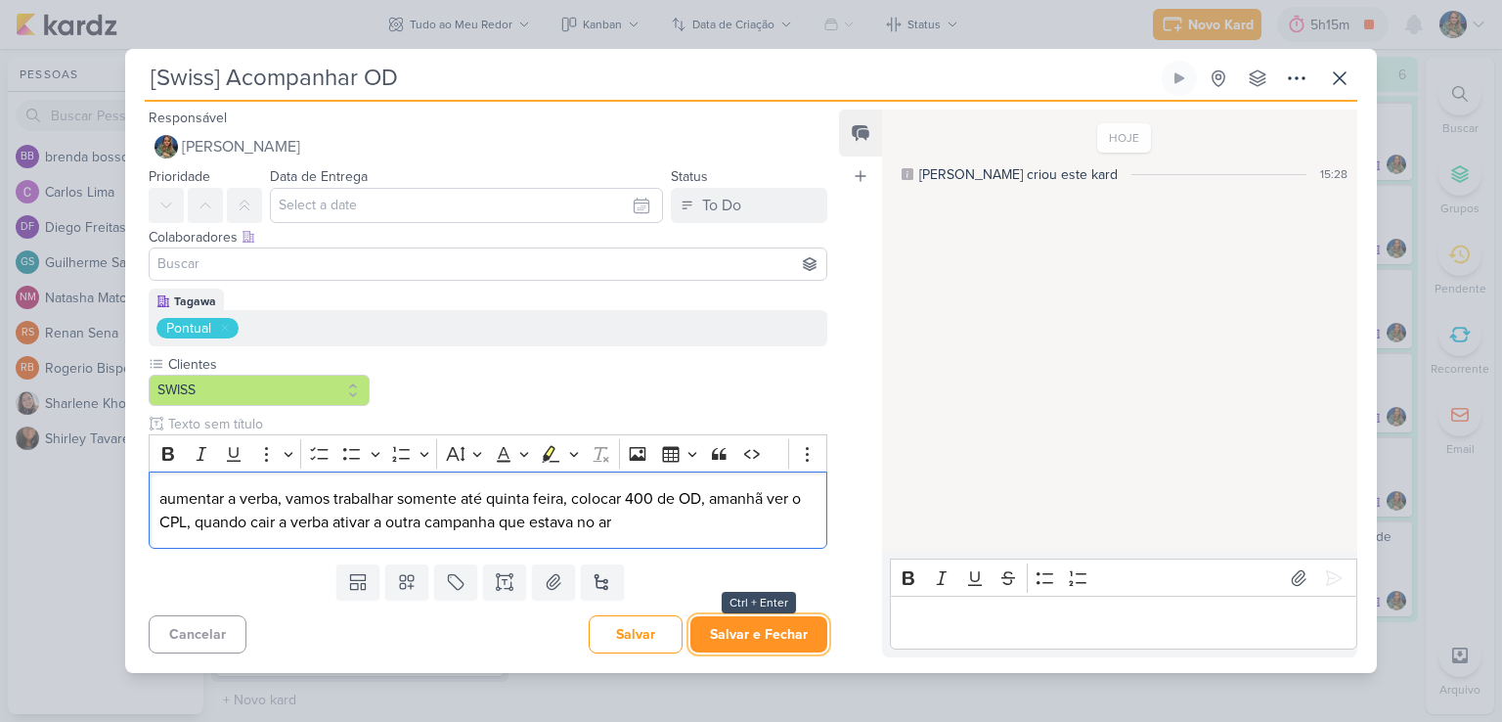
click at [734, 629] on button "Salvar e Fechar" at bounding box center [758, 634] width 137 height 36
